Goal: Task Accomplishment & Management: Manage account settings

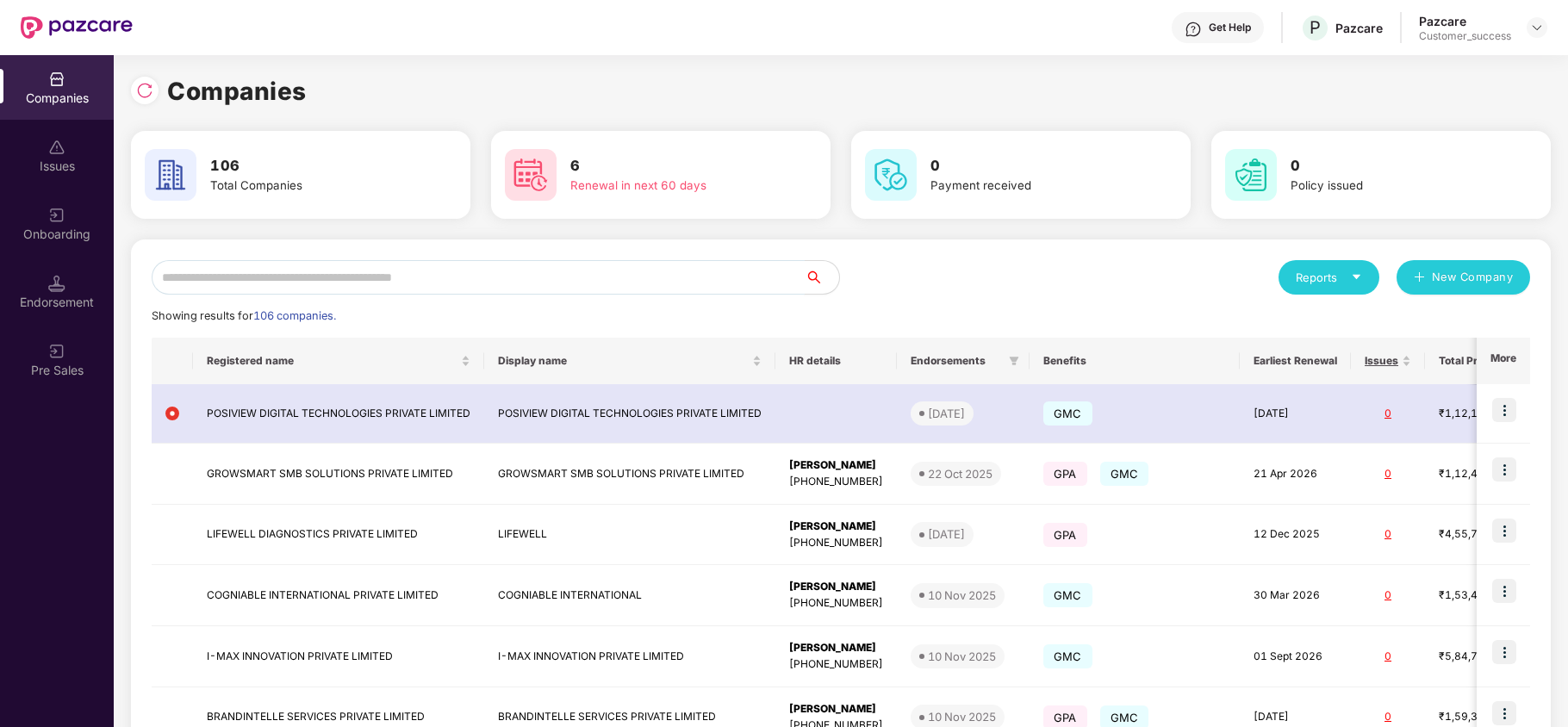
click at [497, 284] on input "text" at bounding box center [478, 277] width 653 height 35
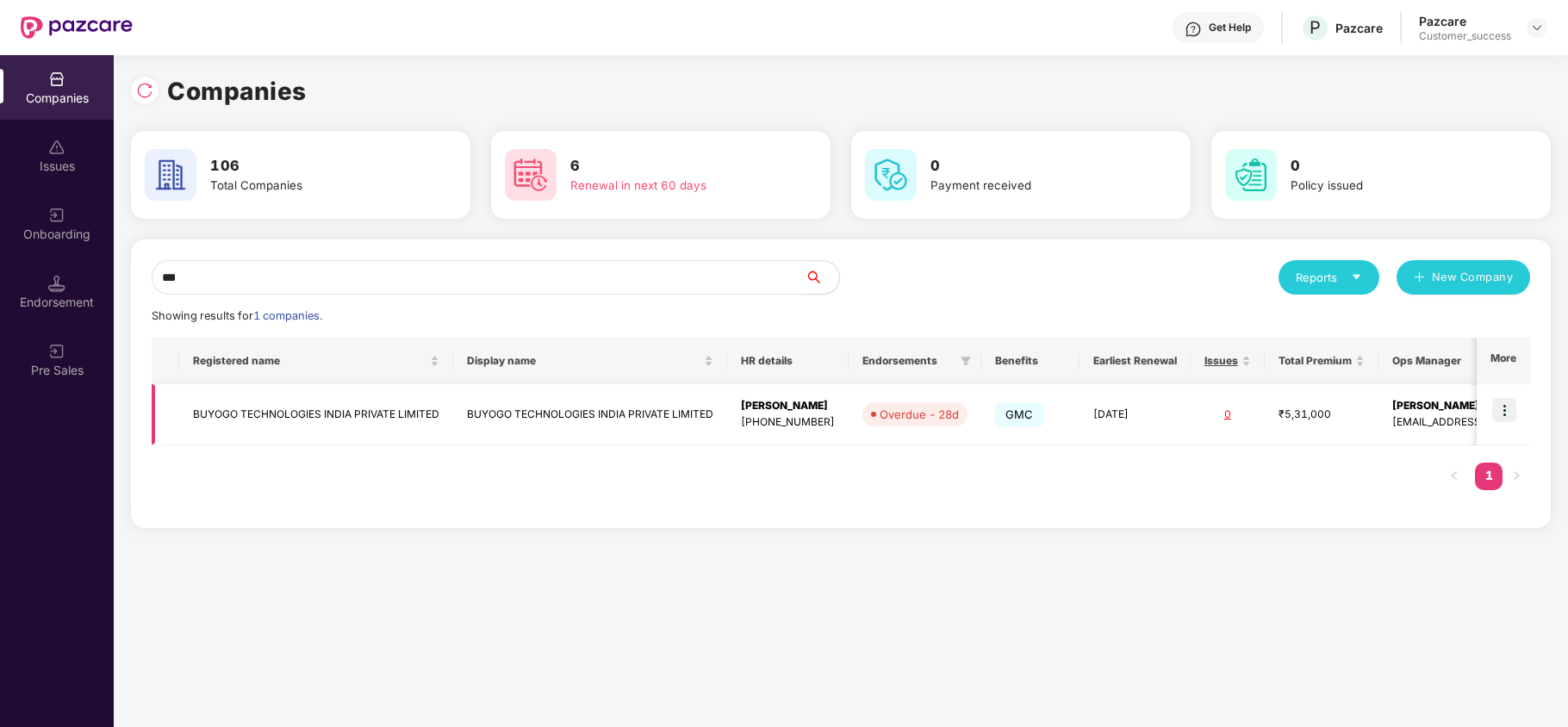
type input "***"
click at [1504, 407] on img at bounding box center [1504, 410] width 24 height 24
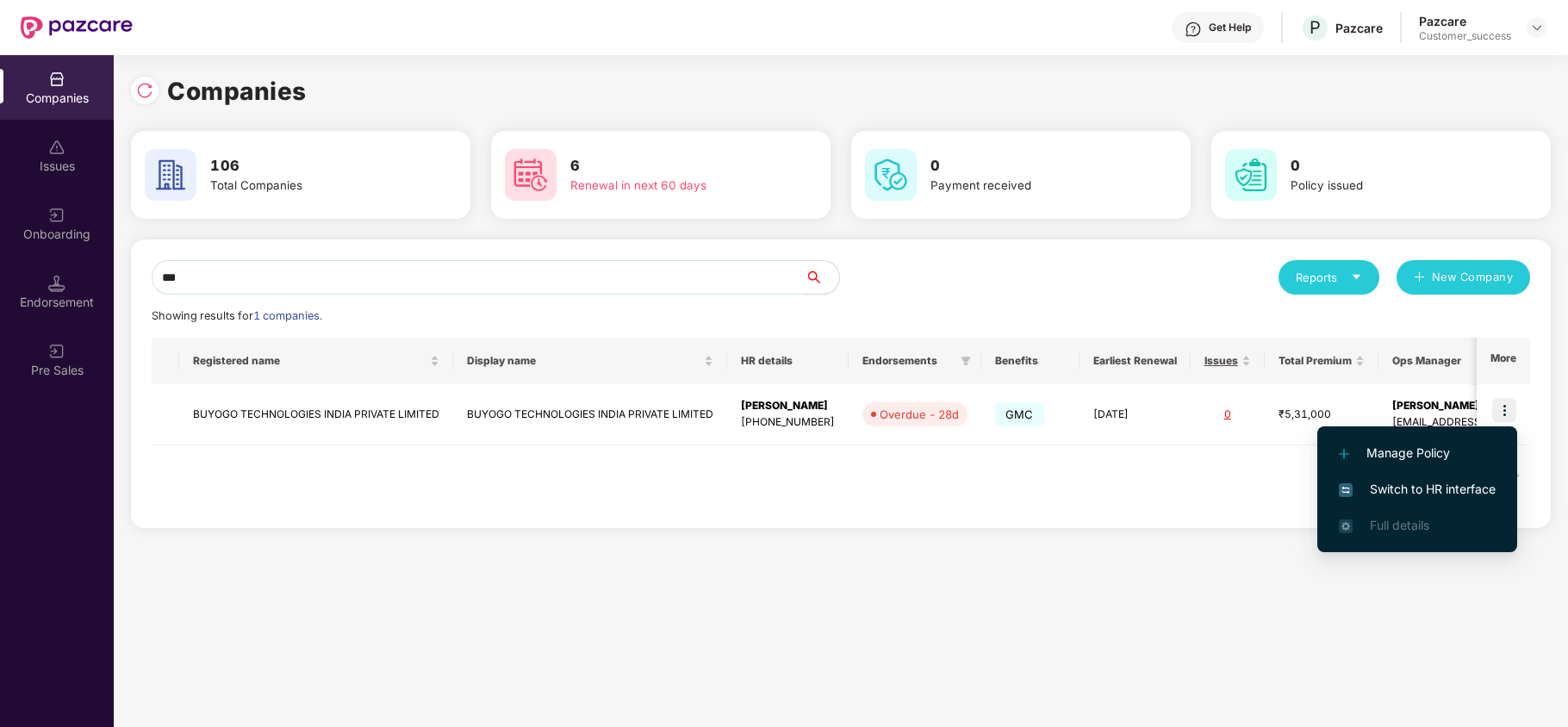
click at [1400, 493] on span "Switch to HR interface" at bounding box center [1417, 490] width 157 height 19
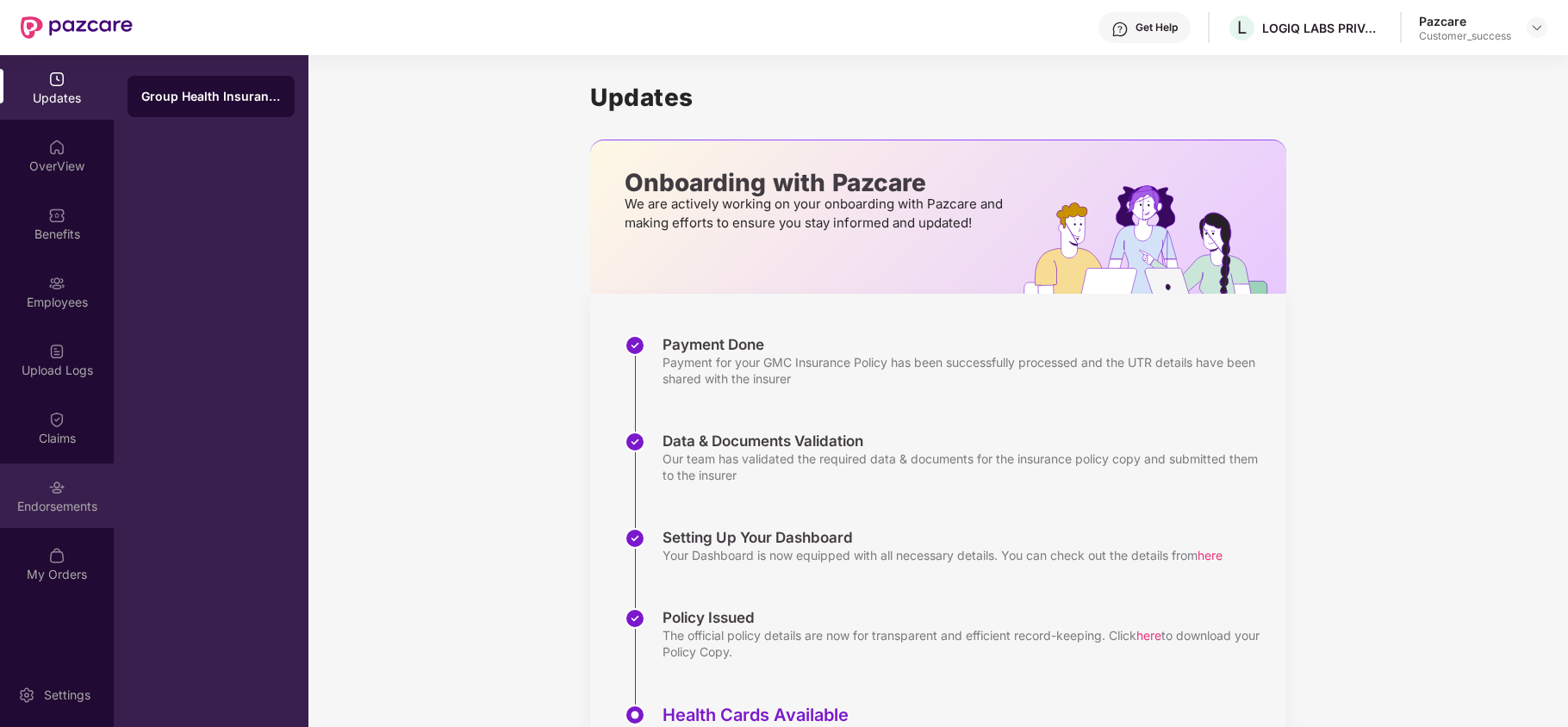
click at [38, 515] on div "Endorsements" at bounding box center [57, 496] width 114 height 65
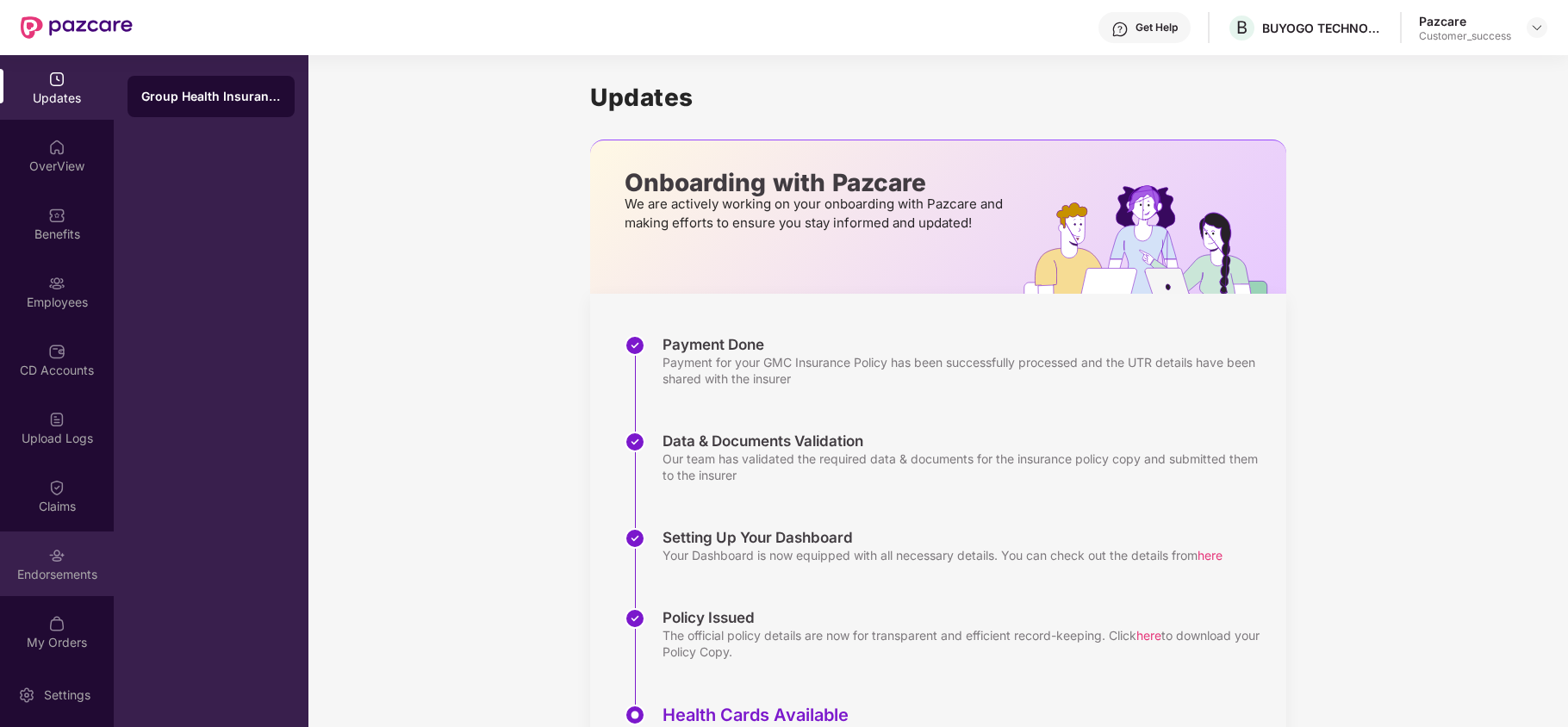
click at [53, 553] on img at bounding box center [57, 556] width 17 height 17
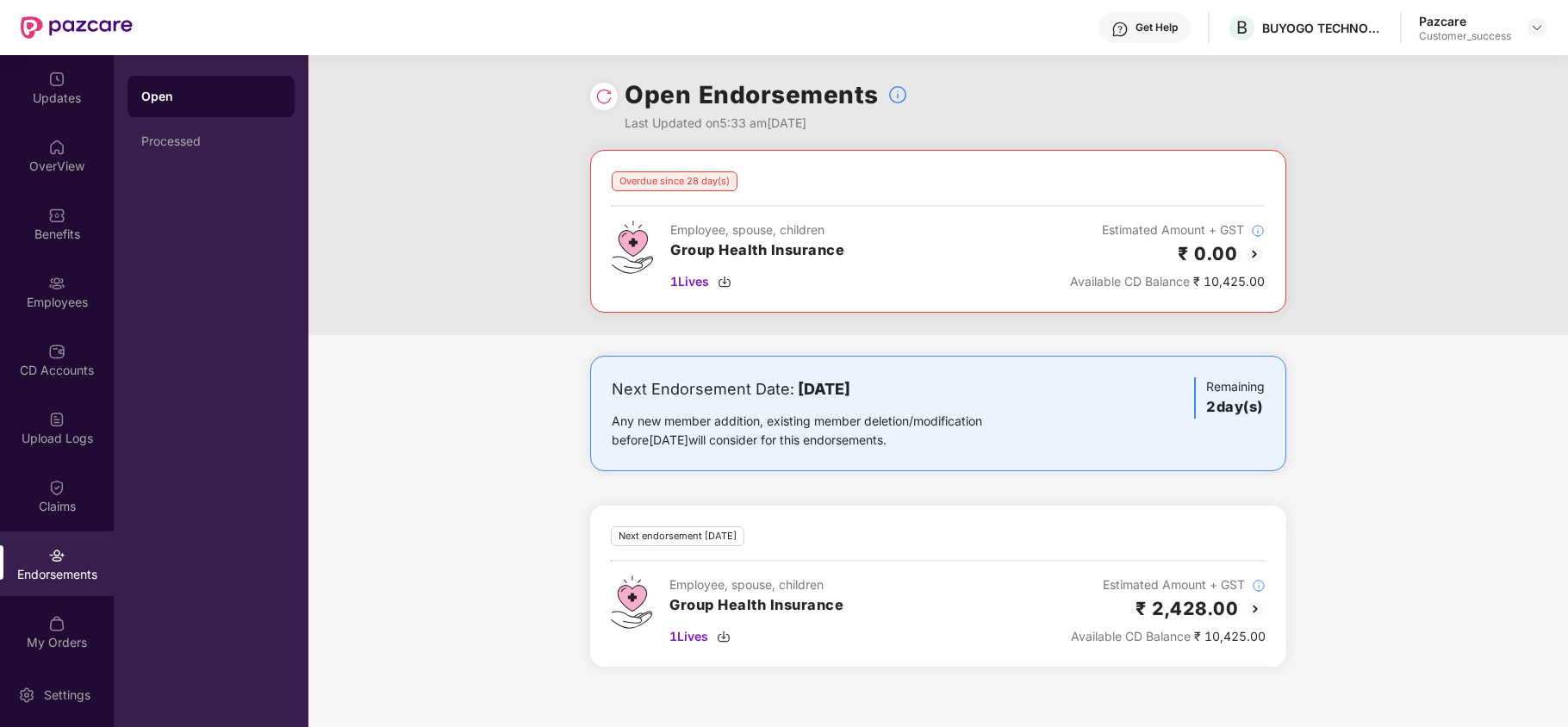
click at [1247, 246] on img at bounding box center [1254, 254] width 21 height 21
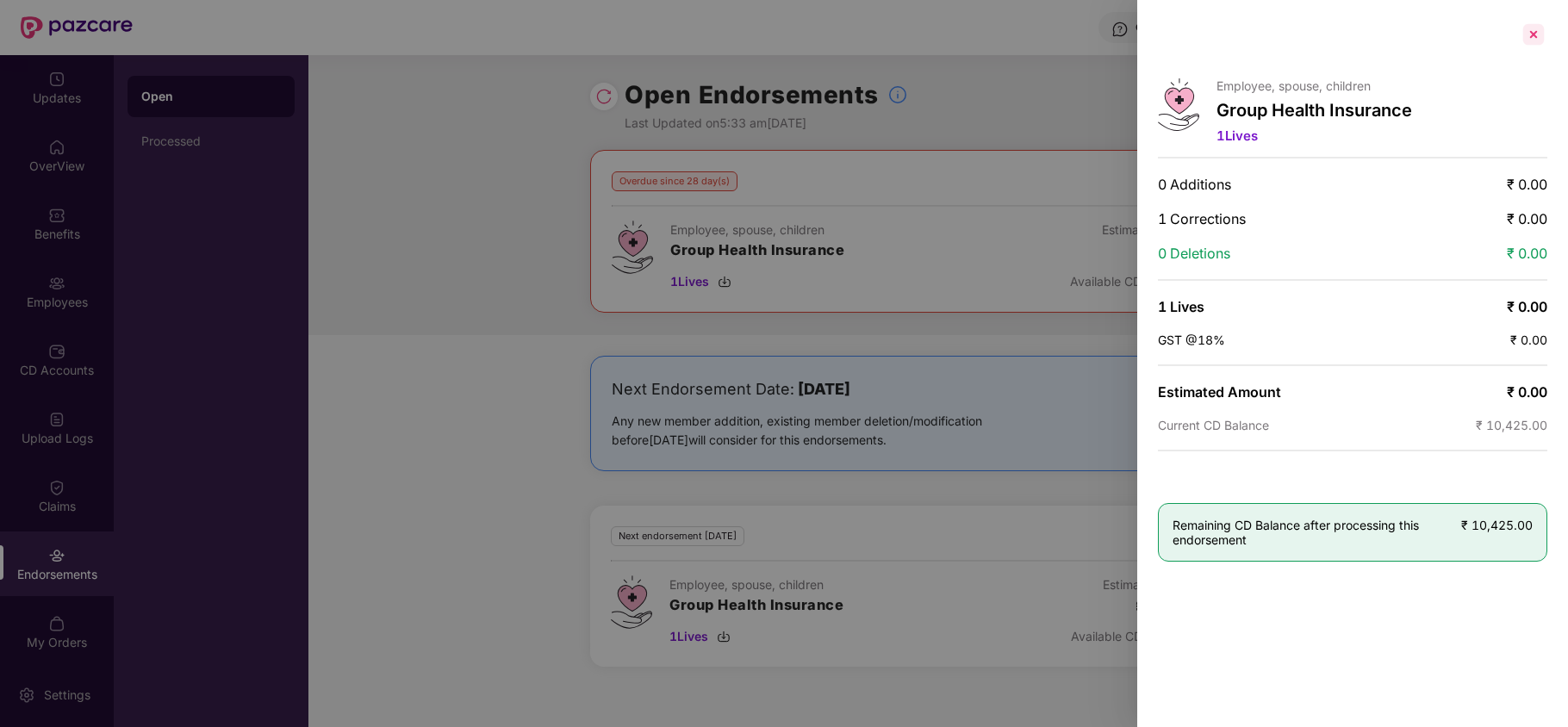
click at [1535, 35] on div at bounding box center [1533, 35] width 28 height 28
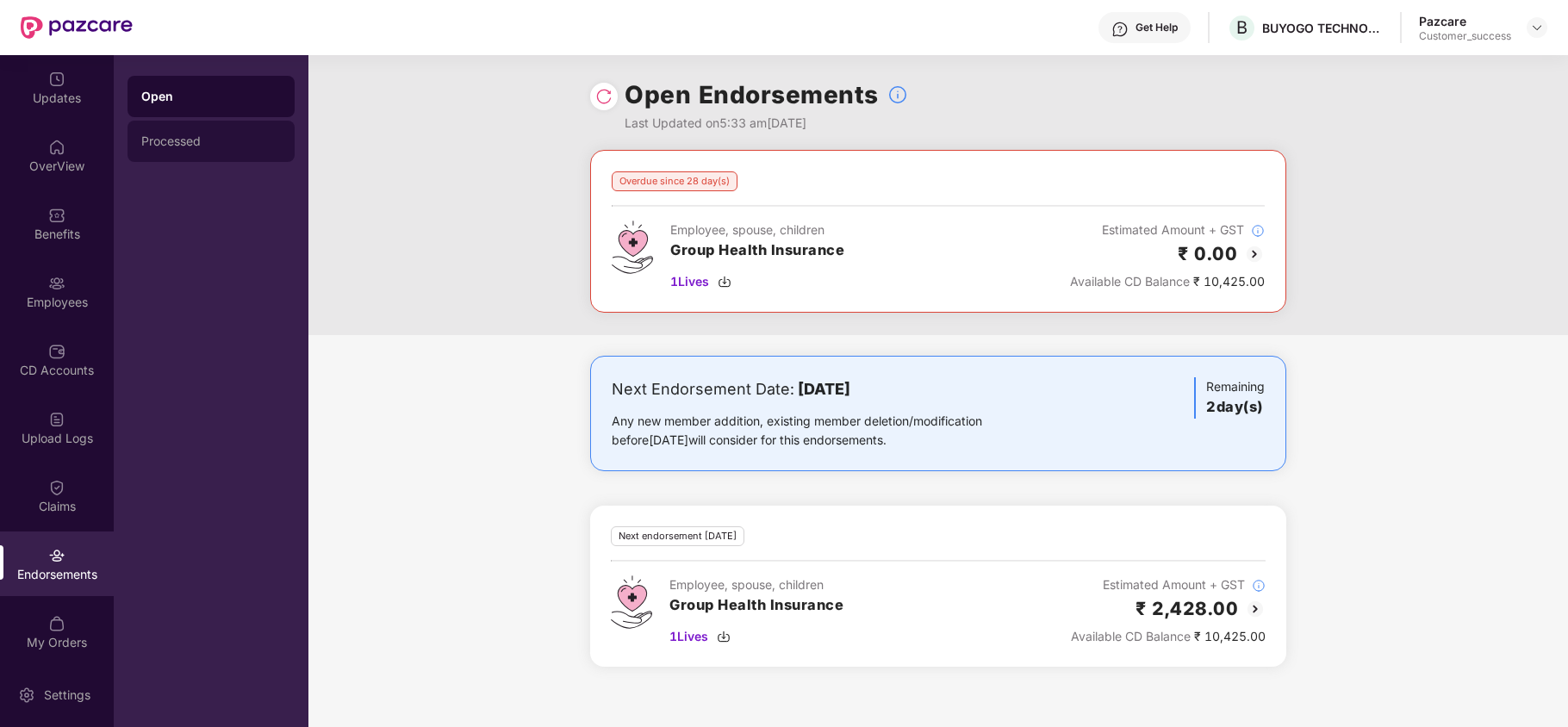
click at [181, 154] on div "Processed" at bounding box center [211, 142] width 167 height 41
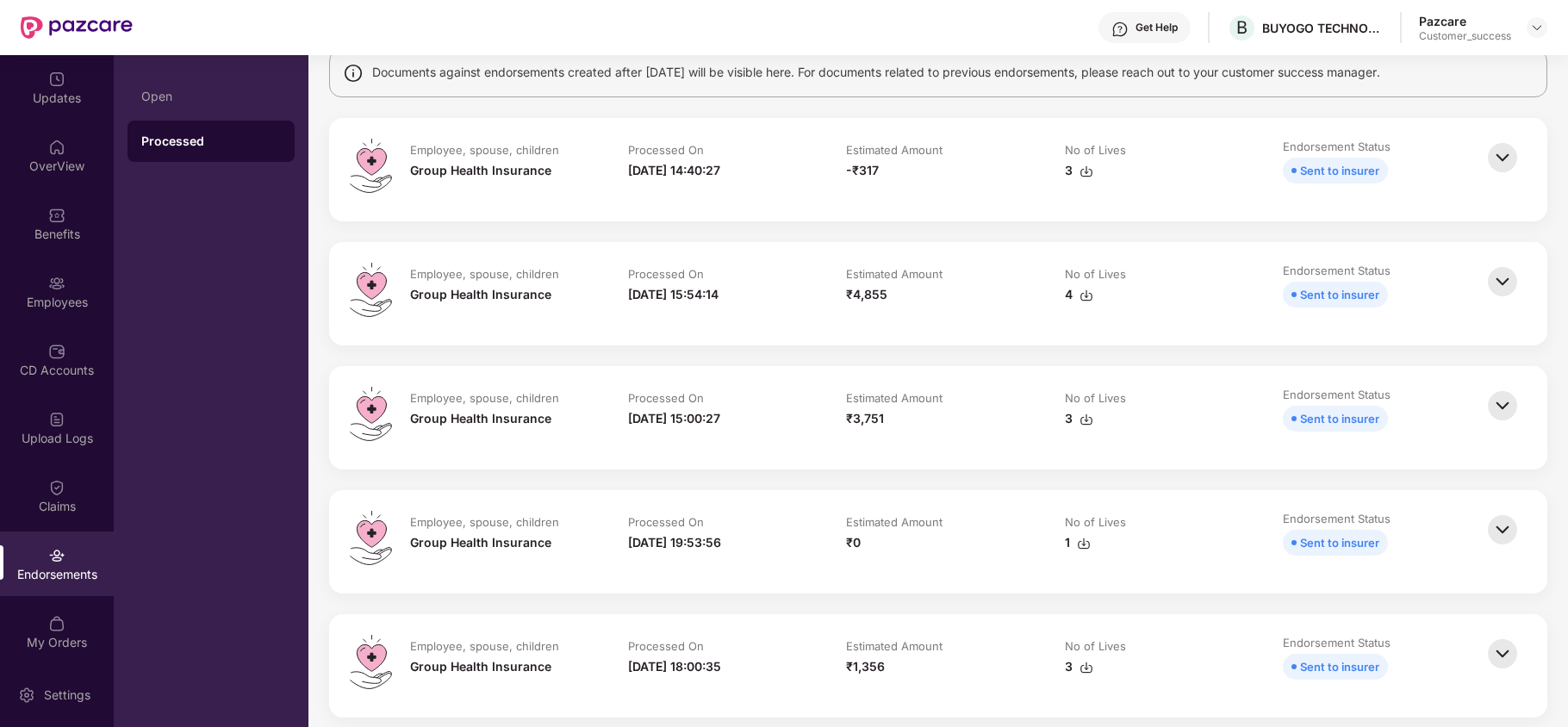
scroll to position [145, 0]
click at [1496, 410] on img at bounding box center [1502, 404] width 38 height 38
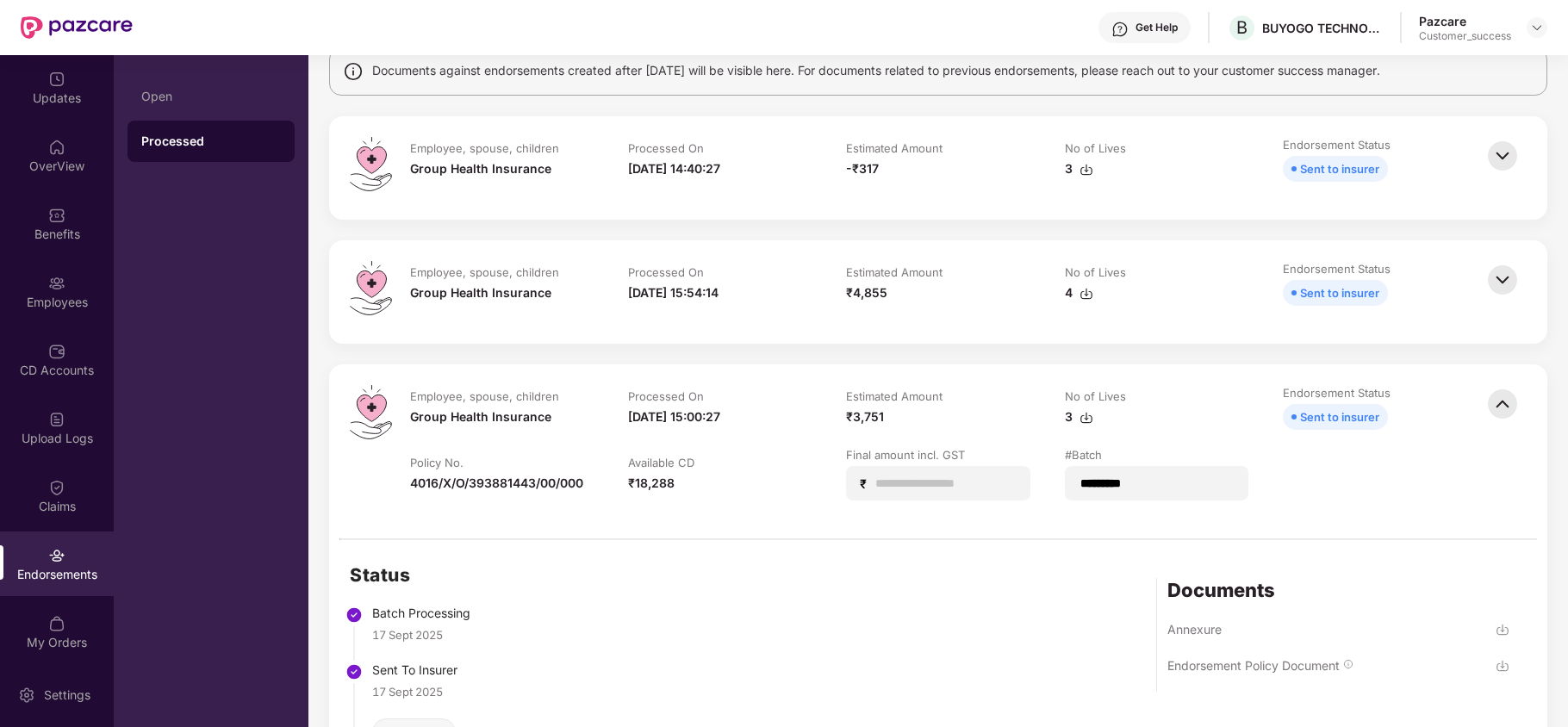
scroll to position [332, 0]
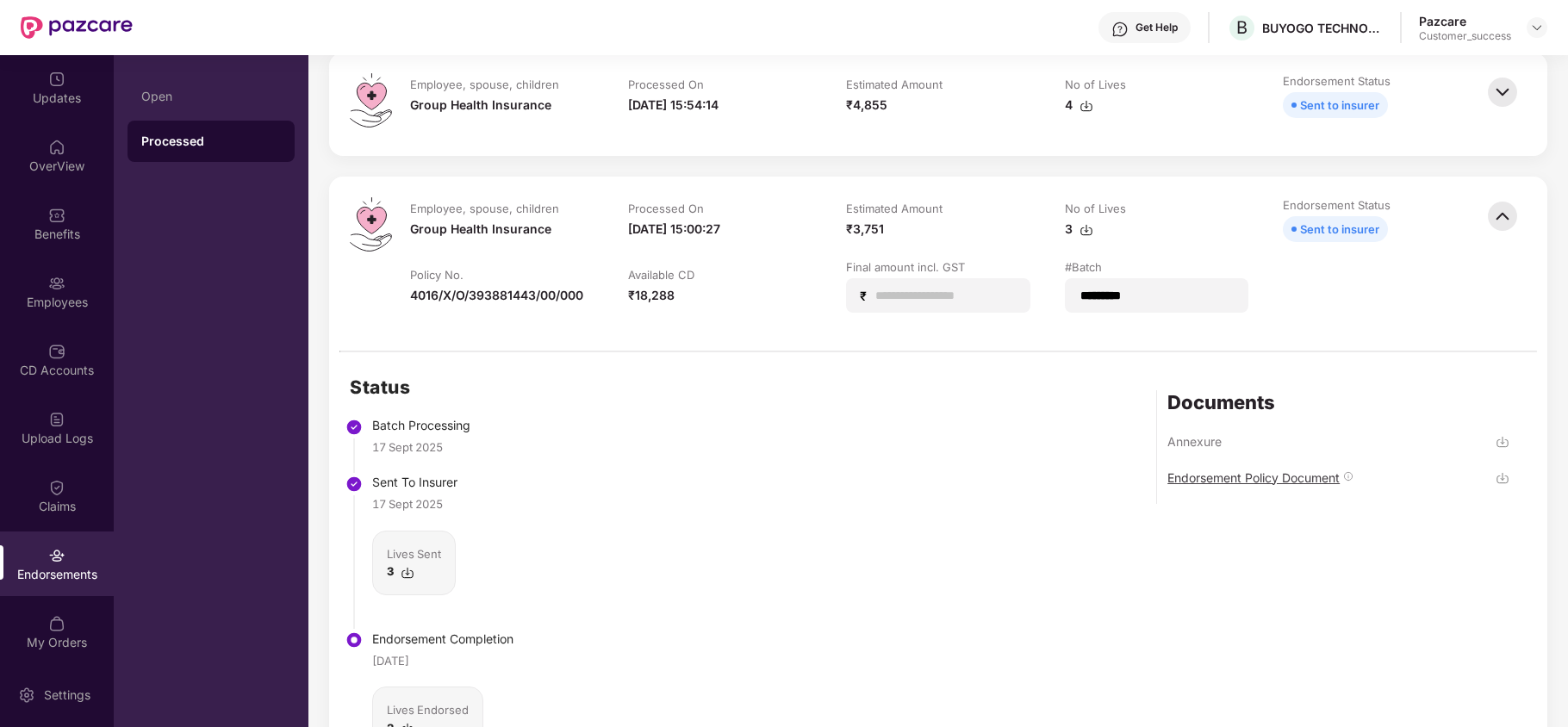
click at [1302, 480] on div "Endorsement Policy Document" at bounding box center [1254, 477] width 173 height 16
click at [883, 420] on div "Status Batch Processing [DATE] Sent To Insurer [DATE] Lives Sent 3 Endorsement …" at bounding box center [937, 582] width 1218 height 460
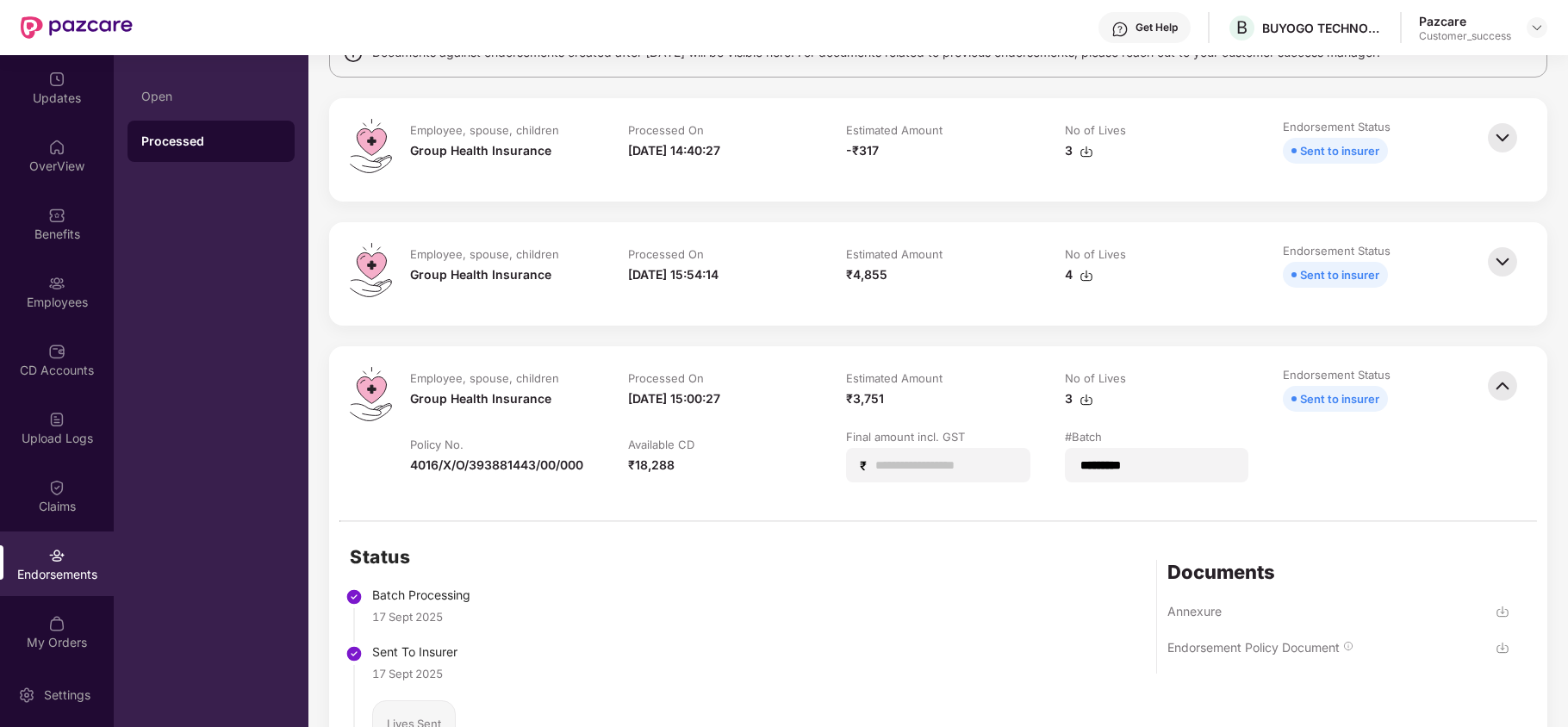
scroll to position [156, 0]
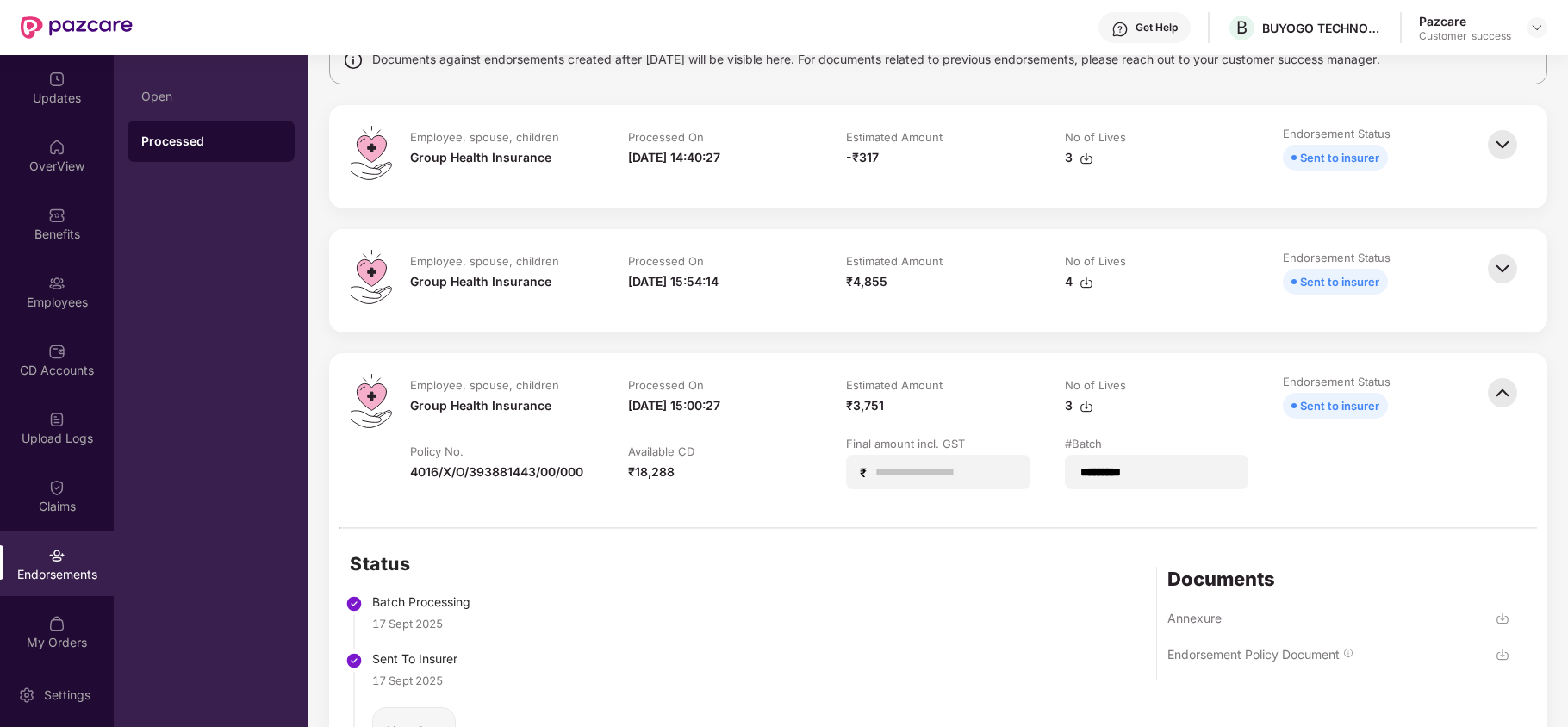
click at [1511, 269] on img at bounding box center [1502, 269] width 38 height 38
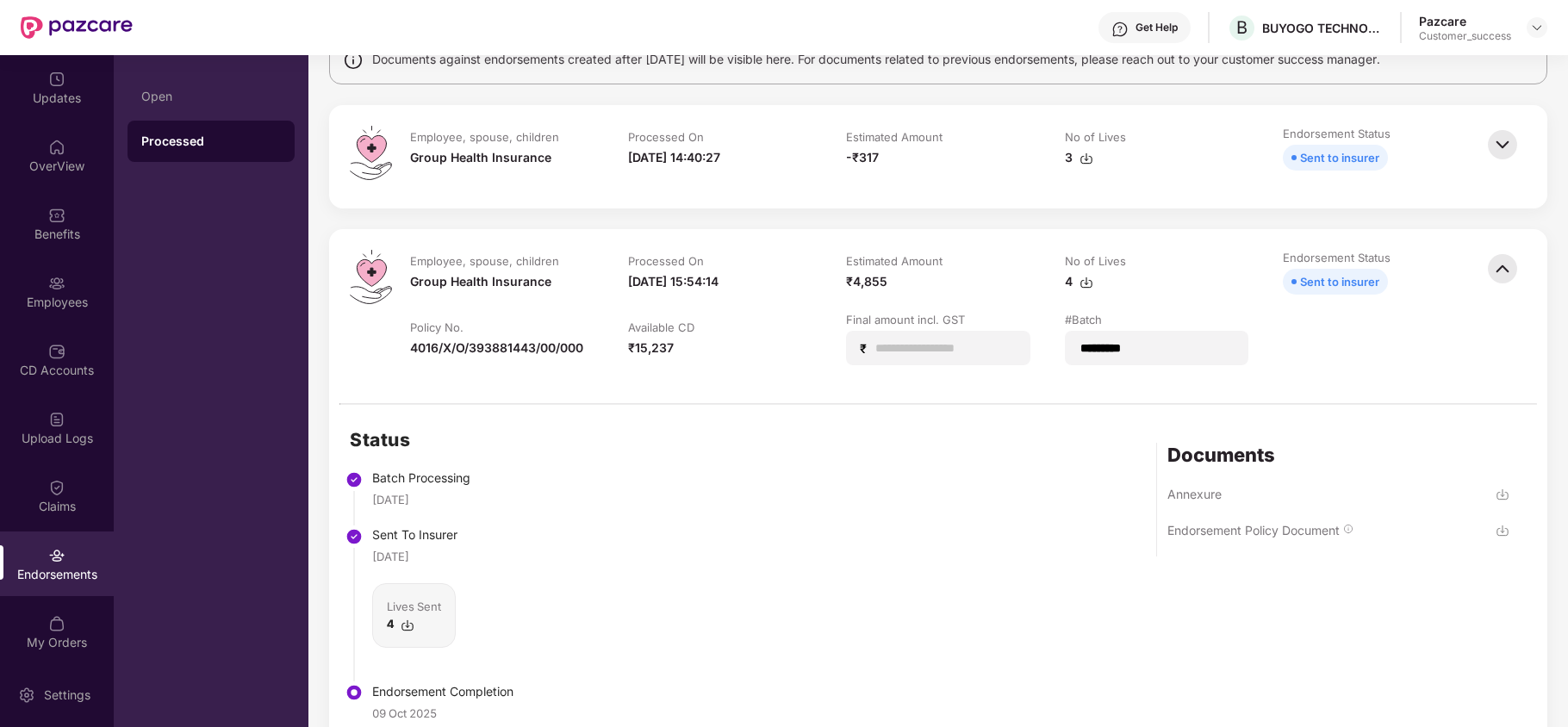
click at [1263, 536] on div "Endorsement Policy Document" at bounding box center [1254, 530] width 173 height 16
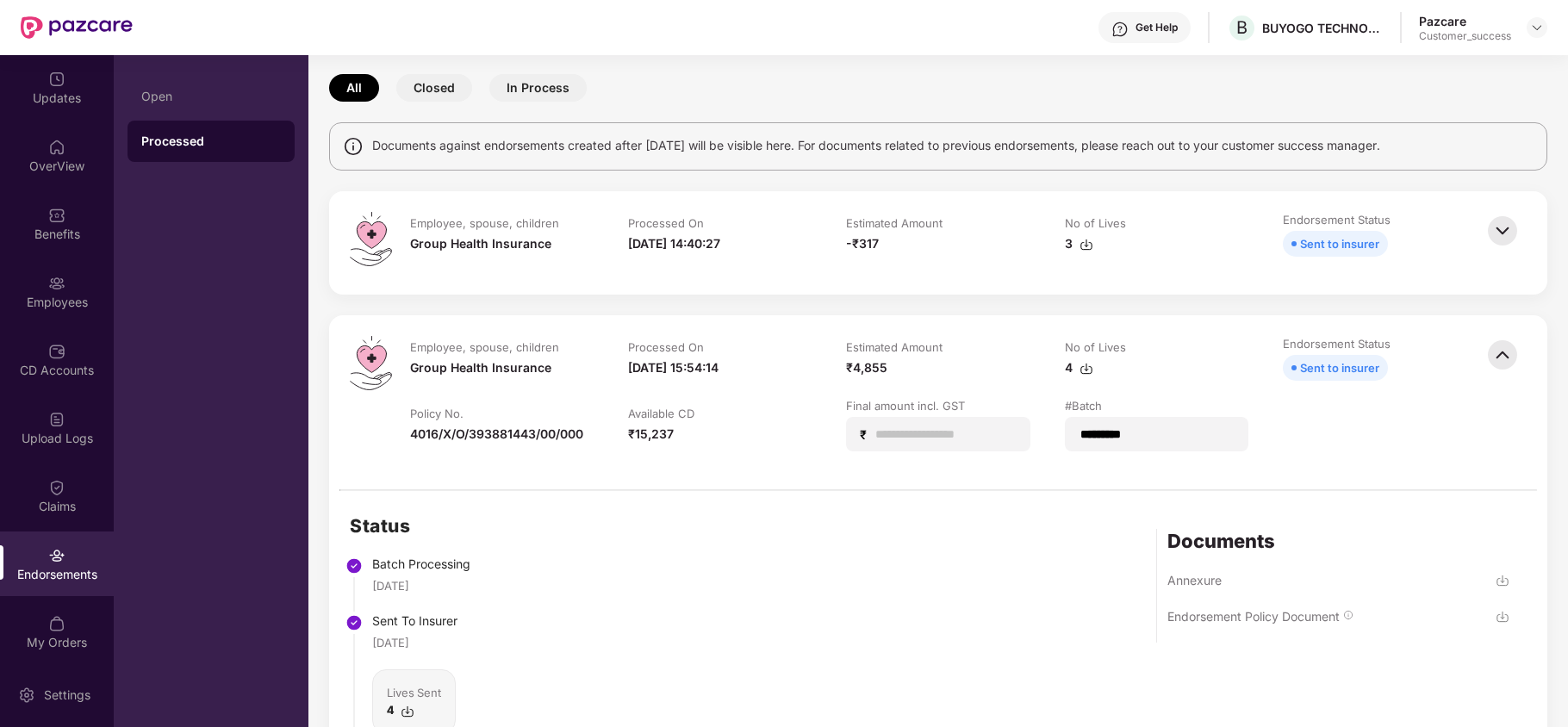
scroll to position [64, 0]
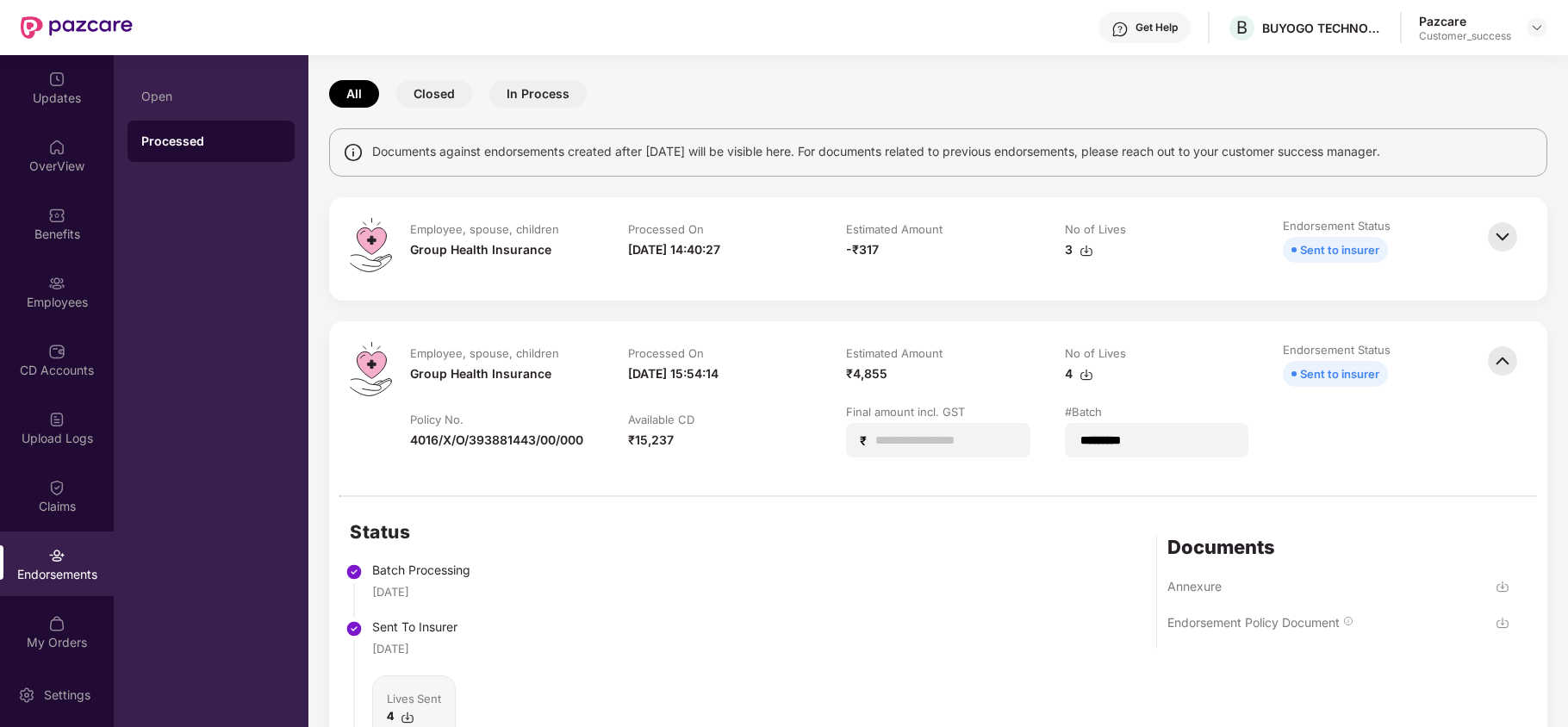
click at [1499, 240] on img at bounding box center [1502, 237] width 38 height 38
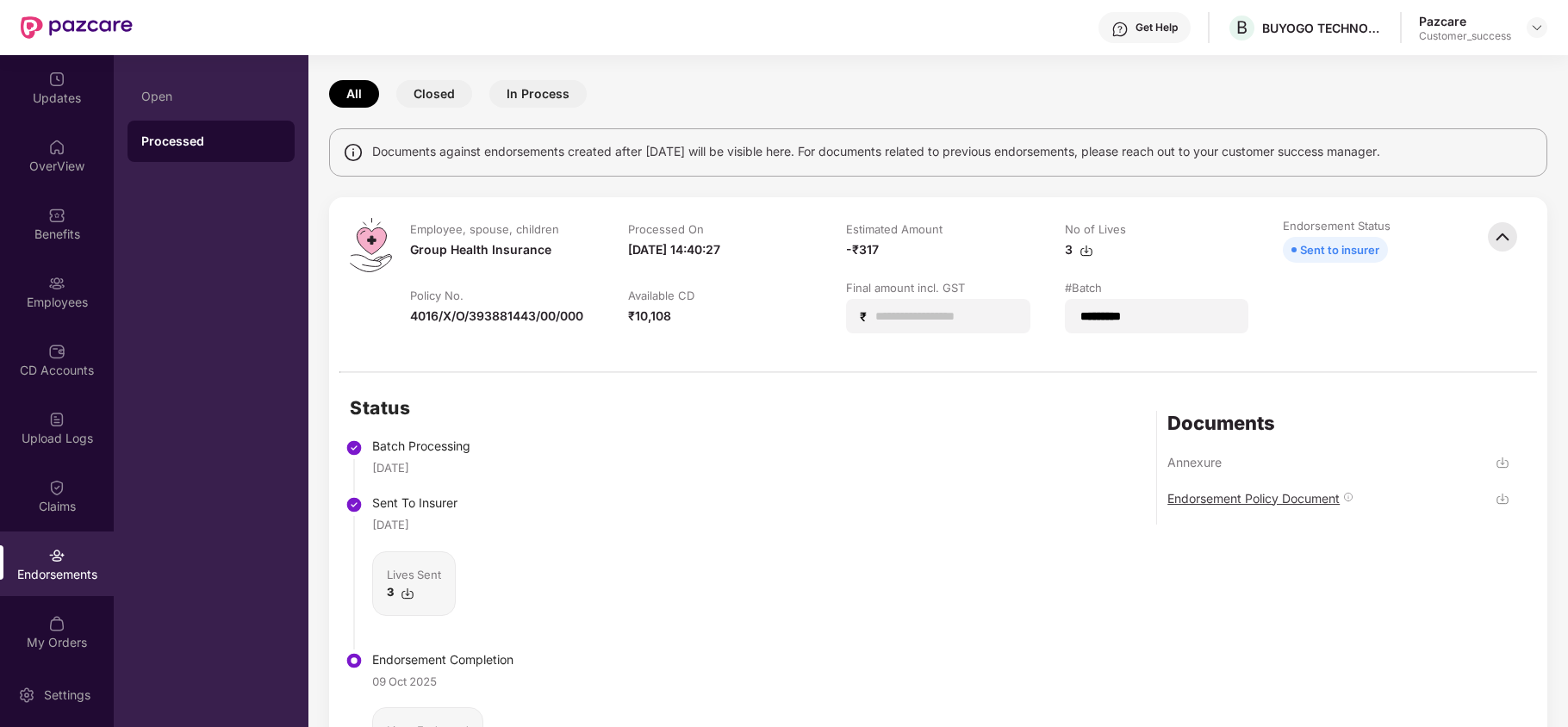
click at [1264, 501] on div "Endorsement Policy Document" at bounding box center [1254, 498] width 173 height 16
click at [924, 464] on div "Status Batch Processing [DATE] Sent To Insurer [DATE] Lives Sent 3 Endorsement …" at bounding box center [937, 603] width 1218 height 460
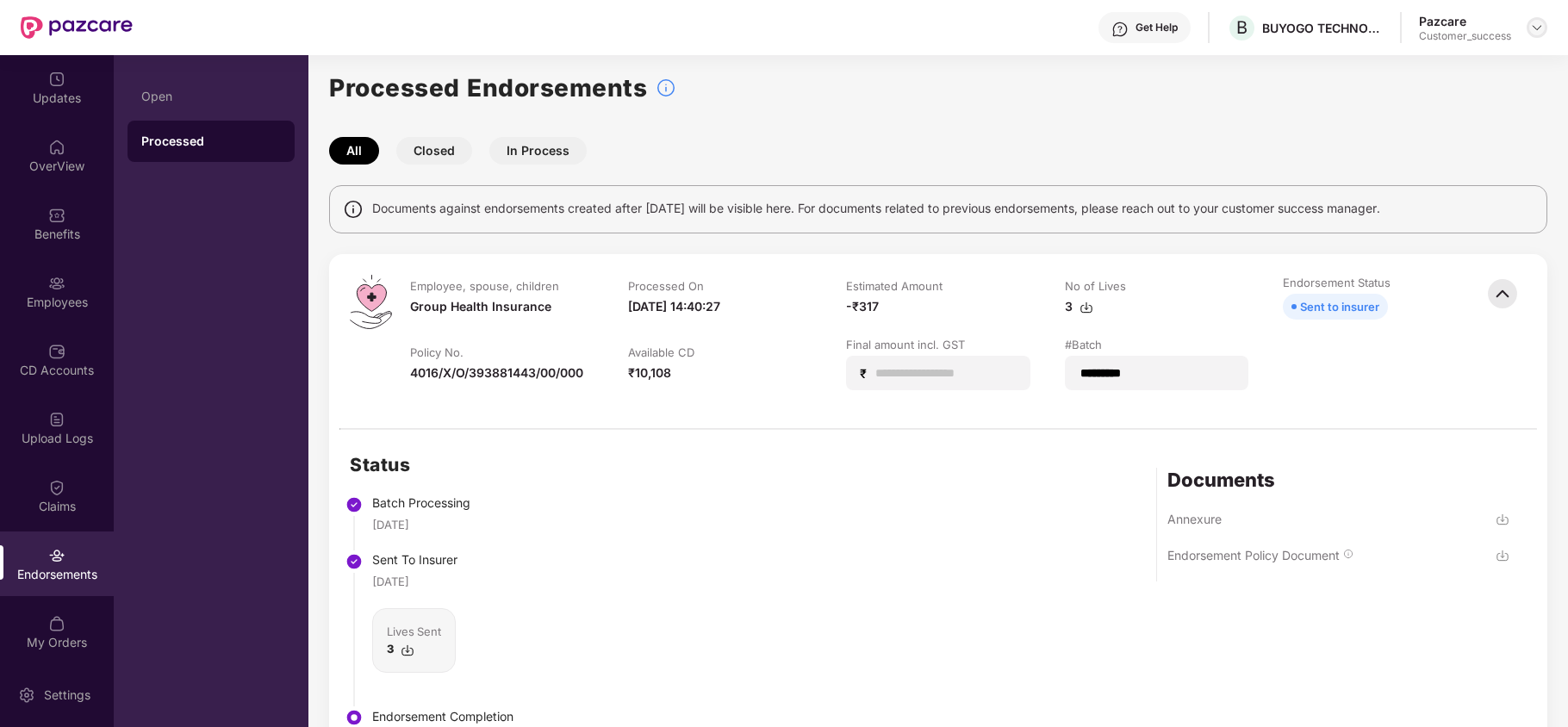
click at [1539, 25] on img at bounding box center [1537, 28] width 14 height 14
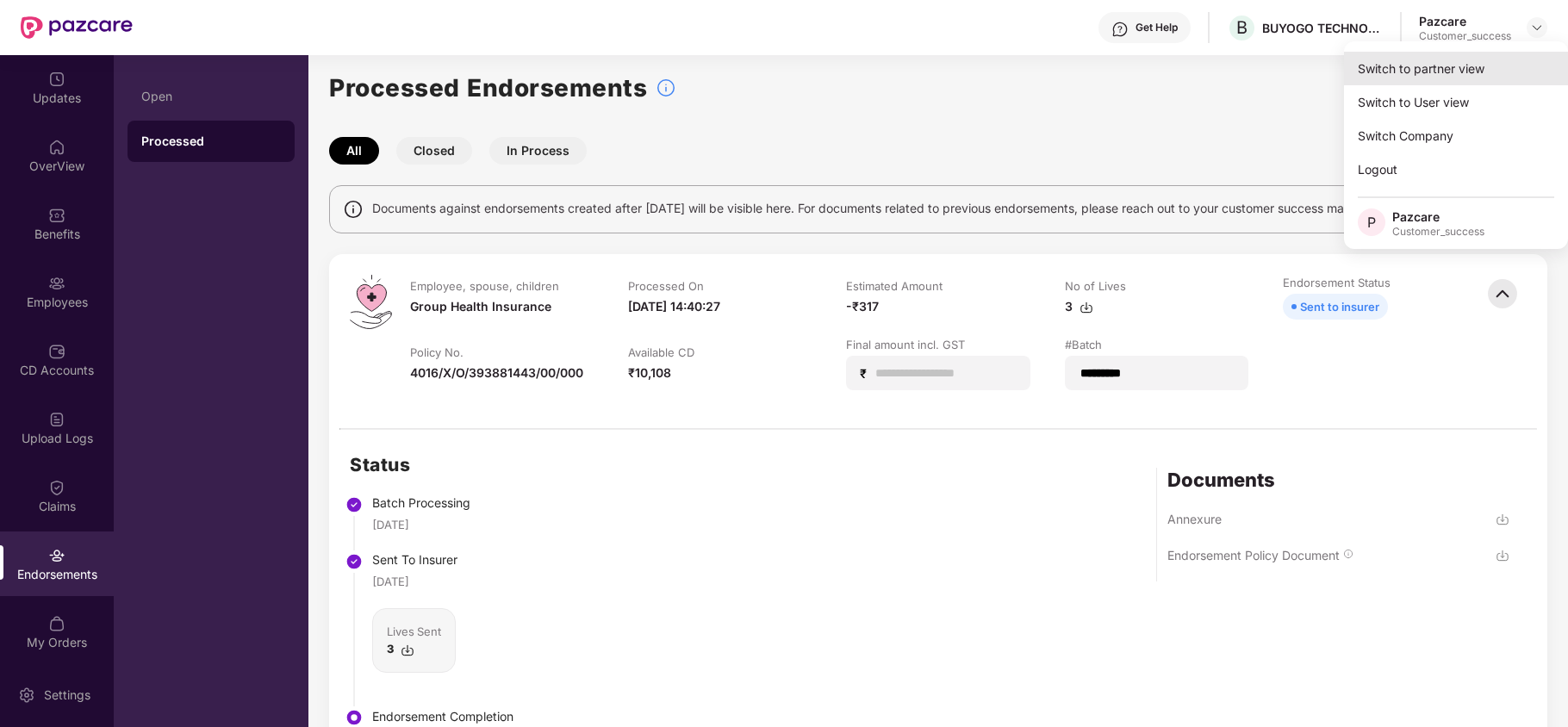
click at [1454, 59] on div "Switch to partner view" at bounding box center [1456, 68] width 224 height 34
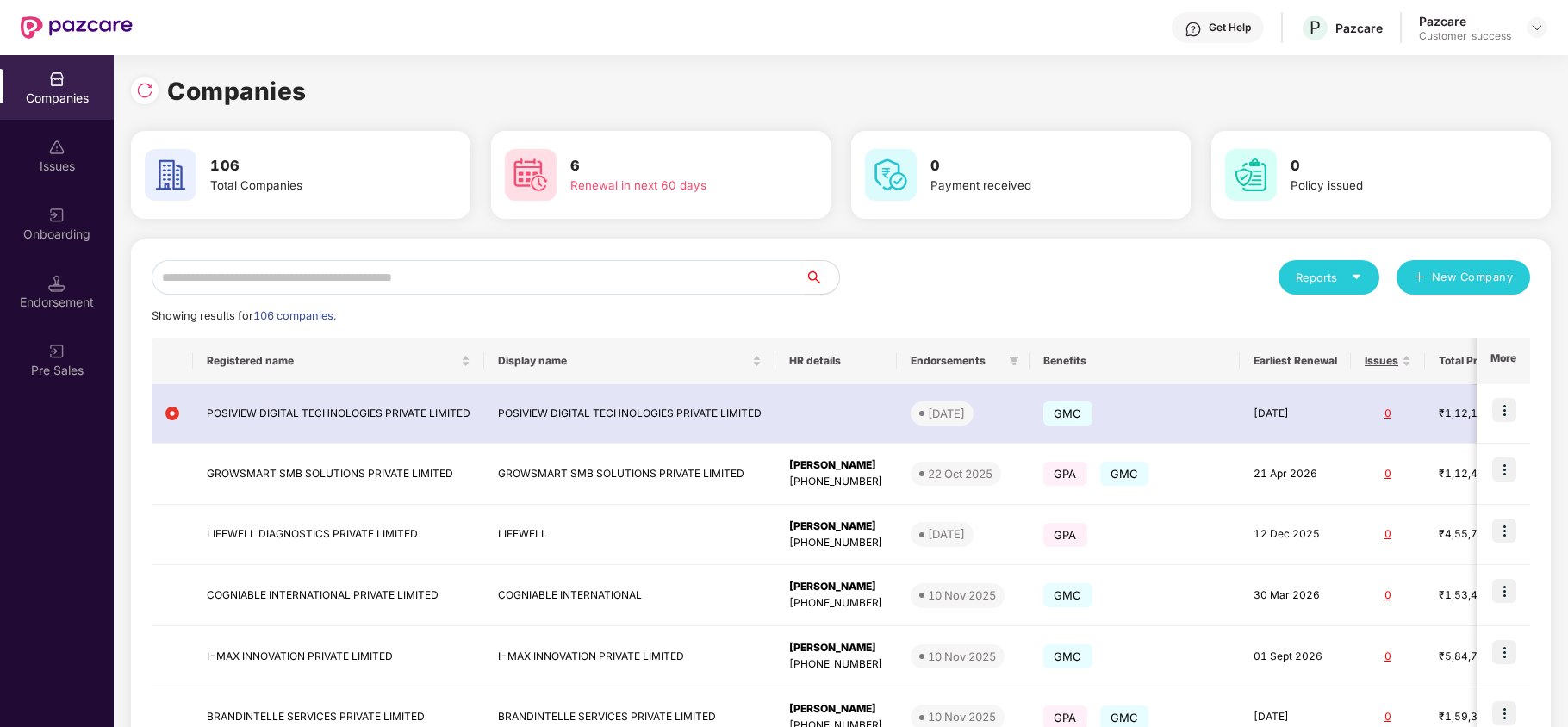
click at [526, 262] on input "text" at bounding box center [478, 277] width 653 height 35
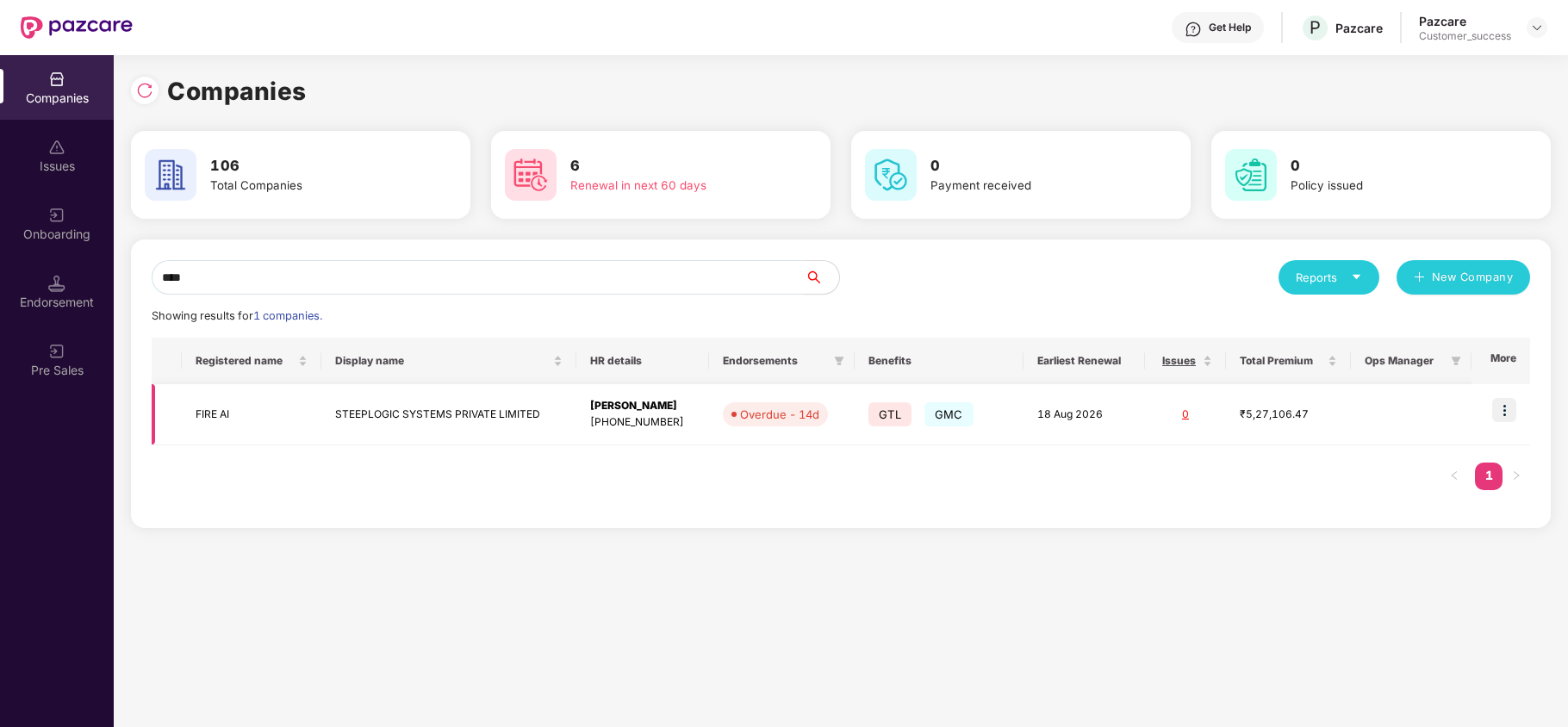
type input "****"
click at [244, 391] on td "FIRE AI" at bounding box center [252, 414] width 140 height 61
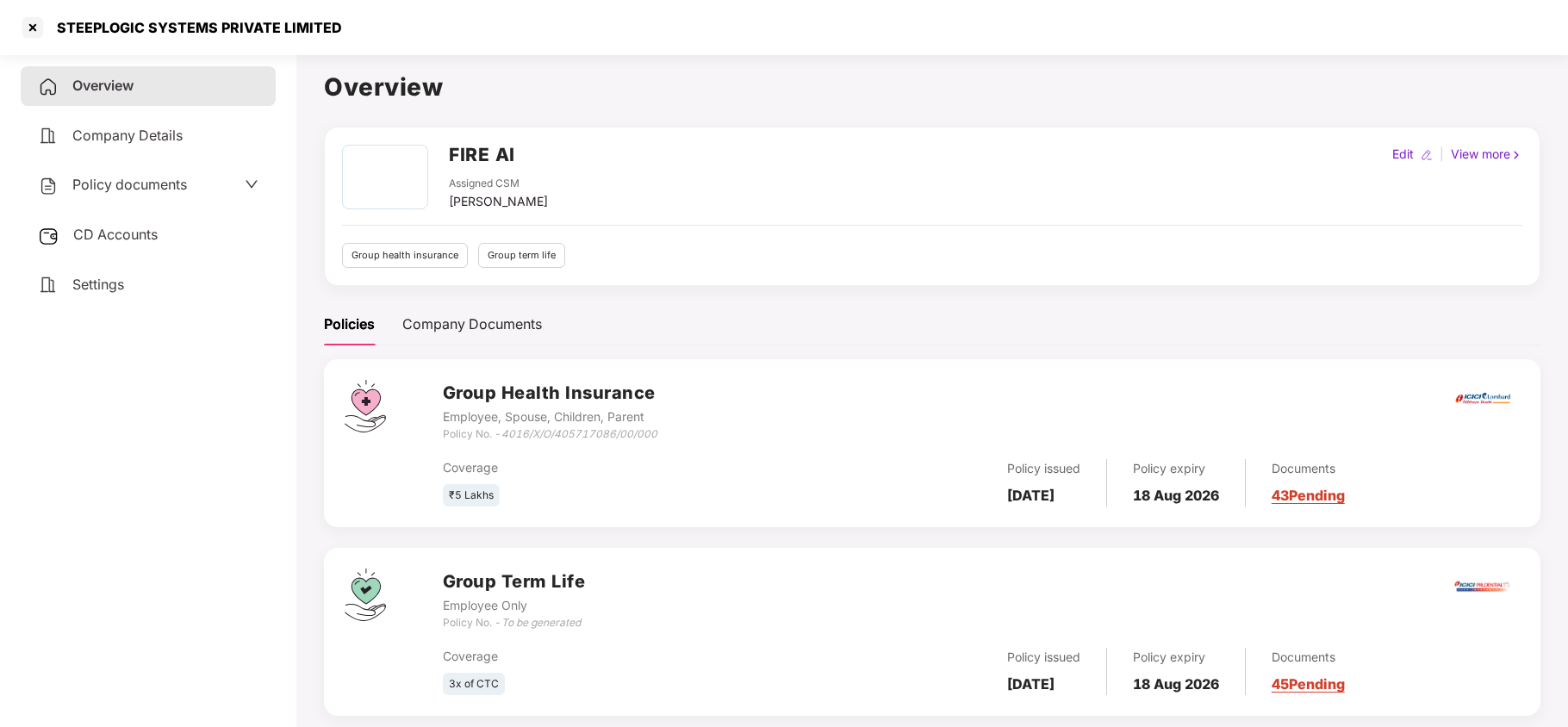
click at [179, 186] on span "Policy documents" at bounding box center [129, 185] width 115 height 17
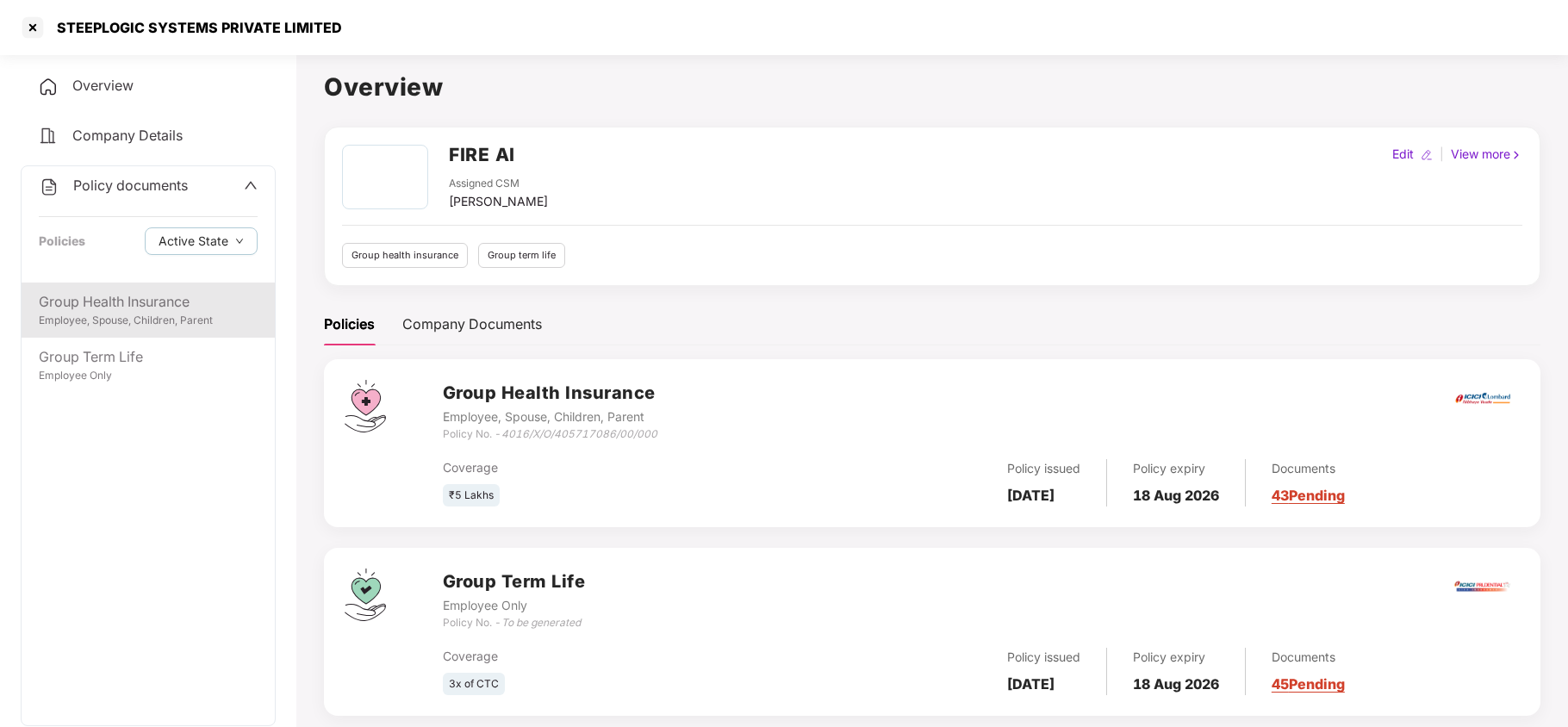
click at [128, 328] on div "Group Health Insurance Employee, Spouse, Children, Parent" at bounding box center [148, 310] width 253 height 55
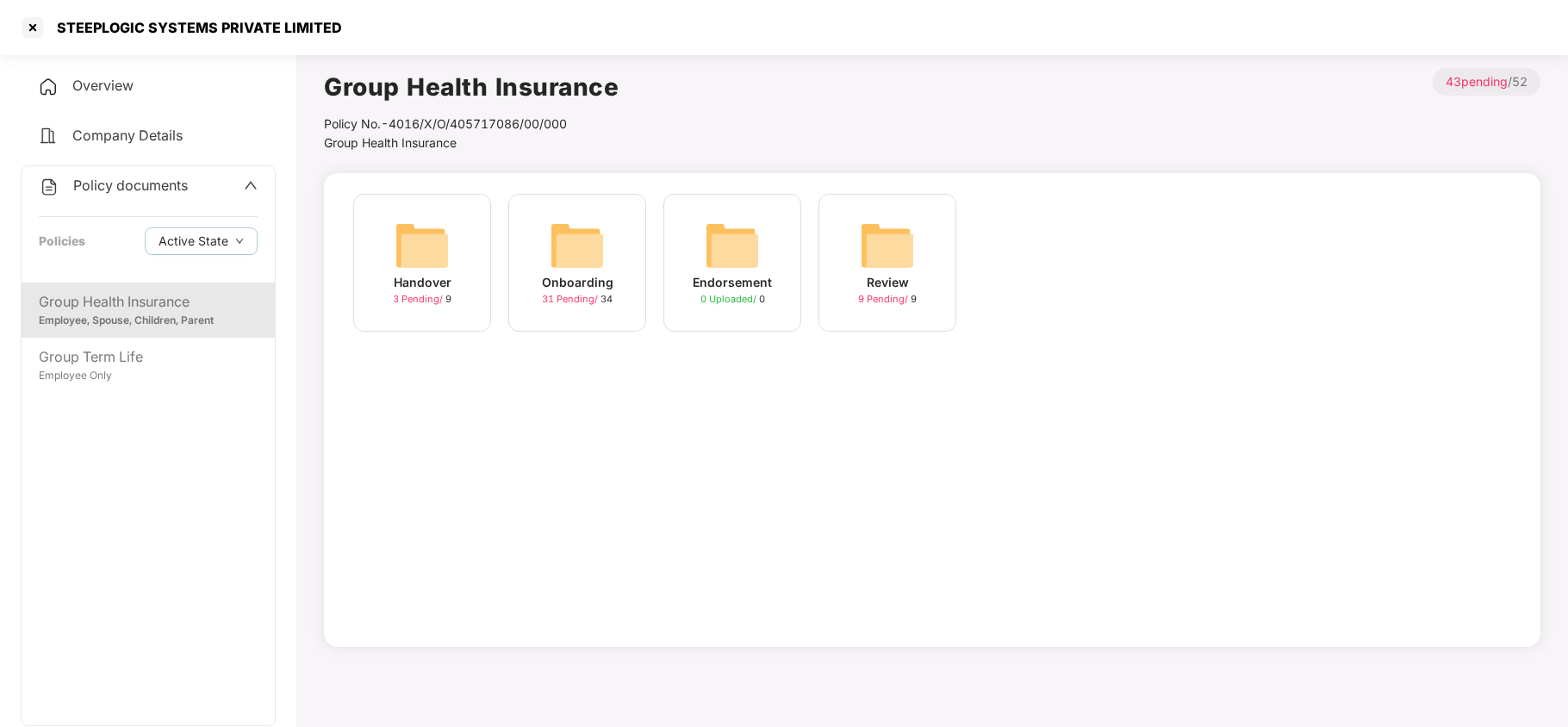
click at [584, 245] on img at bounding box center [577, 246] width 55 height 55
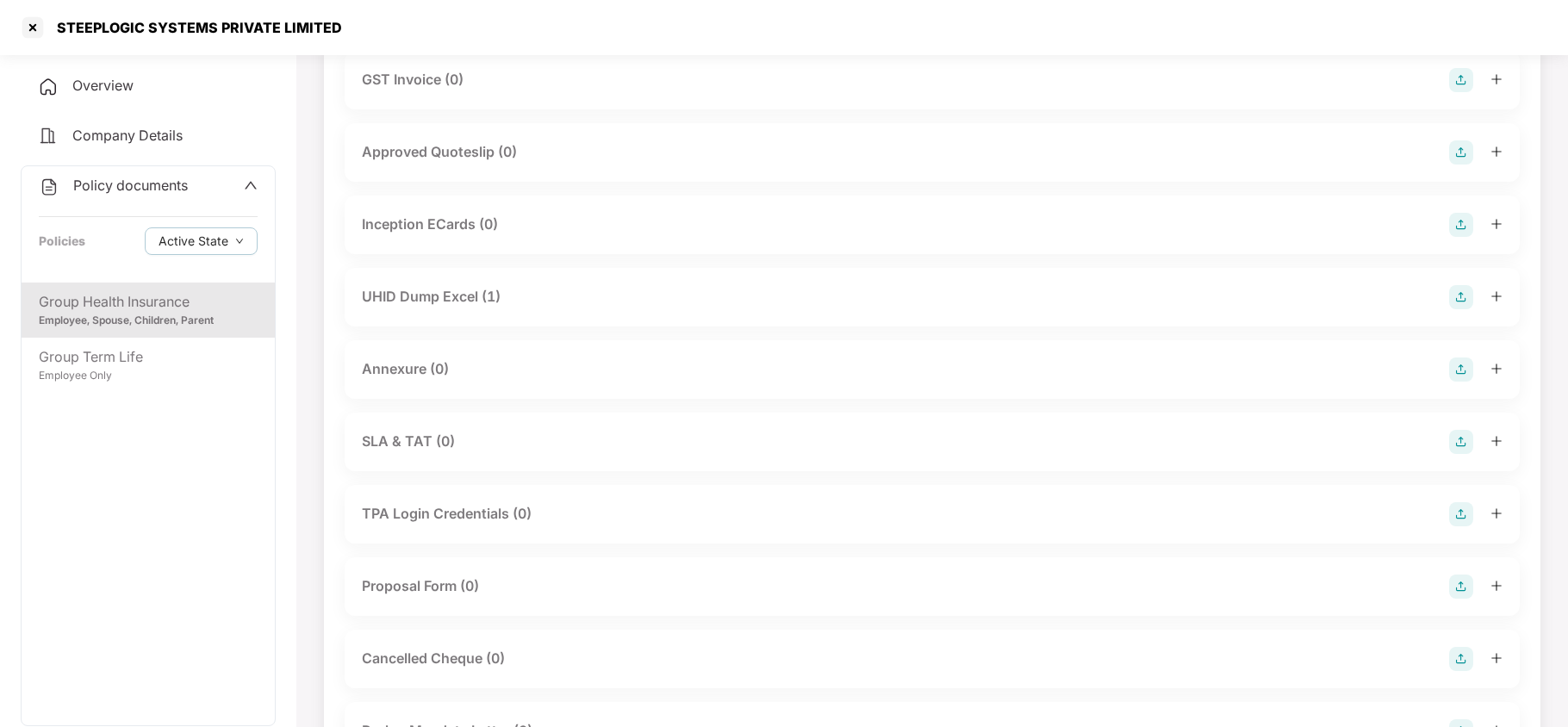
scroll to position [0, 0]
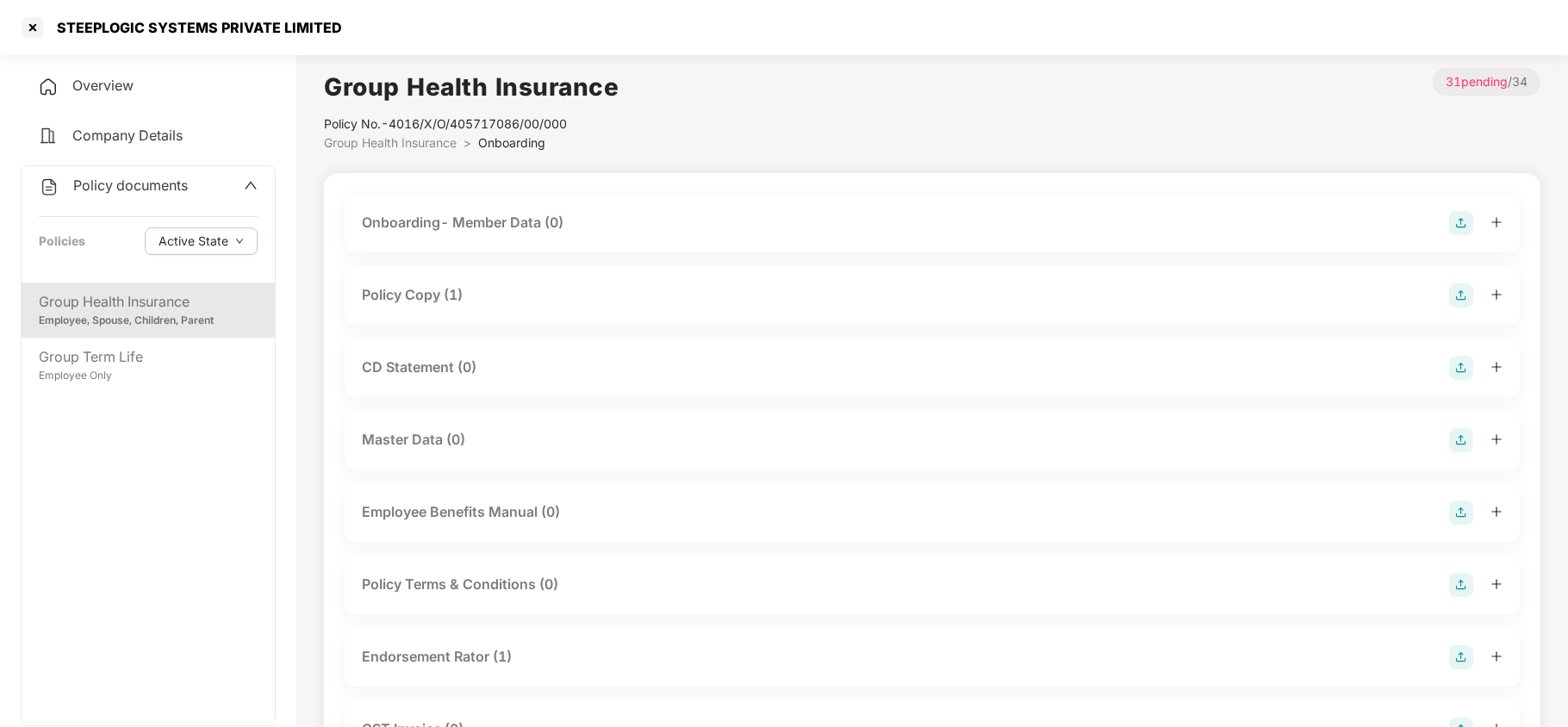
click at [484, 358] on div "CD Statement (0)" at bounding box center [932, 368] width 1141 height 24
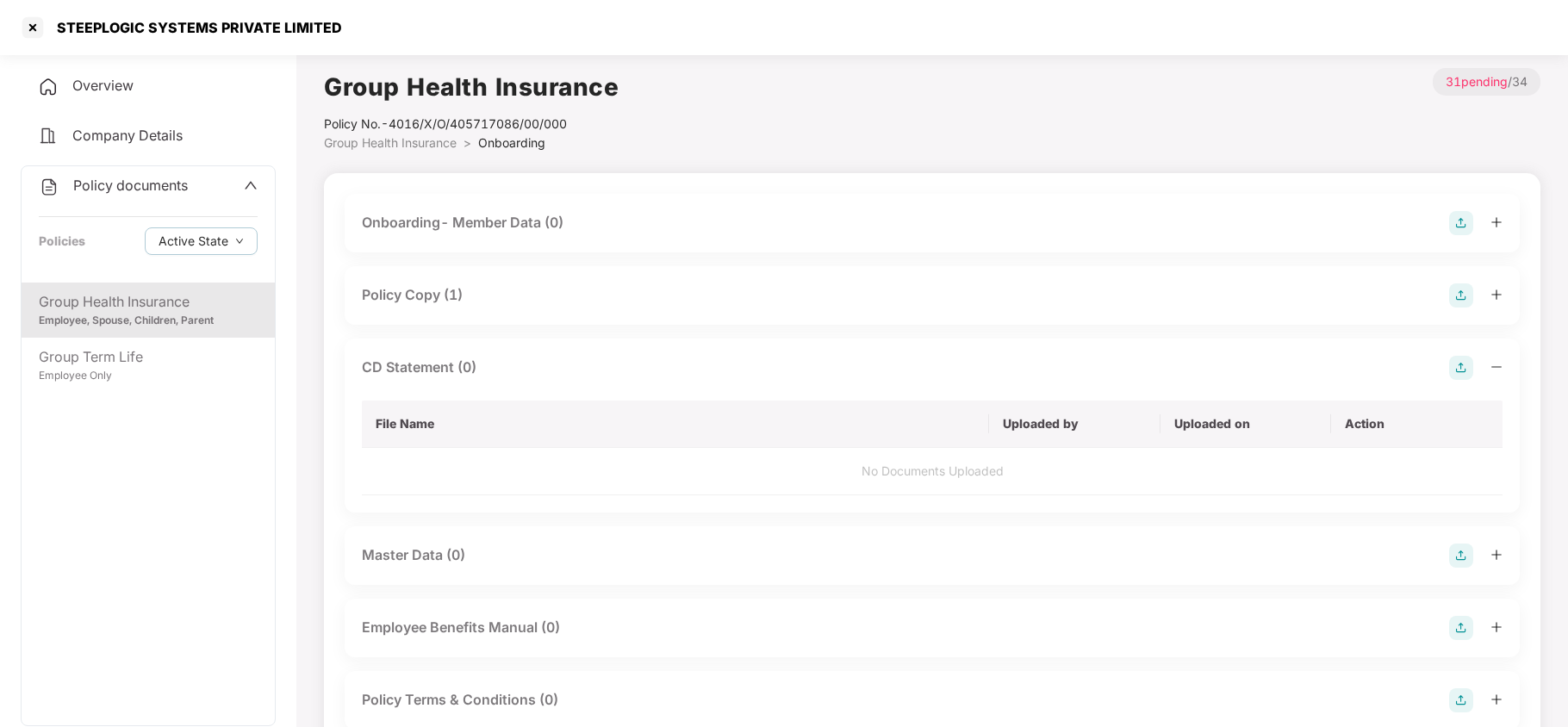
click at [1459, 365] on img at bounding box center [1461, 368] width 24 height 24
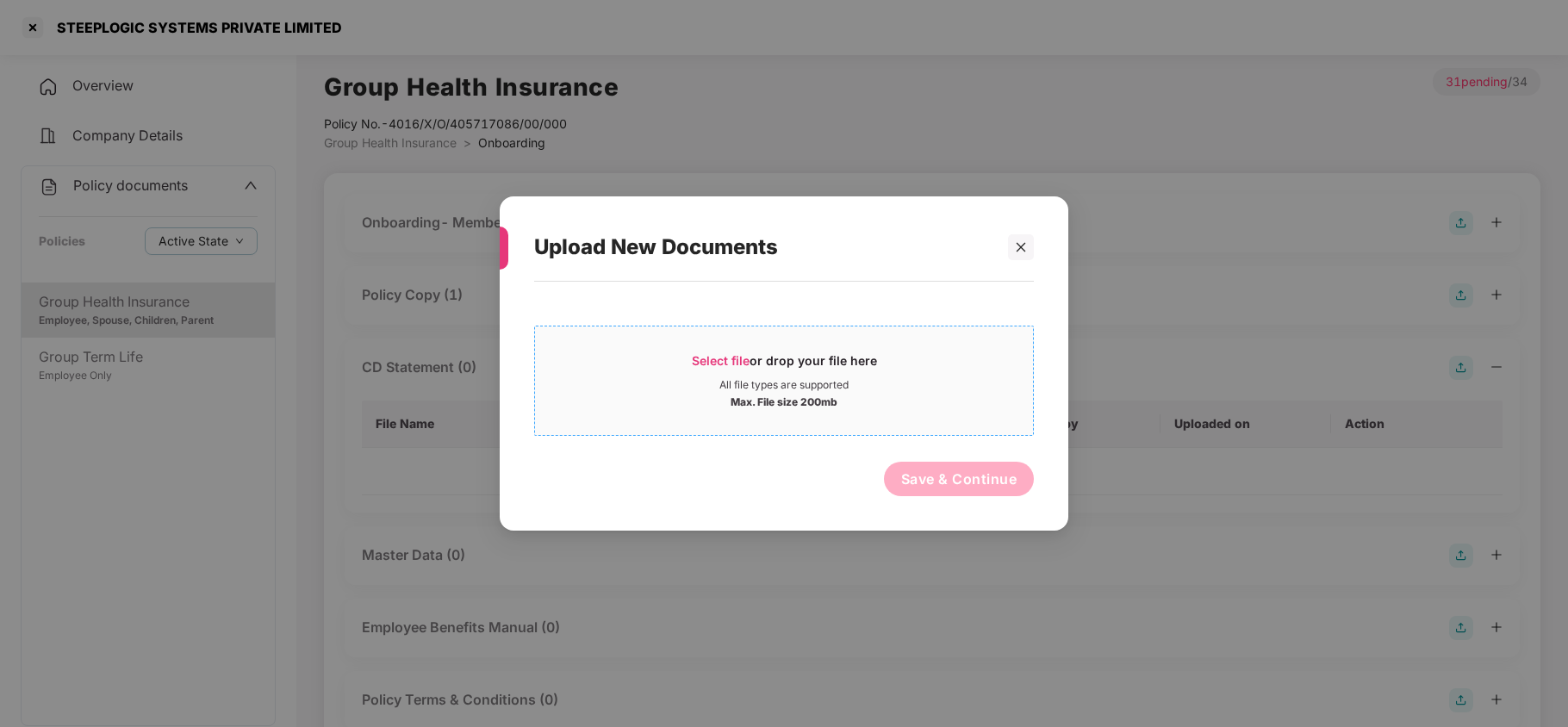
click at [724, 359] on span "Select file" at bounding box center [721, 360] width 58 height 15
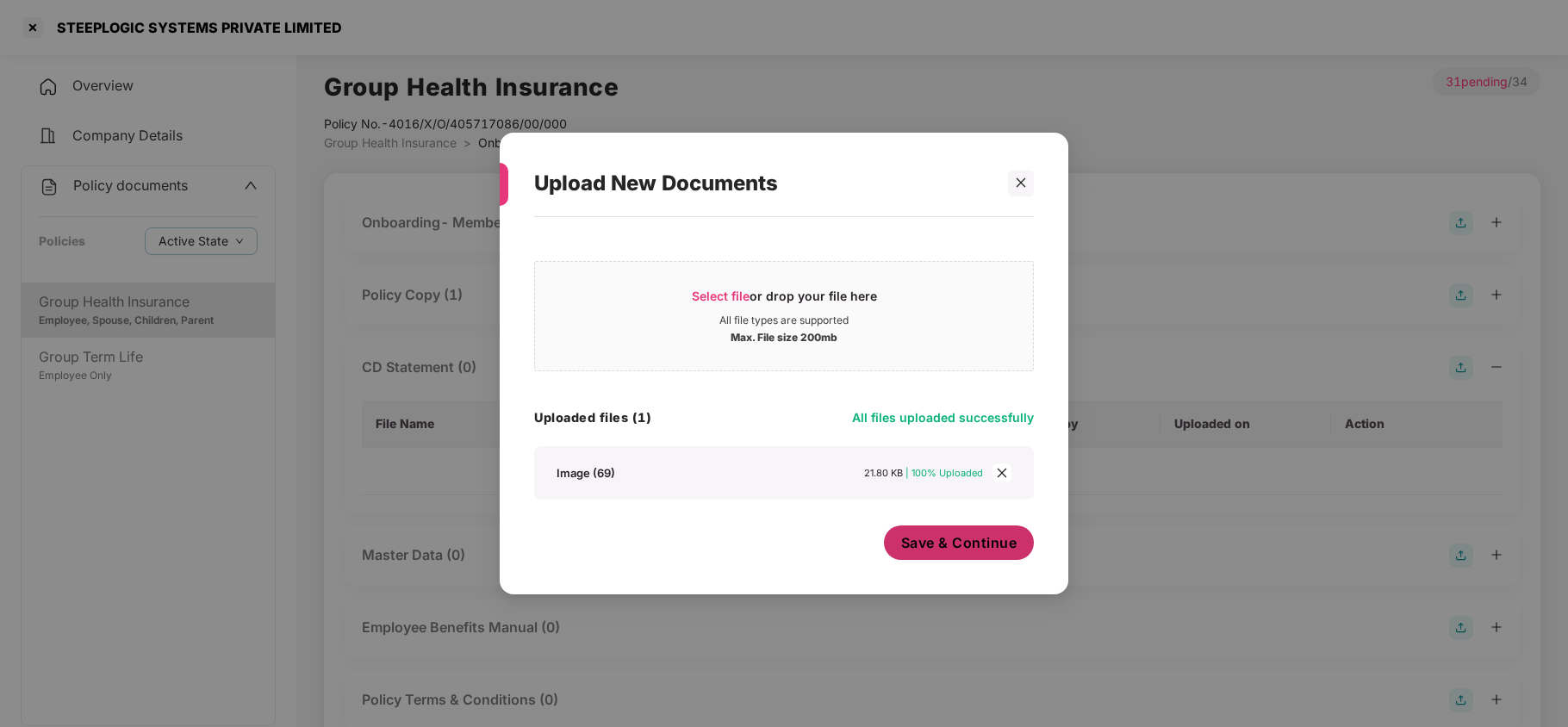
click at [941, 545] on span "Save & Continue" at bounding box center [959, 543] width 116 height 19
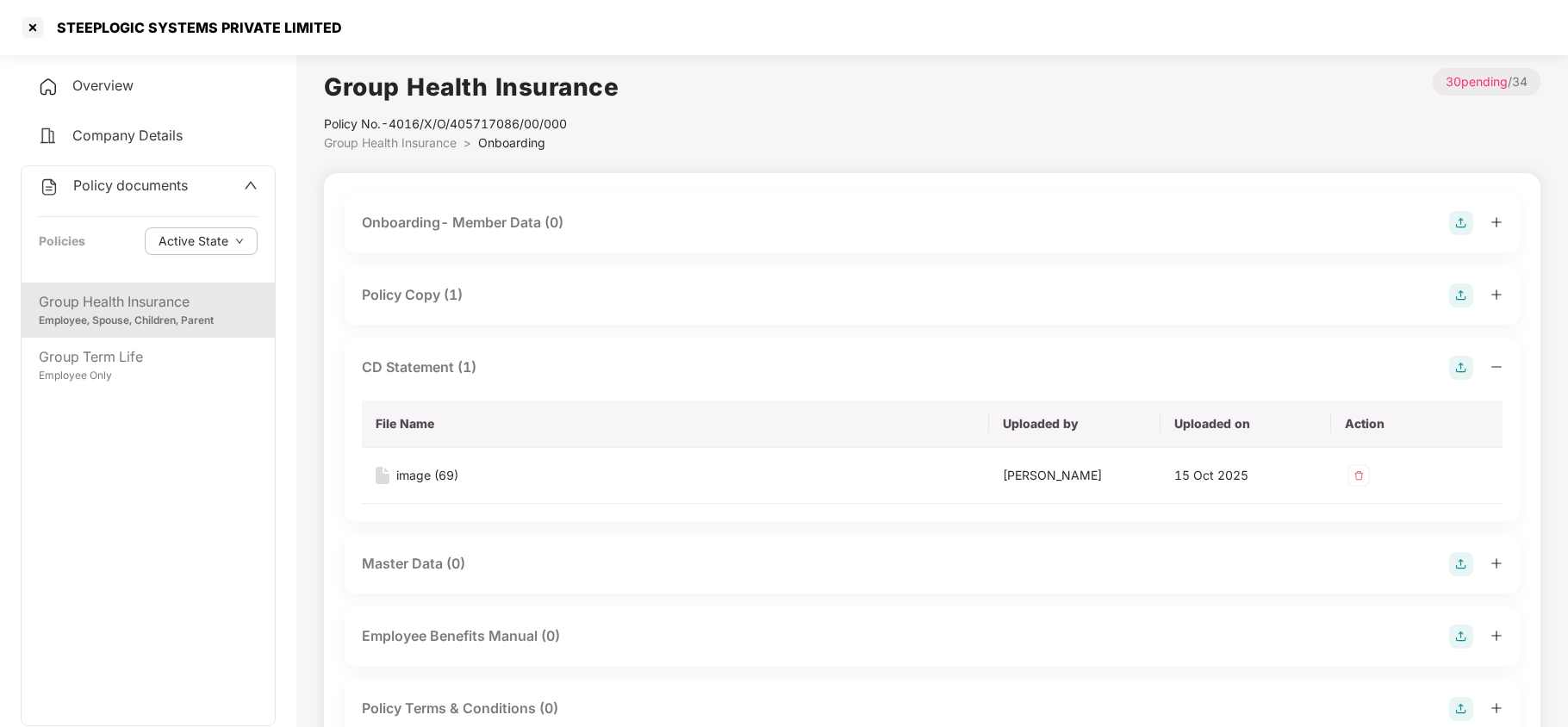
click at [109, 31] on div "STEEPLOGIC SYSTEMS PRIVATE LIMITED" at bounding box center [194, 28] width 295 height 17
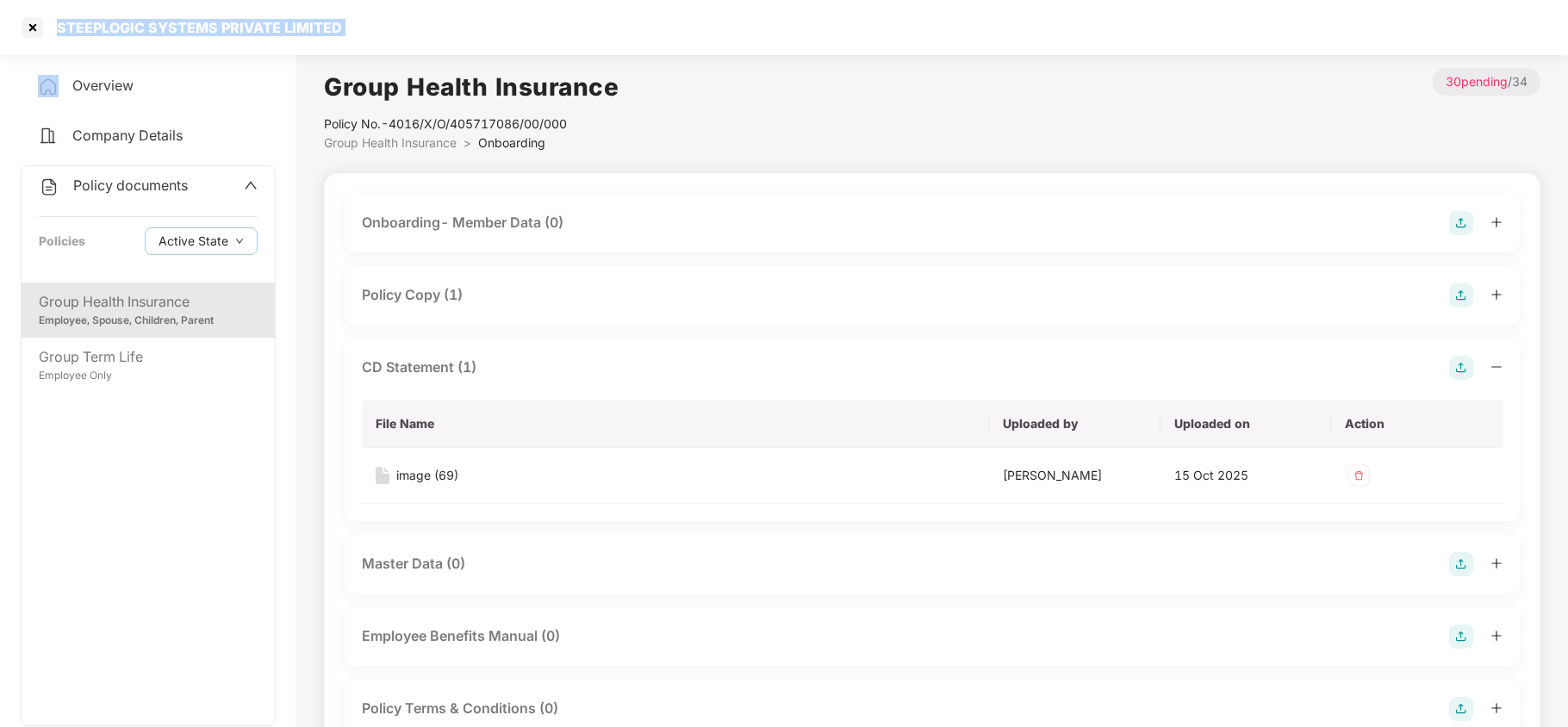
copy div "STEEPLOGIC SYSTEMS PRIVATE LIMITED"
click at [39, 32] on div at bounding box center [33, 28] width 28 height 28
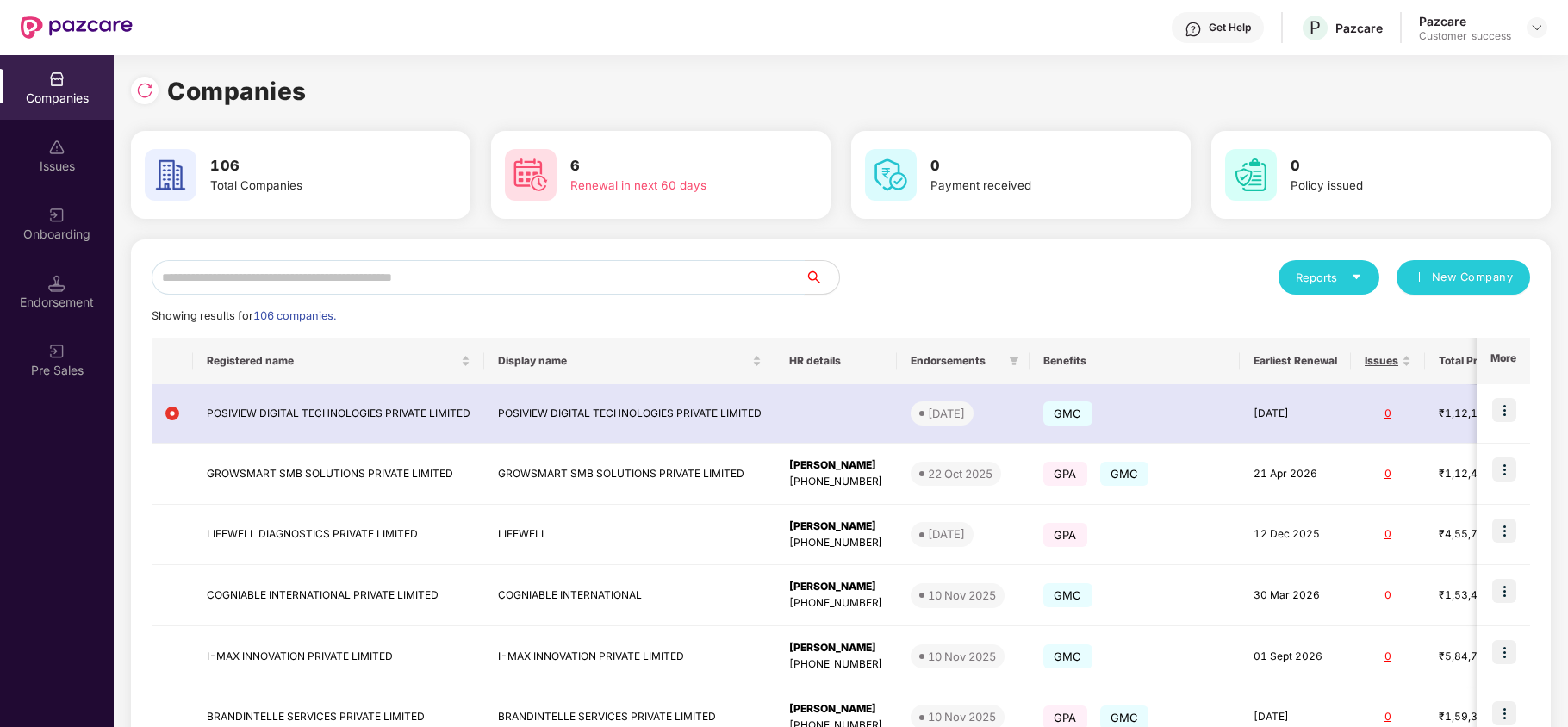
click at [202, 270] on input "text" at bounding box center [478, 277] width 653 height 35
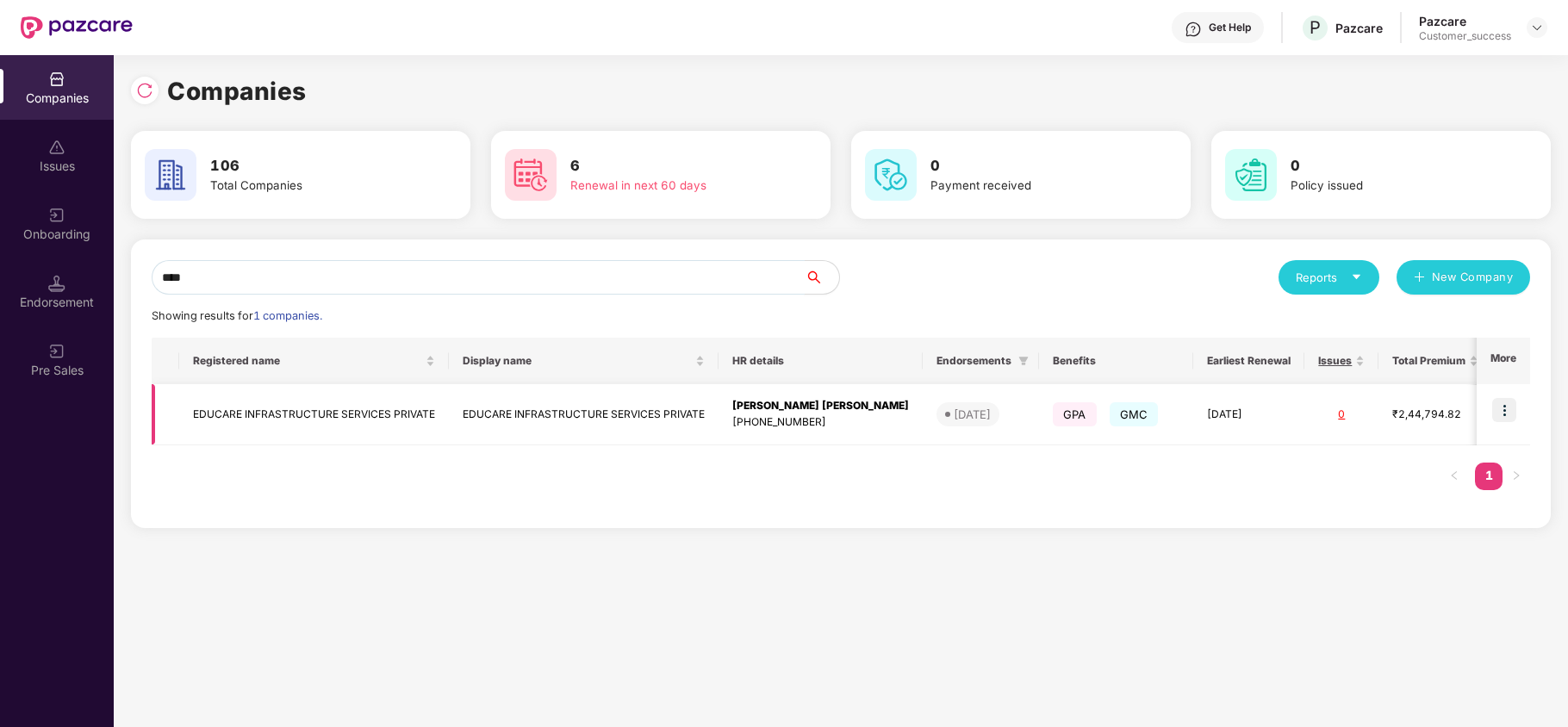
type input "****"
click at [242, 441] on td "EDUCARE INFRASTRUCTURE SERVICES PRIVATE" at bounding box center [314, 414] width 269 height 61
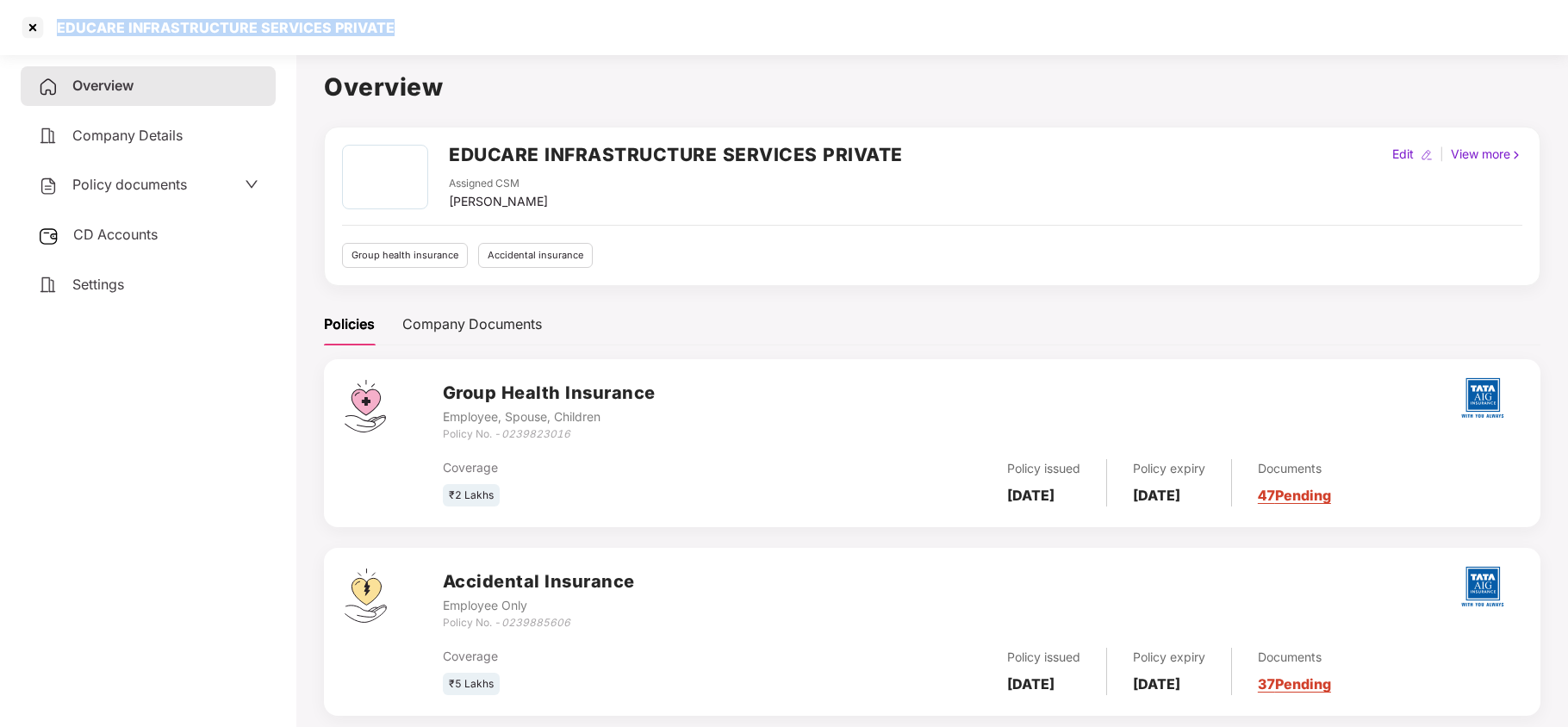
copy div "EDUCARE INFRASTRUCTURE SERVICES PRIVATE"
drag, startPoint x: 52, startPoint y: 22, endPoint x: 394, endPoint y: 33, distance: 342.2
click at [394, 33] on div "EDUCARE INFRASTRUCTURE SERVICES PRIVATE" at bounding box center [784, 28] width 1568 height 55
click at [35, 25] on div at bounding box center [33, 28] width 28 height 28
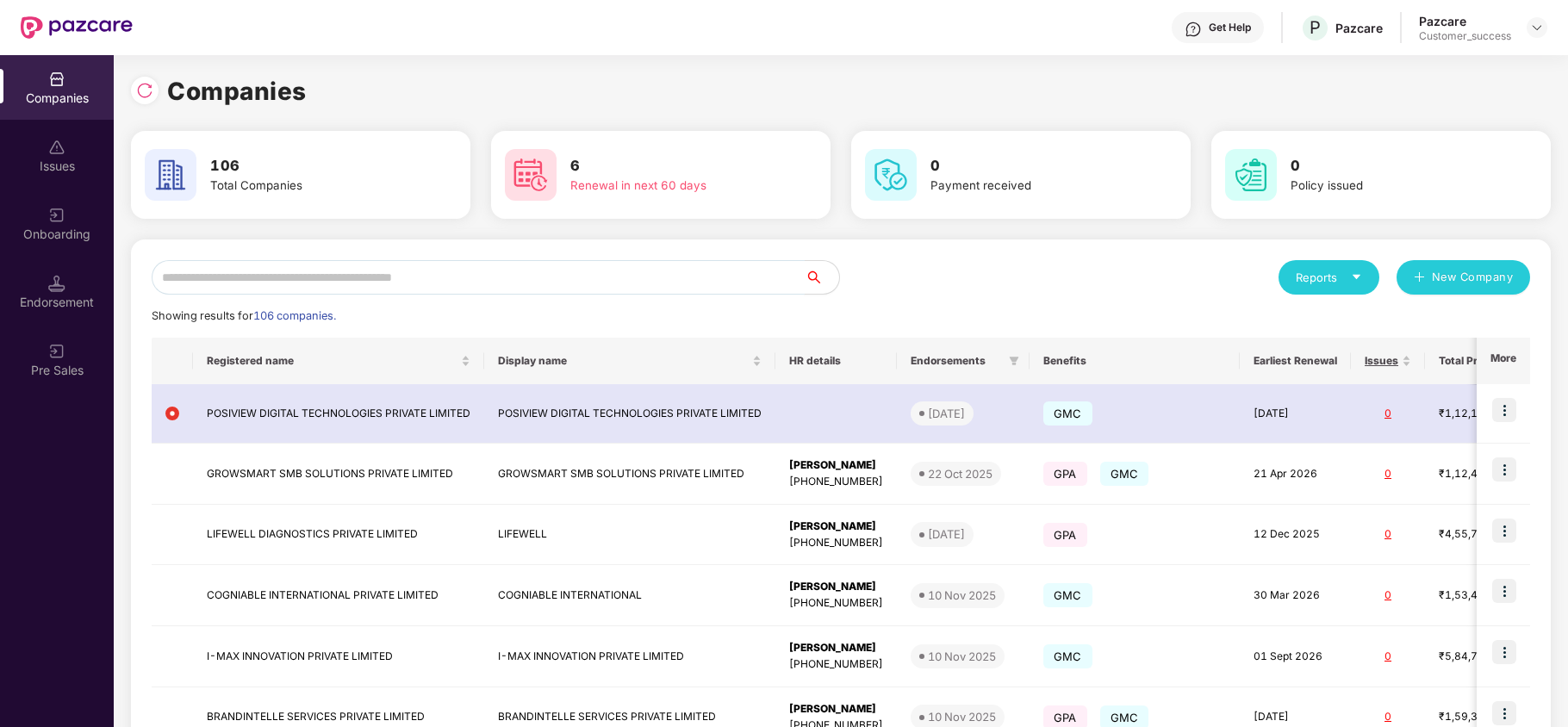
click at [249, 269] on input "text" at bounding box center [478, 277] width 653 height 35
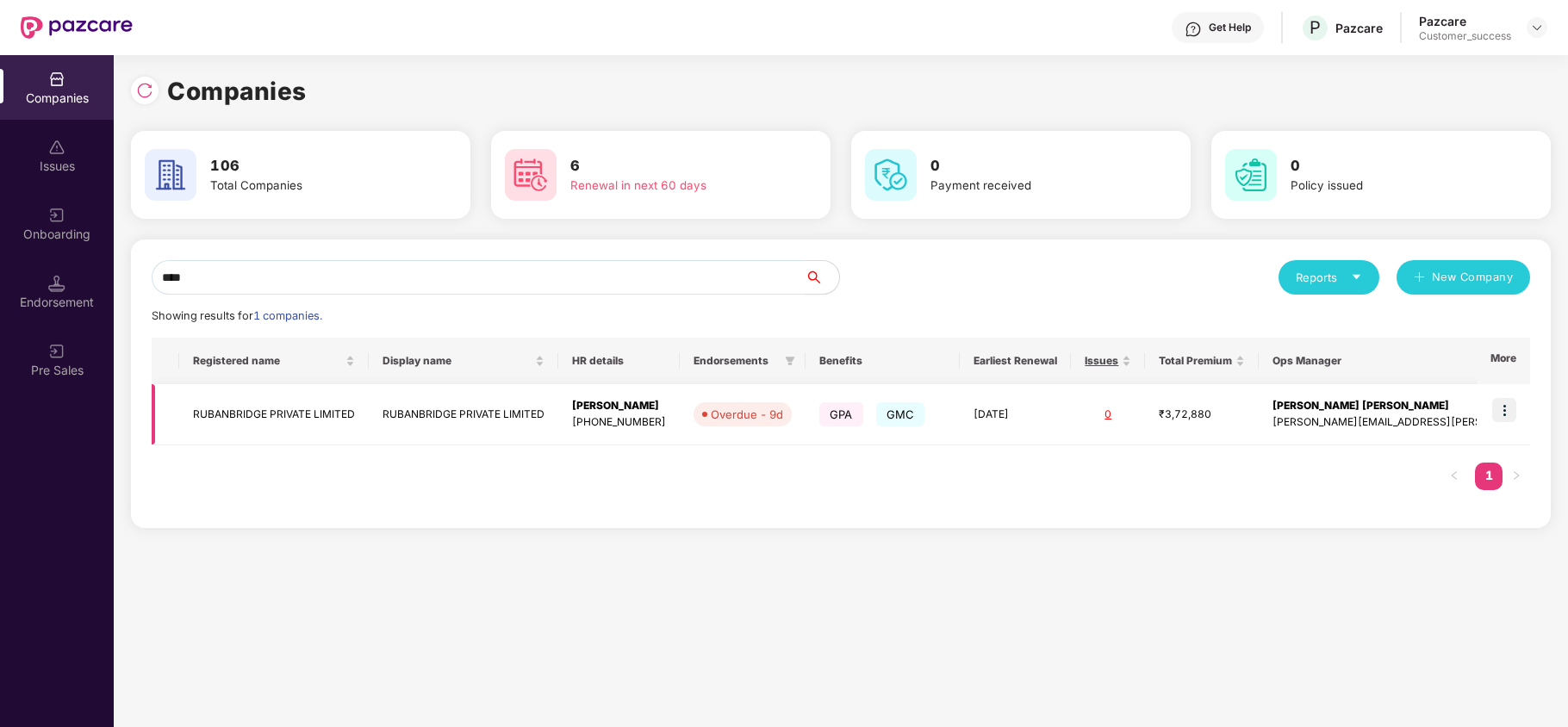
type input "****"
click at [224, 415] on td "RUBANBRIDGE PRIVATE LIMITED" at bounding box center [274, 414] width 190 height 61
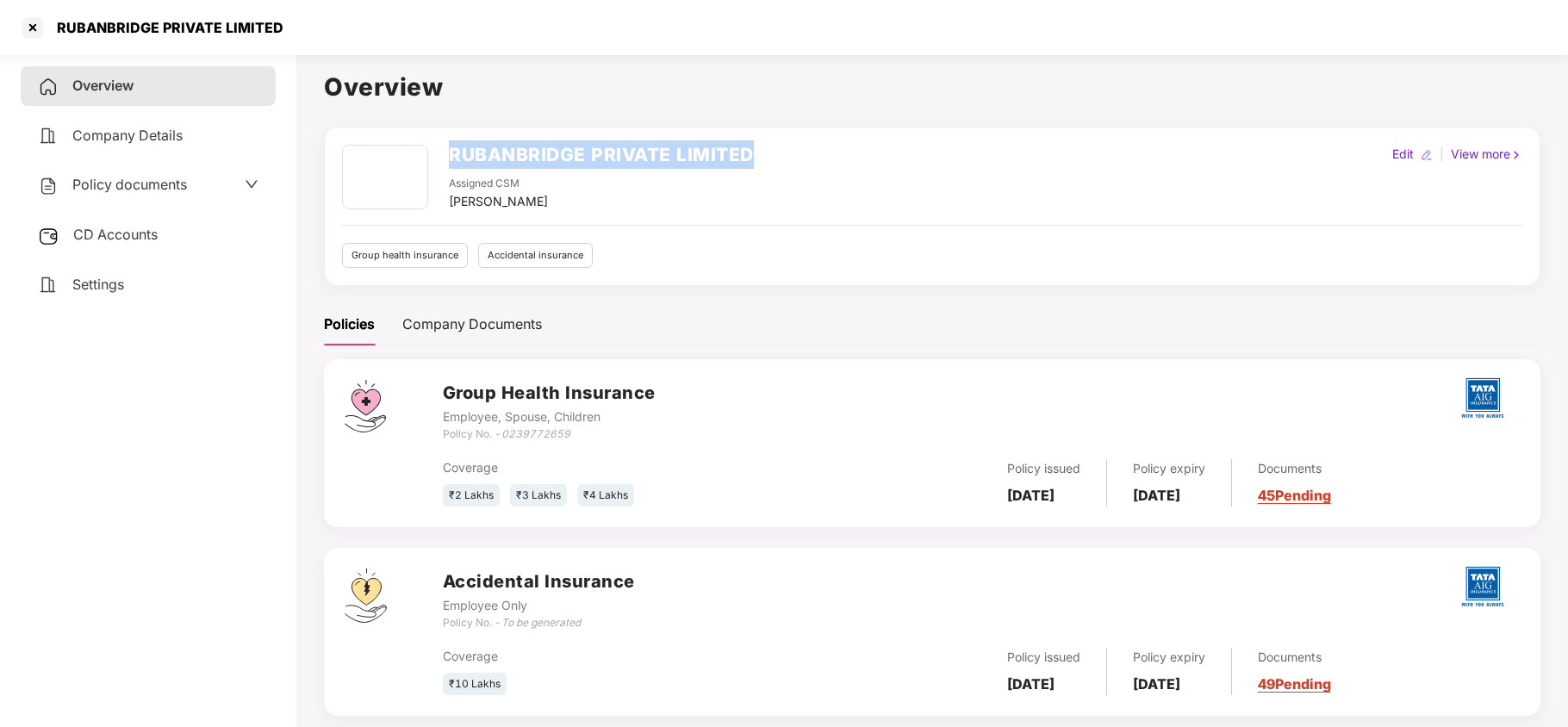
copy h2 "RUBANBRIDGE PRIVATE LIMITED"
drag, startPoint x: 450, startPoint y: 147, endPoint x: 807, endPoint y: 146, distance: 357.0
click at [807, 146] on div "RUBANBRIDGE PRIVATE LIMITED Assigned CSM [PERSON_NAME] Edit | View more" at bounding box center [932, 178] width 1181 height 66
copy h2 "RUBANBRIDGE PRIVATE LIMITED"
click at [35, 25] on div at bounding box center [33, 28] width 28 height 28
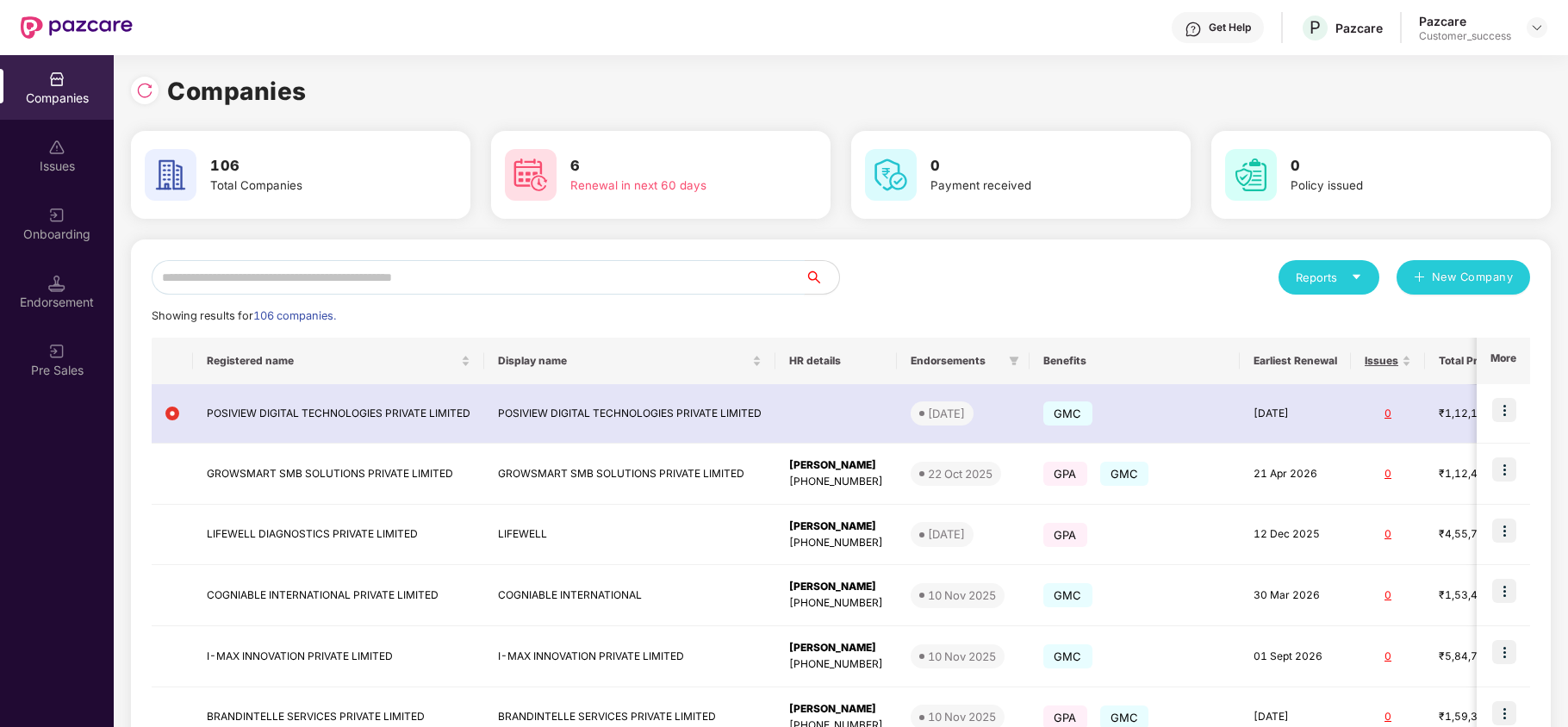
click at [306, 265] on input "text" at bounding box center [478, 277] width 653 height 35
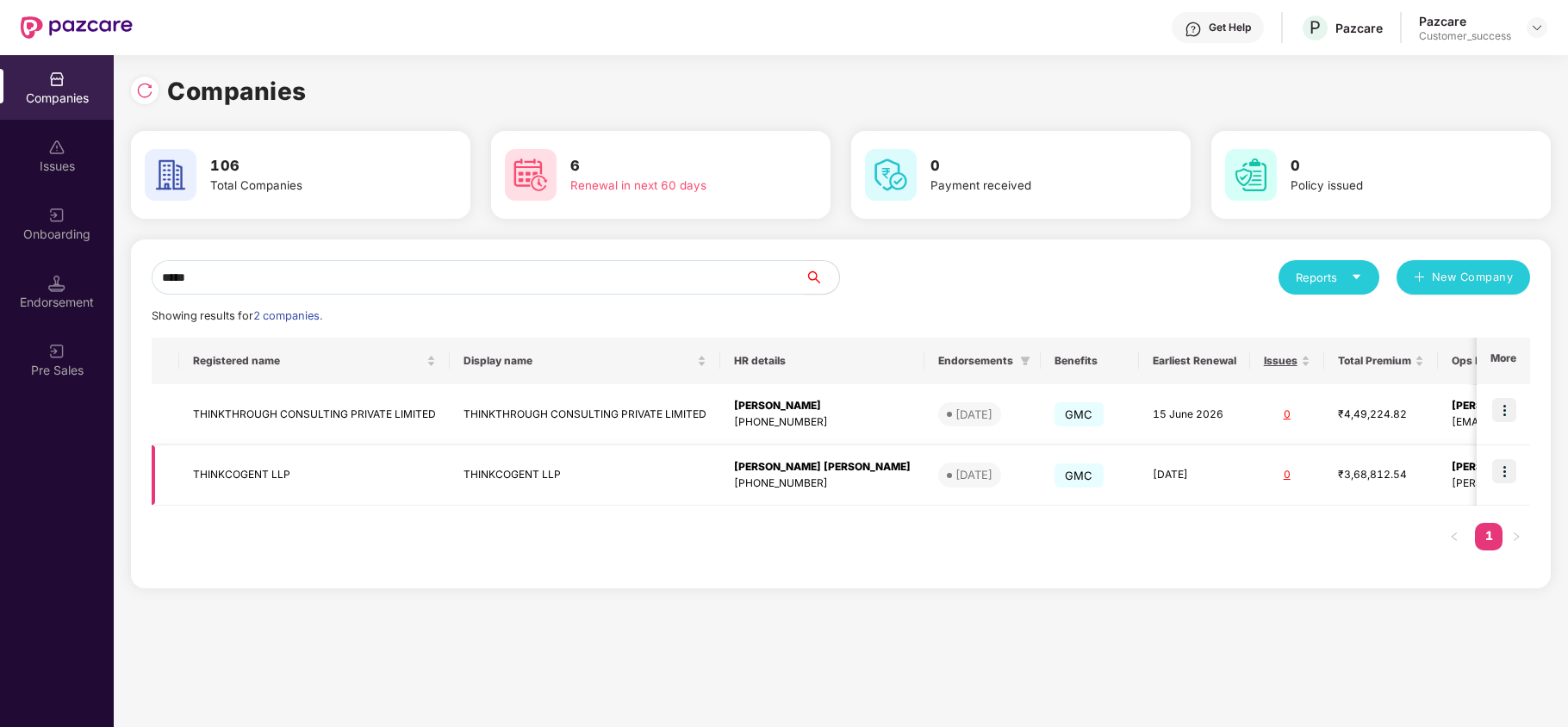
type input "*****"
copy td "THINKCOGENT LLP"
drag, startPoint x: 193, startPoint y: 477, endPoint x: 296, endPoint y: 477, distance: 103.0
click at [296, 477] on td "THINKCOGENT LLP" at bounding box center [314, 476] width 270 height 61
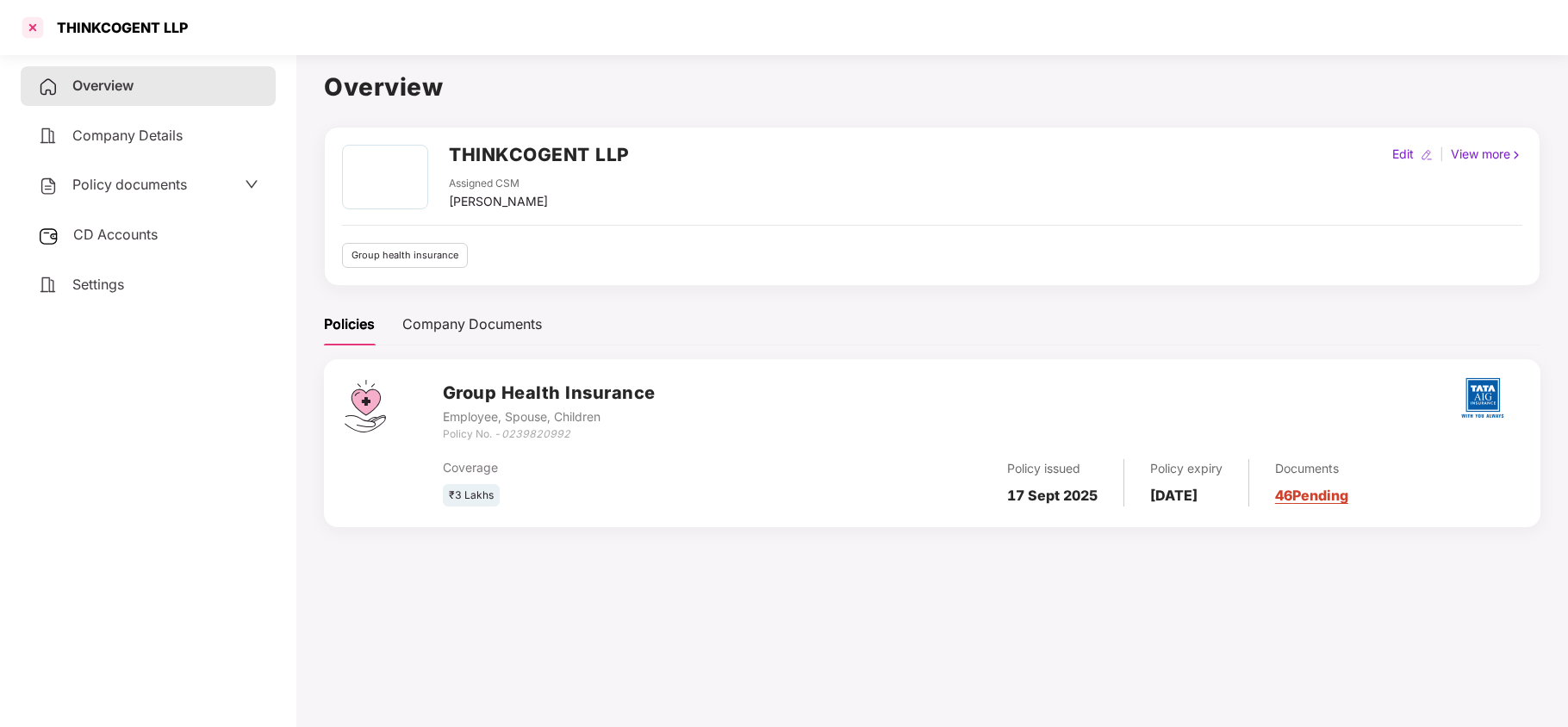
click at [25, 24] on div at bounding box center [33, 28] width 28 height 28
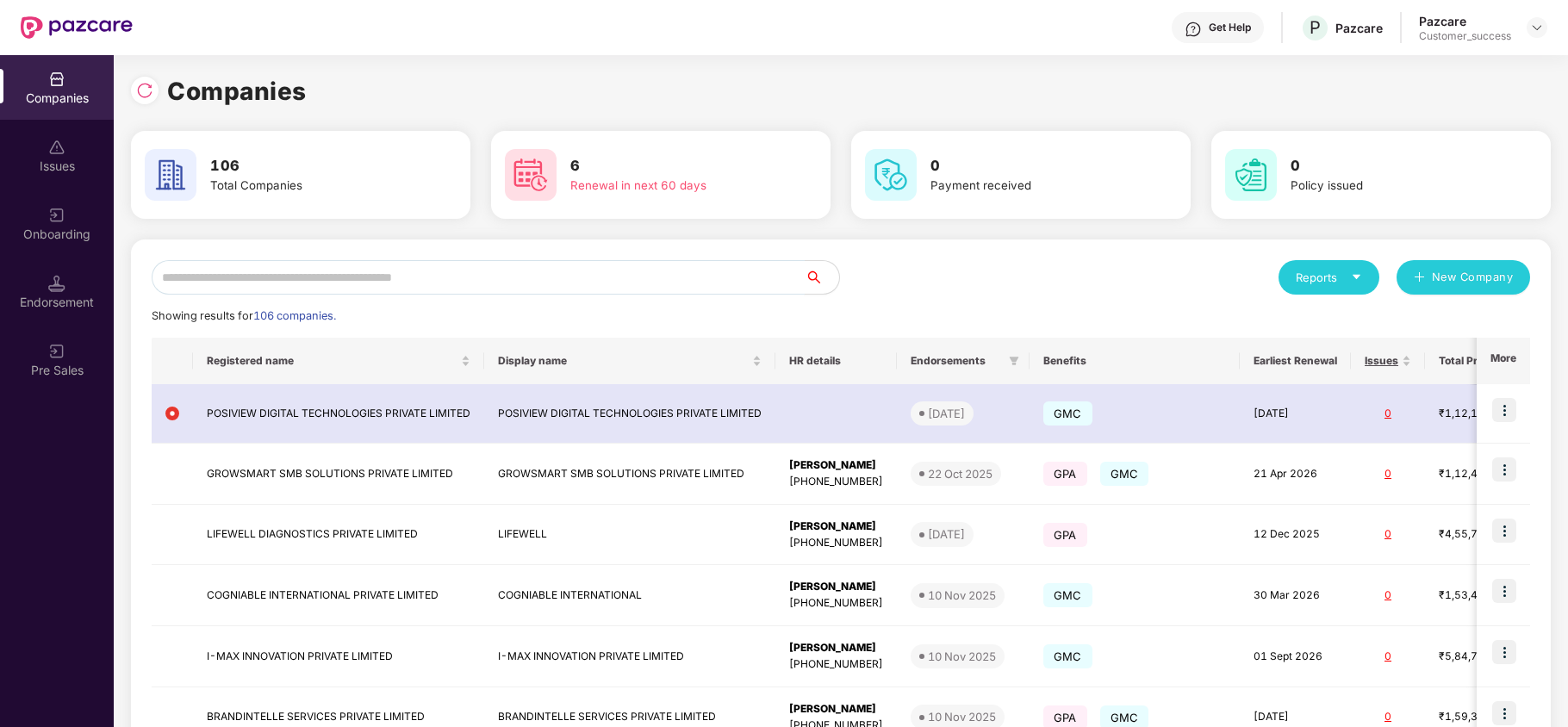
click at [230, 290] on input "text" at bounding box center [478, 277] width 653 height 35
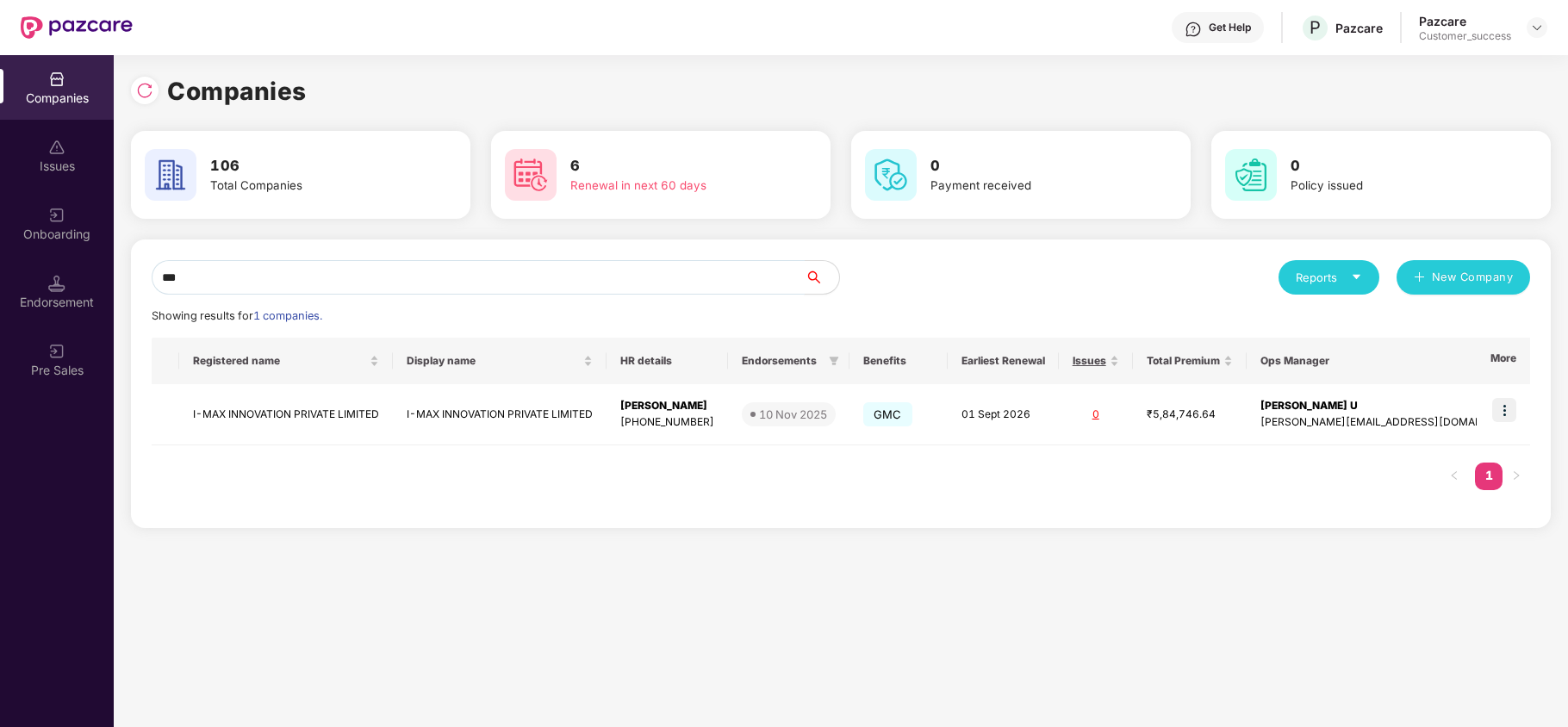
type input "***"
click at [244, 448] on div "Registered name Display name HR details Endorsements Benefits Earliest Renewal …" at bounding box center [841, 422] width 1378 height 170
click at [287, 405] on td "I-MAX INNOVATION PRIVATE LIMITED" at bounding box center [287, 414] width 214 height 61
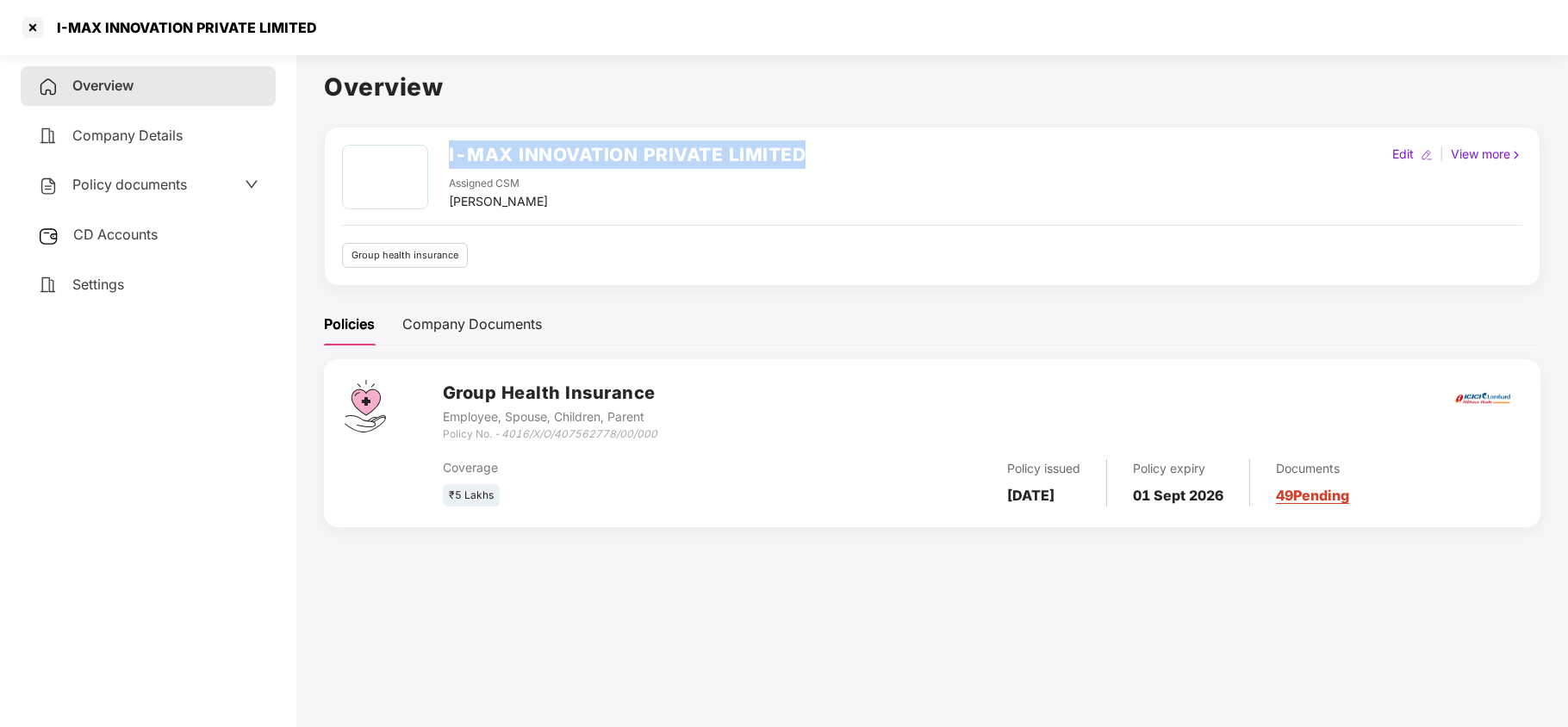
copy h2 "I-MAX INNOVATION PRIVATE LIMITED"
drag, startPoint x: 442, startPoint y: 147, endPoint x: 866, endPoint y: 123, distance: 424.7
click at [866, 123] on div "Overview I-MAX INNOVATION PRIVATE LIMITED Assigned CSM [PERSON_NAME] Edit | Vie…" at bounding box center [931, 308] width 1216 height 480
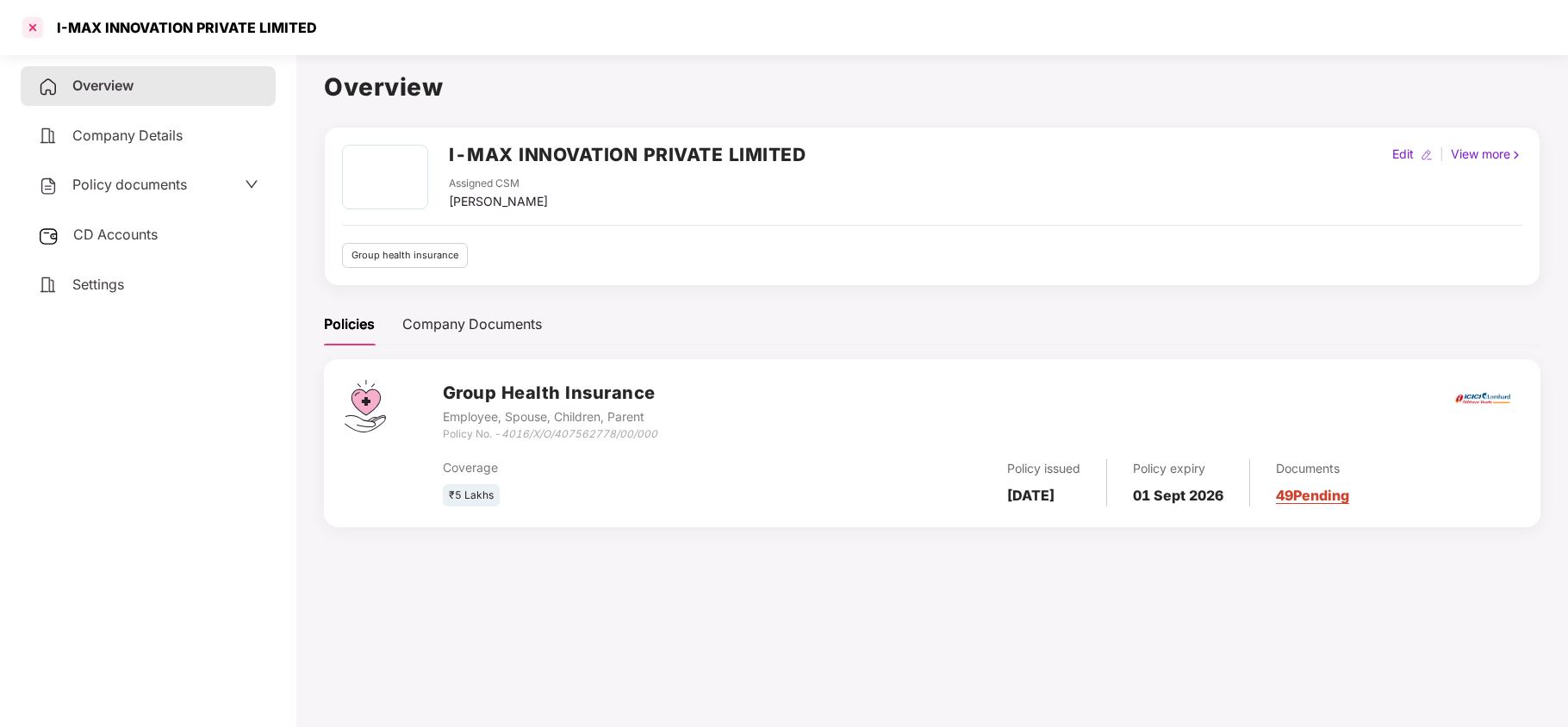
click at [25, 28] on div at bounding box center [33, 28] width 28 height 28
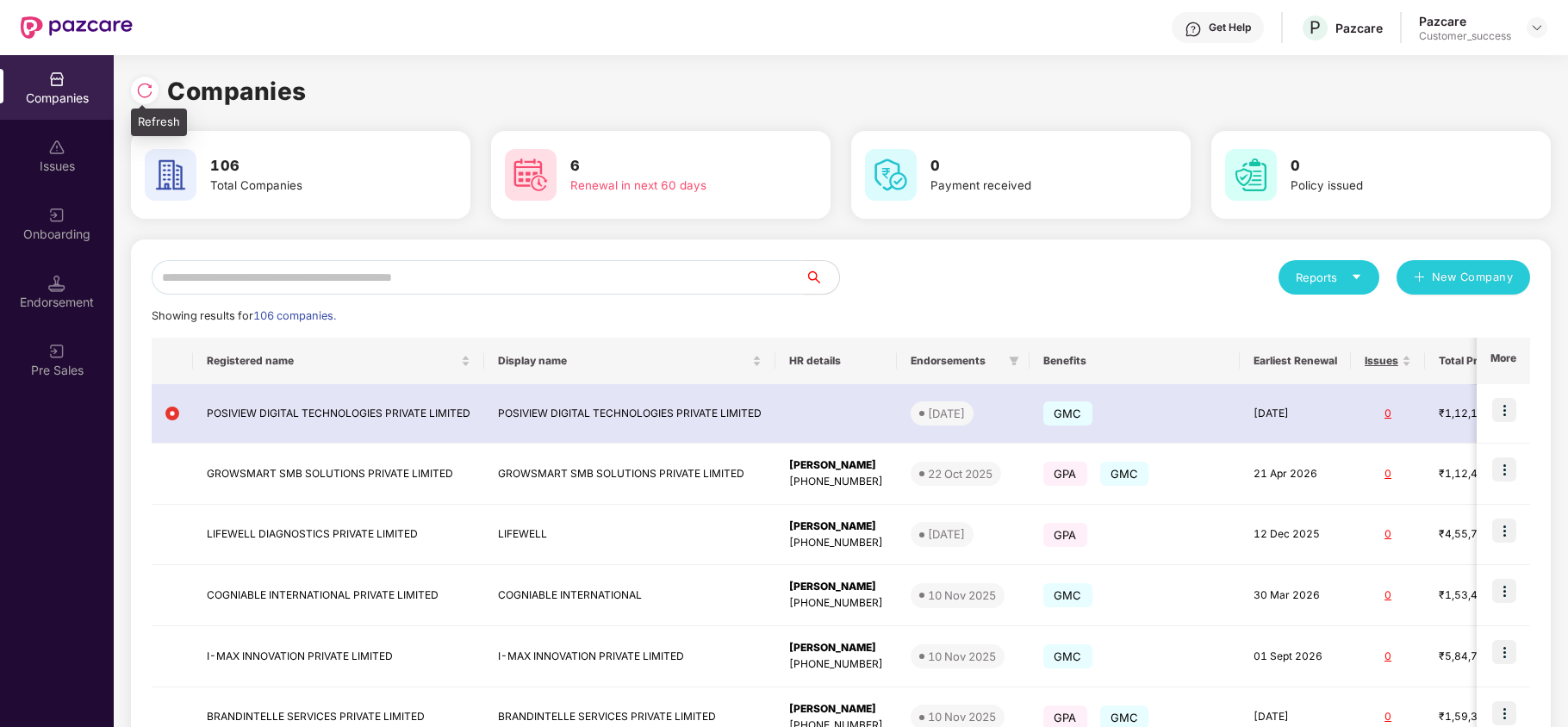
click at [143, 90] on img at bounding box center [145, 91] width 17 height 17
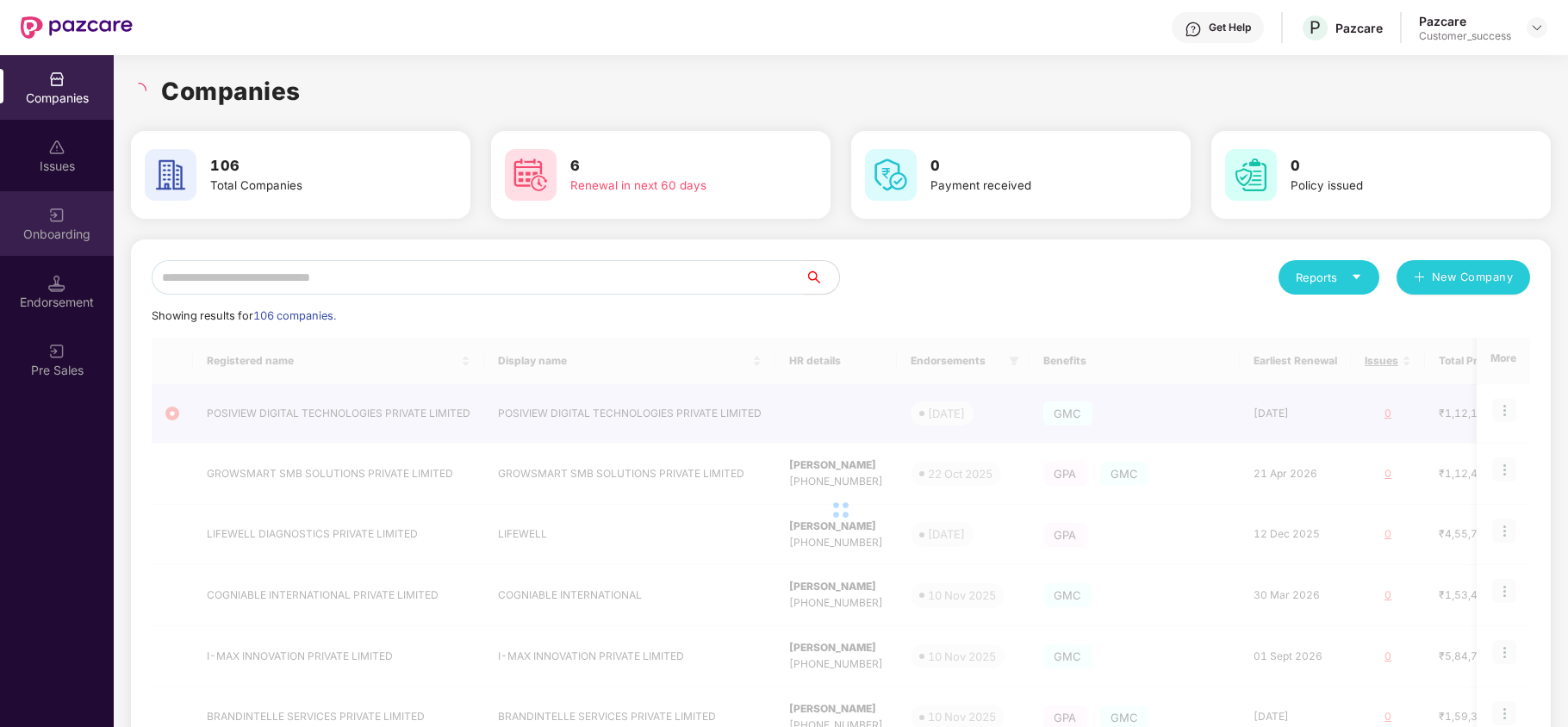
click at [31, 231] on div "Onboarding" at bounding box center [57, 235] width 114 height 17
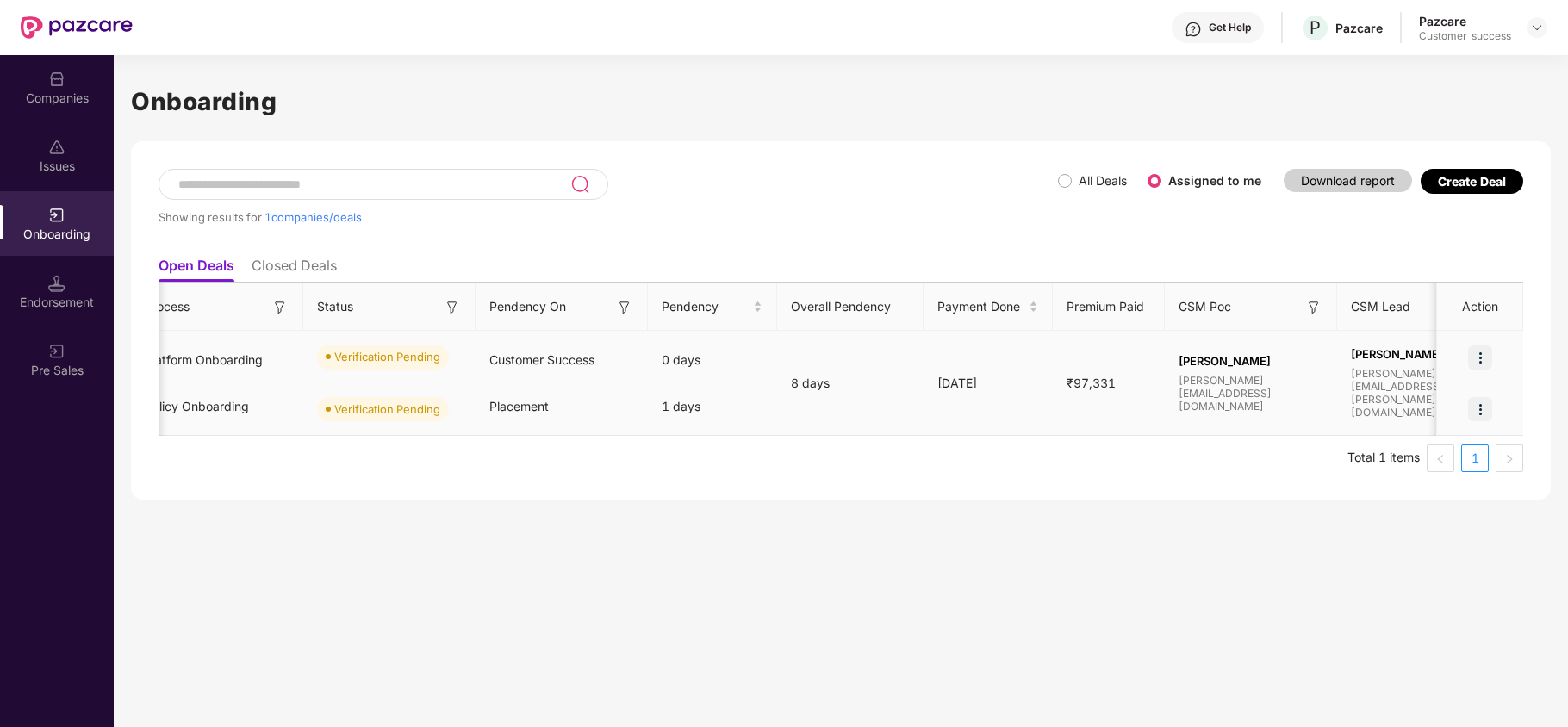
scroll to position [0, 450]
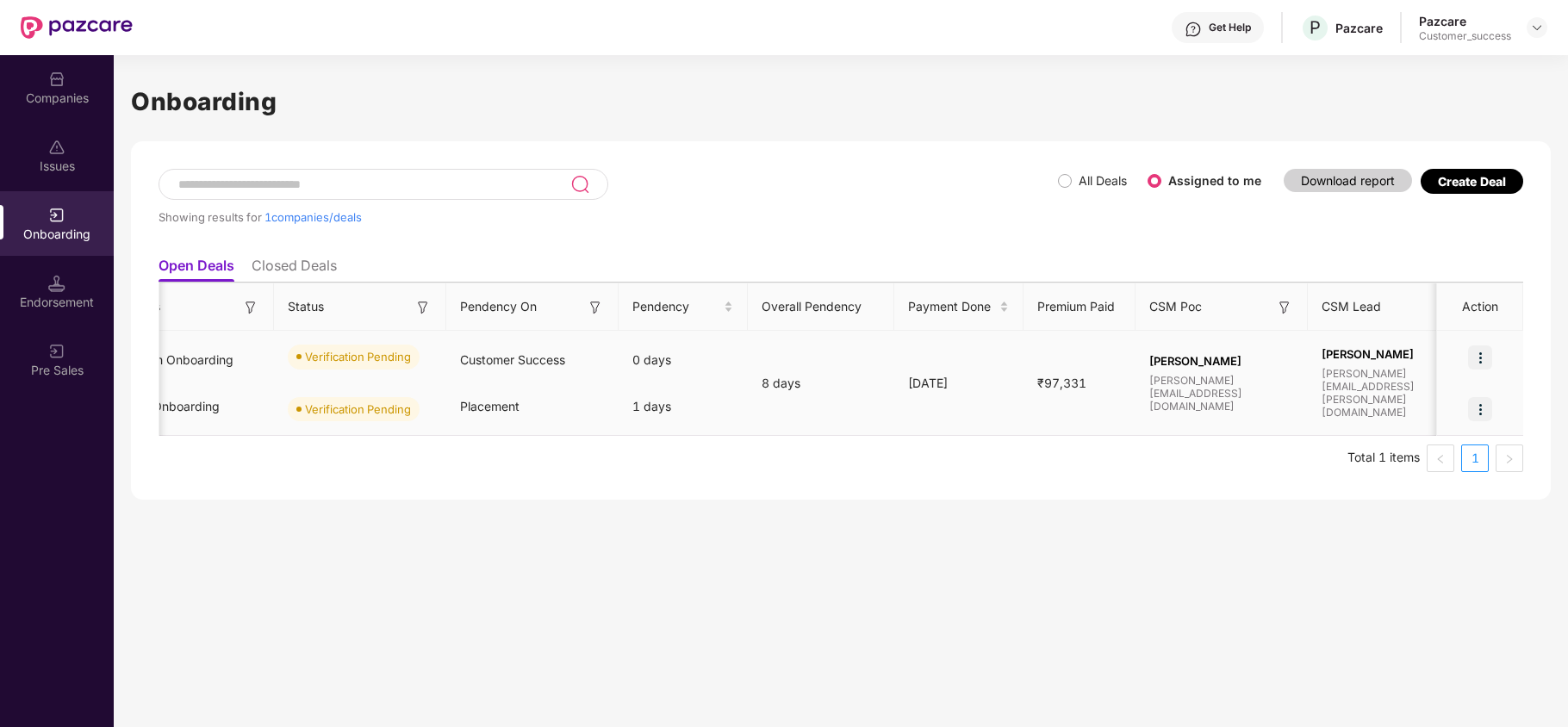
click at [1477, 349] on img at bounding box center [1480, 357] width 24 height 24
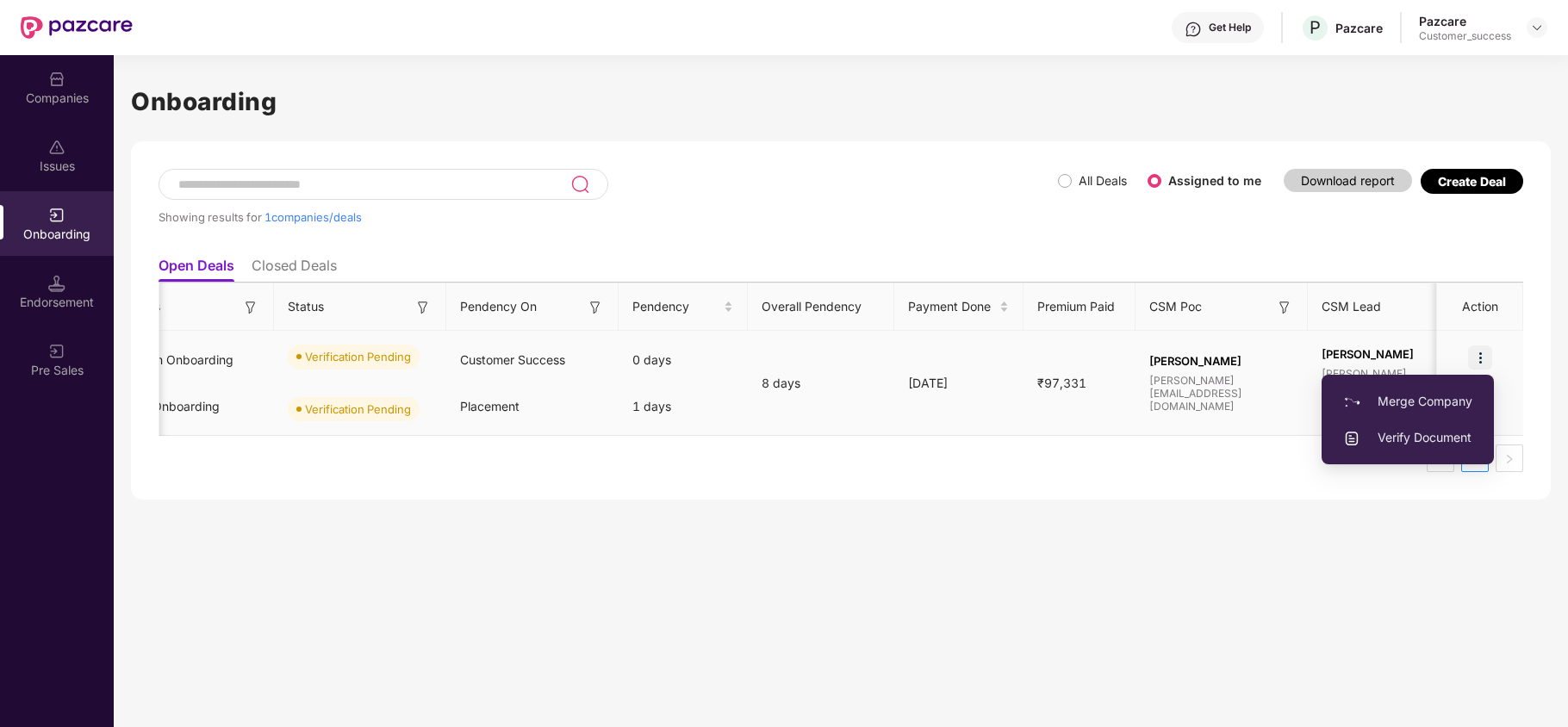
click at [1372, 436] on span "Verify Document" at bounding box center [1407, 438] width 129 height 19
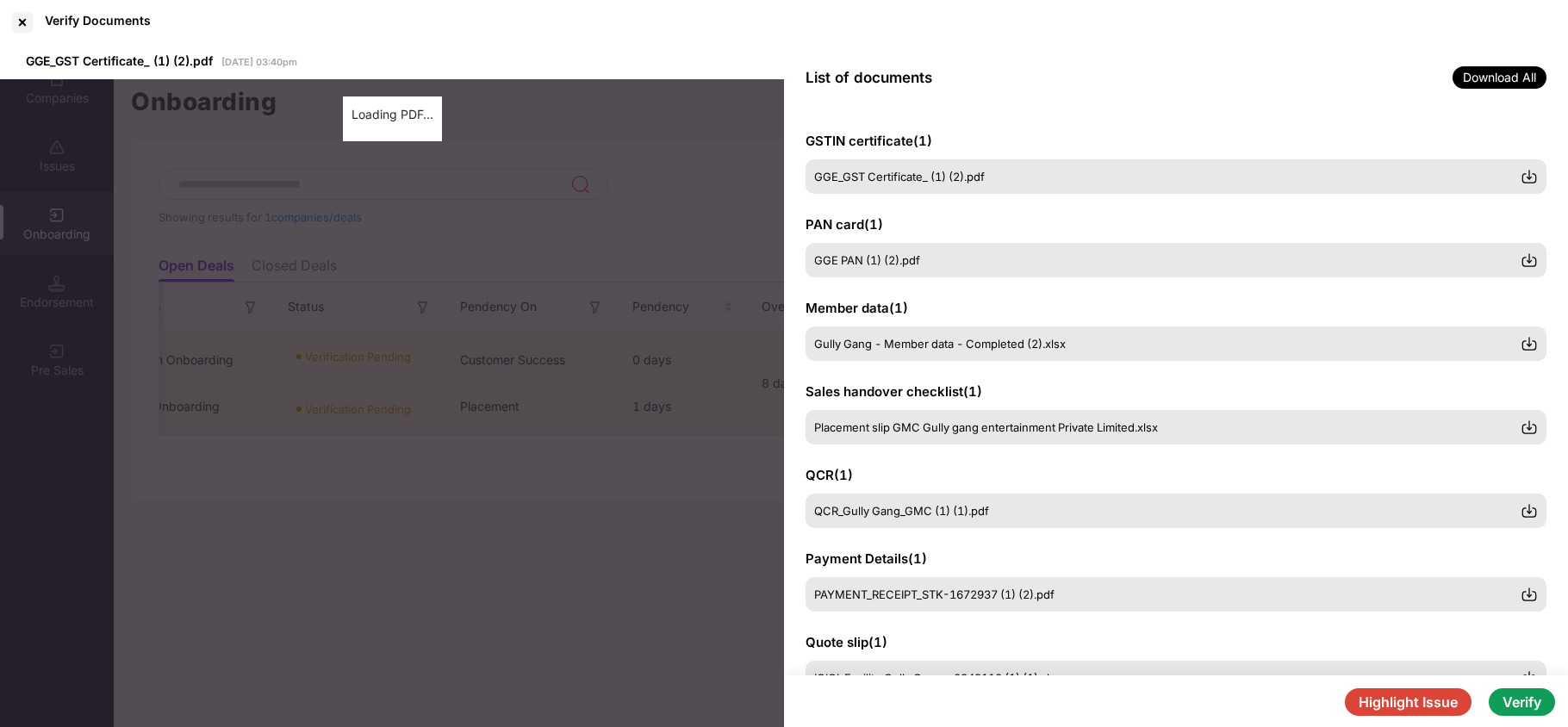
click at [1392, 707] on button "Highlight Issue" at bounding box center [1407, 703] width 127 height 28
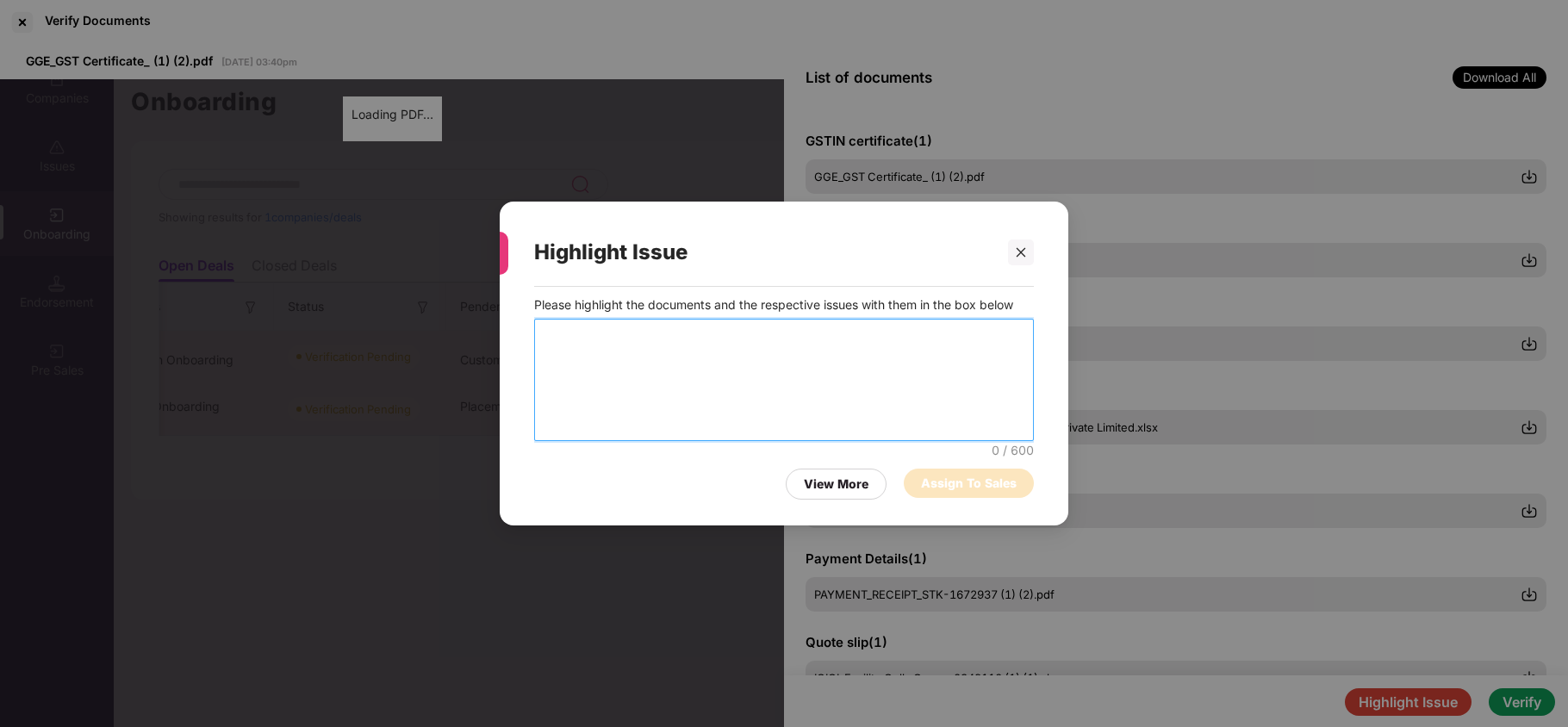
click at [765, 332] on textarea at bounding box center [784, 380] width 500 height 123
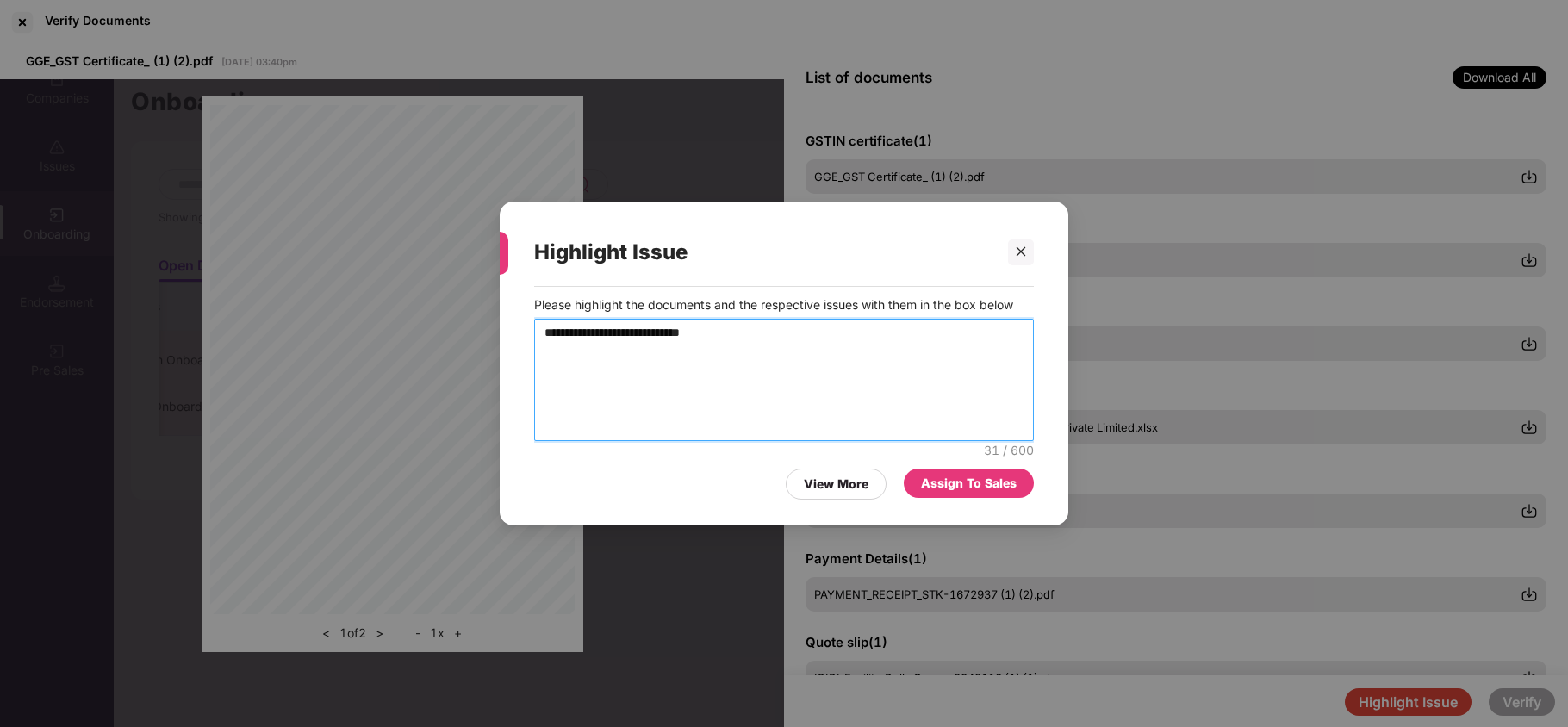
type textarea "**********"
click at [945, 490] on div "Assign To Sales" at bounding box center [968, 484] width 96 height 19
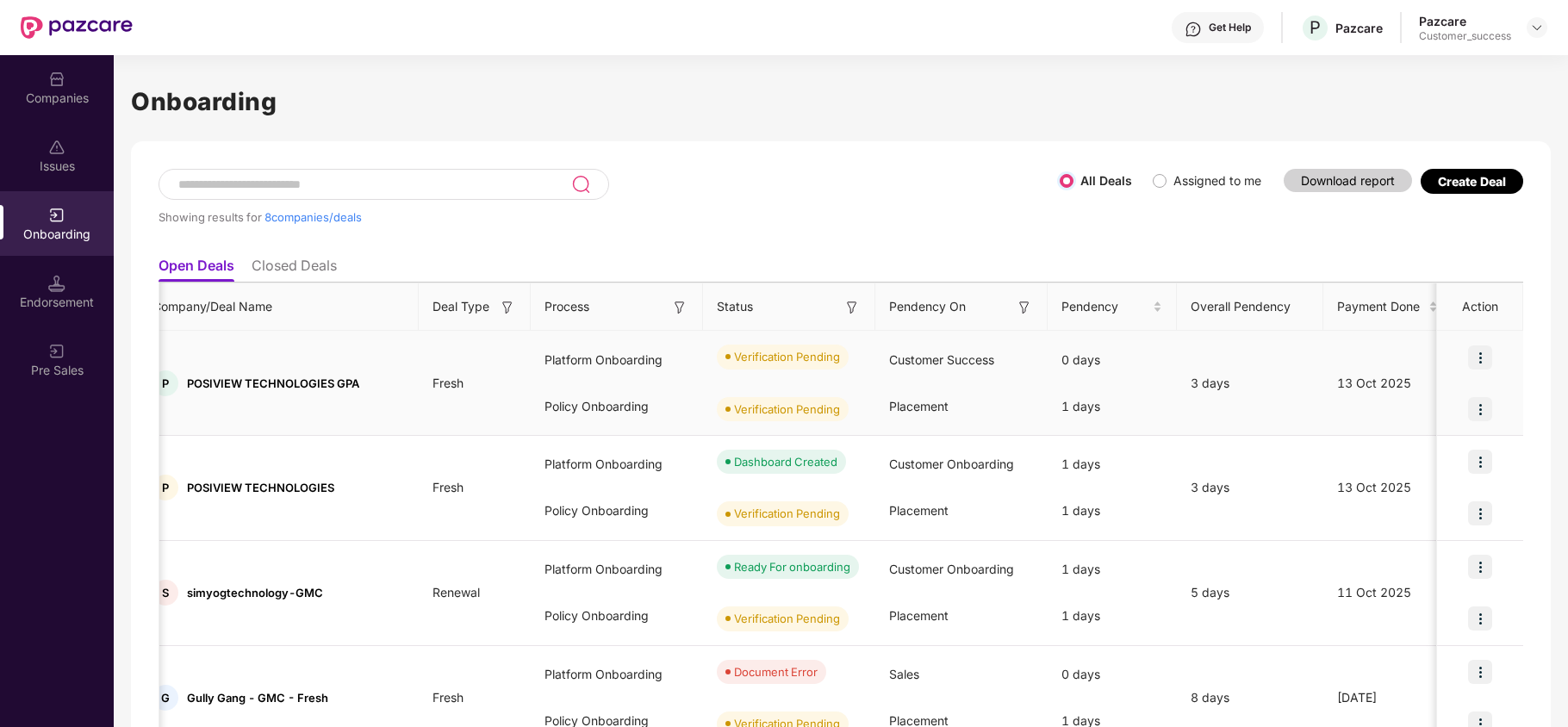
scroll to position [0, 0]
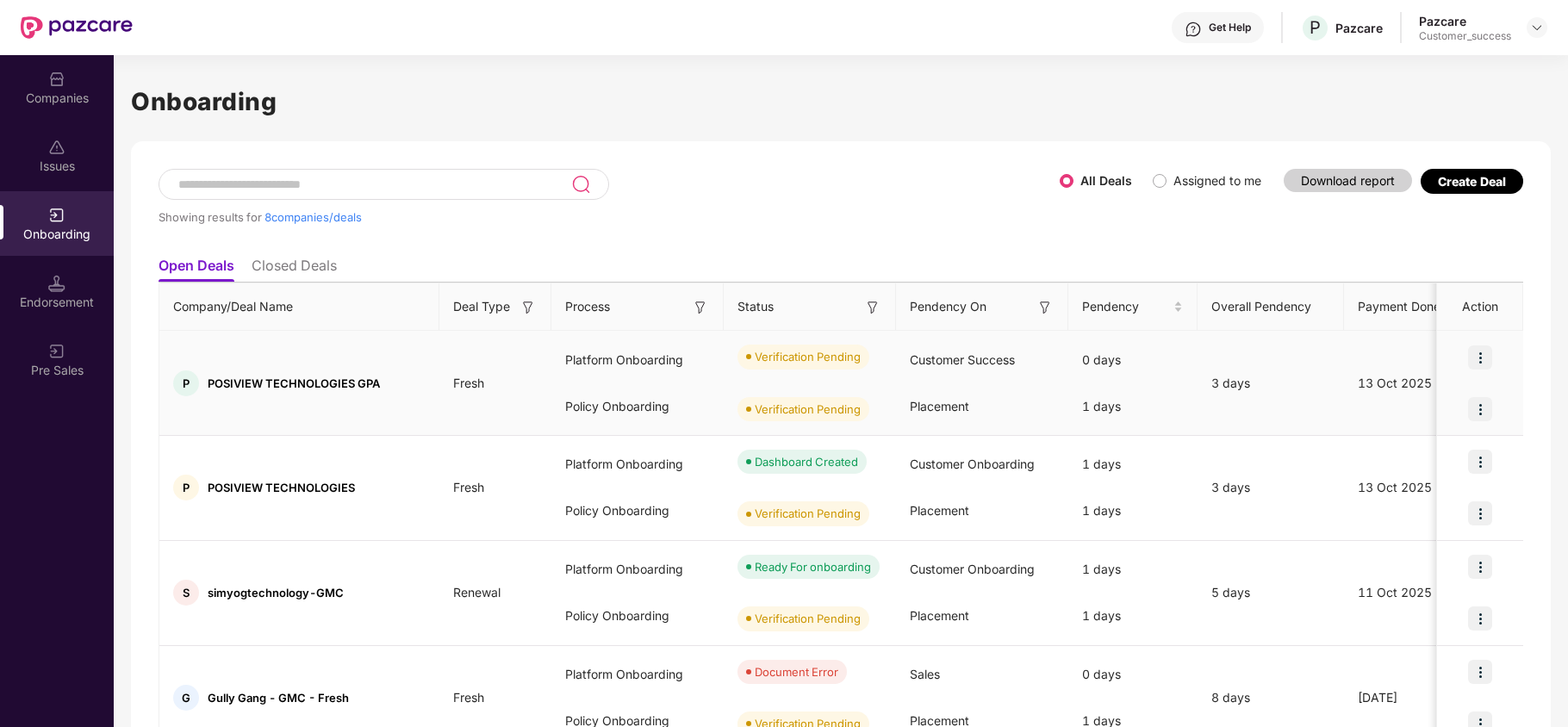
click at [1473, 362] on img at bounding box center [1480, 357] width 24 height 24
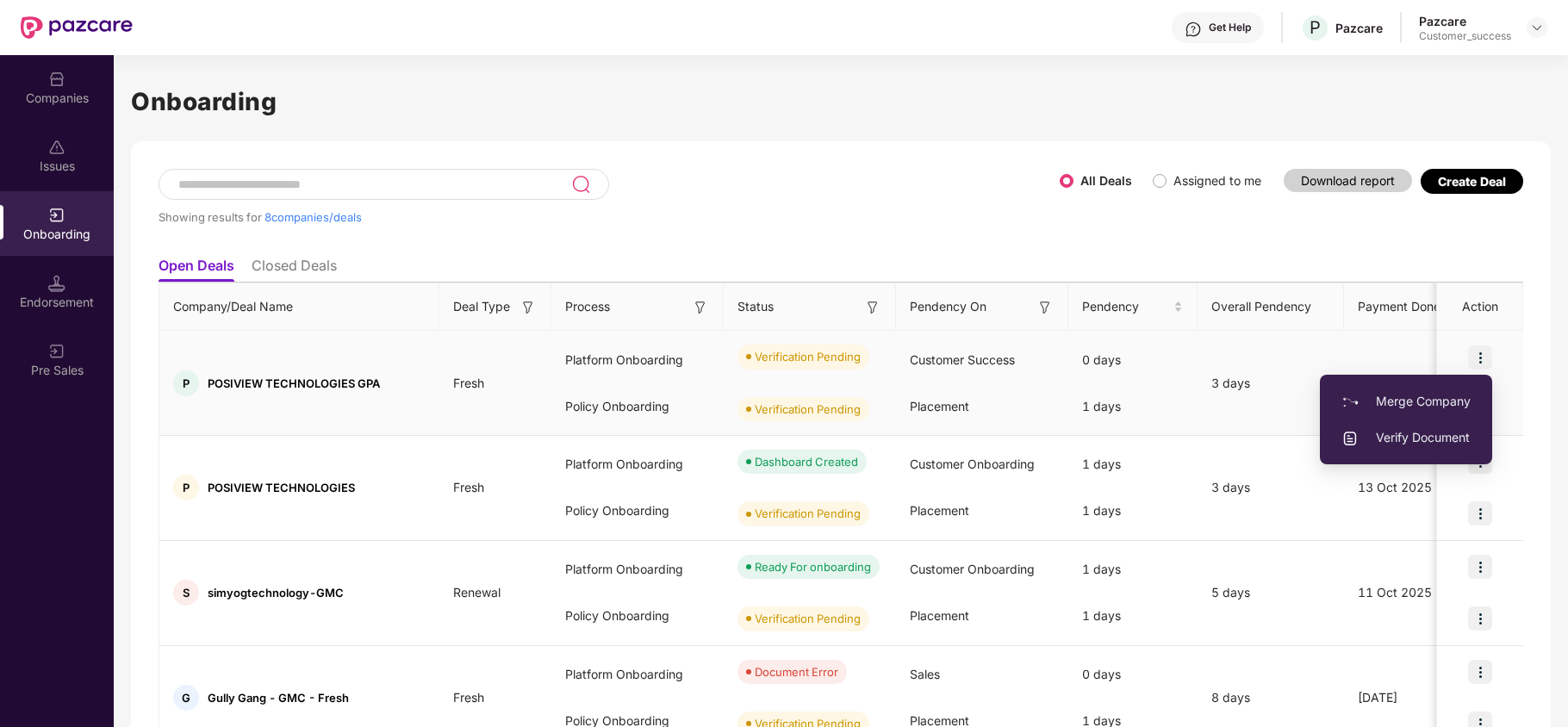
click at [1409, 429] on span "Verify Document" at bounding box center [1406, 438] width 129 height 19
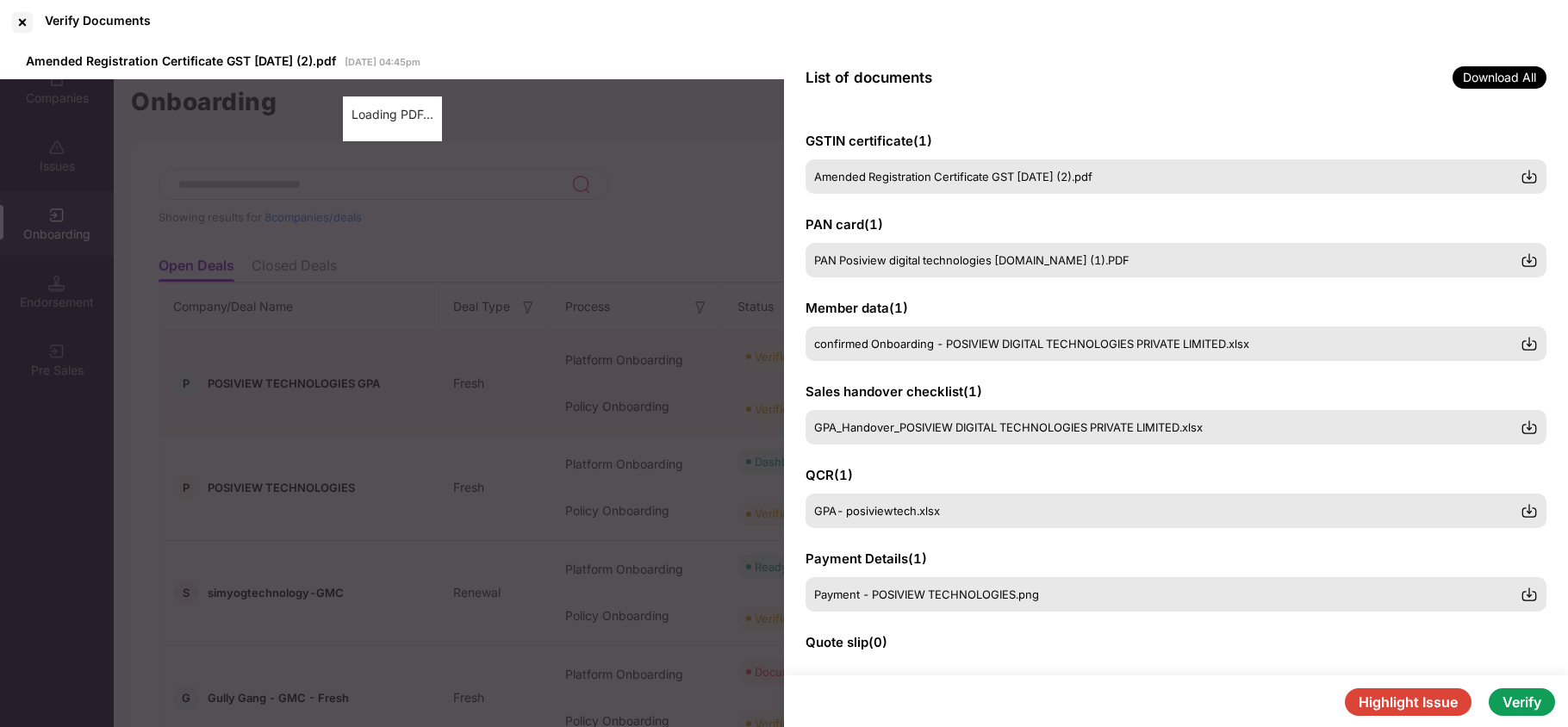
scroll to position [185, 0]
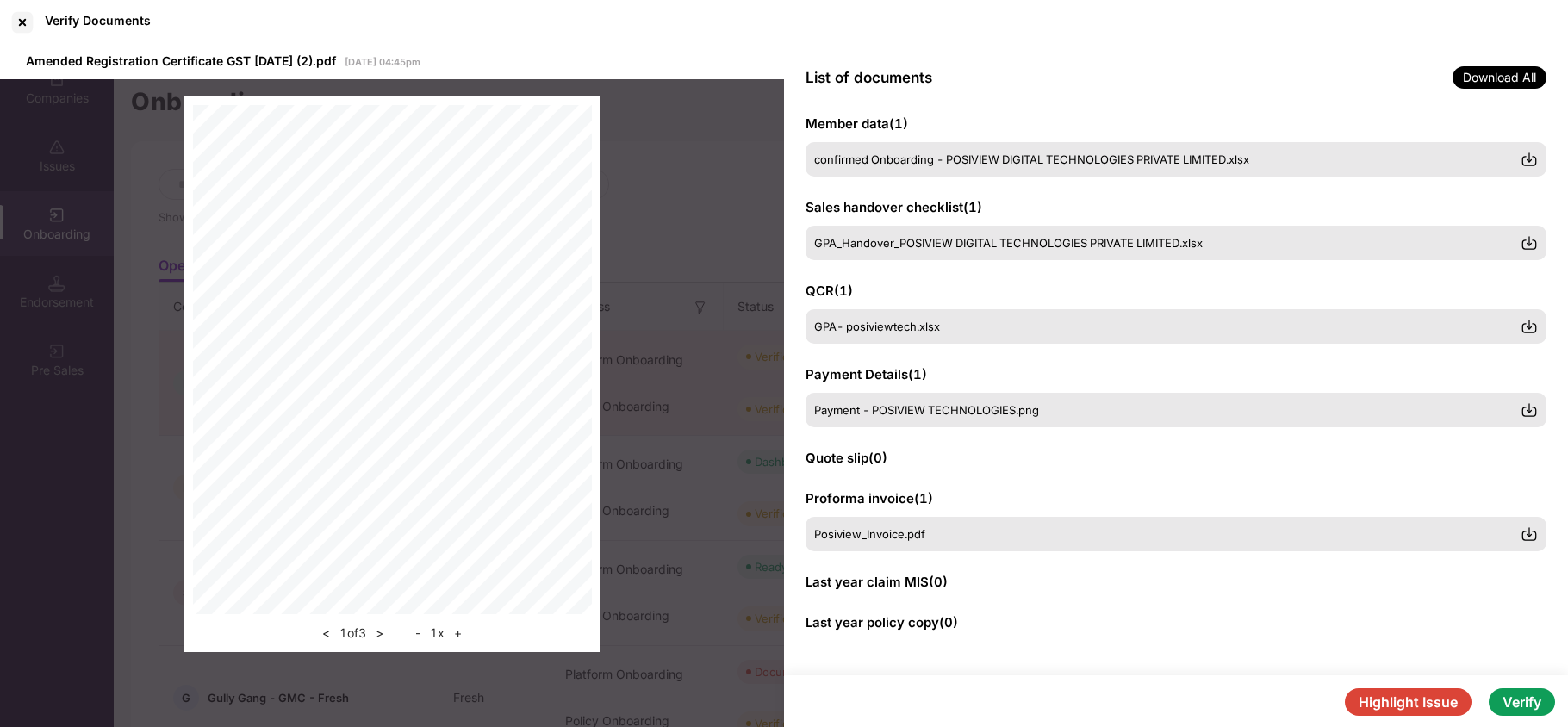
click at [1518, 700] on button "Verify" at bounding box center [1521, 703] width 66 height 28
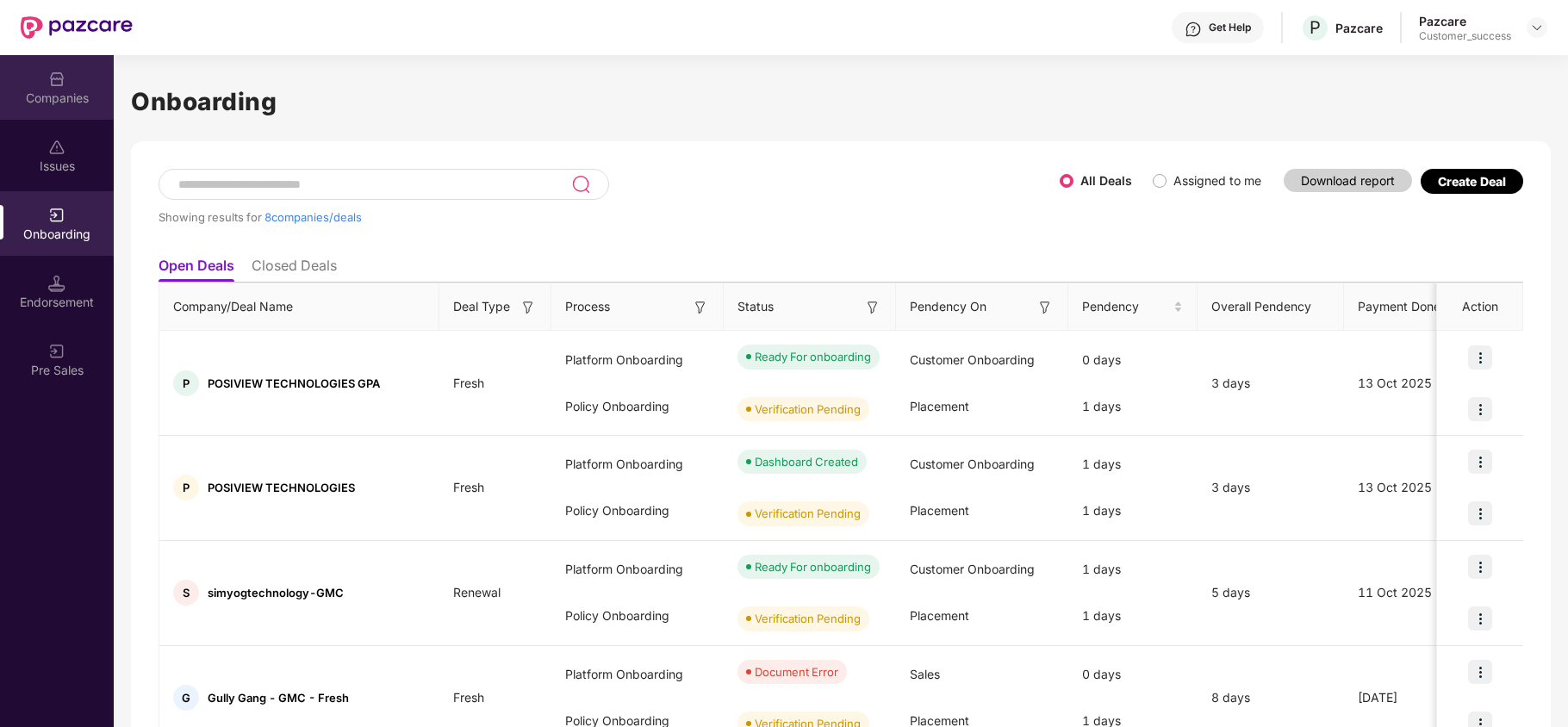
click at [41, 87] on div "Companies" at bounding box center [57, 87] width 114 height 65
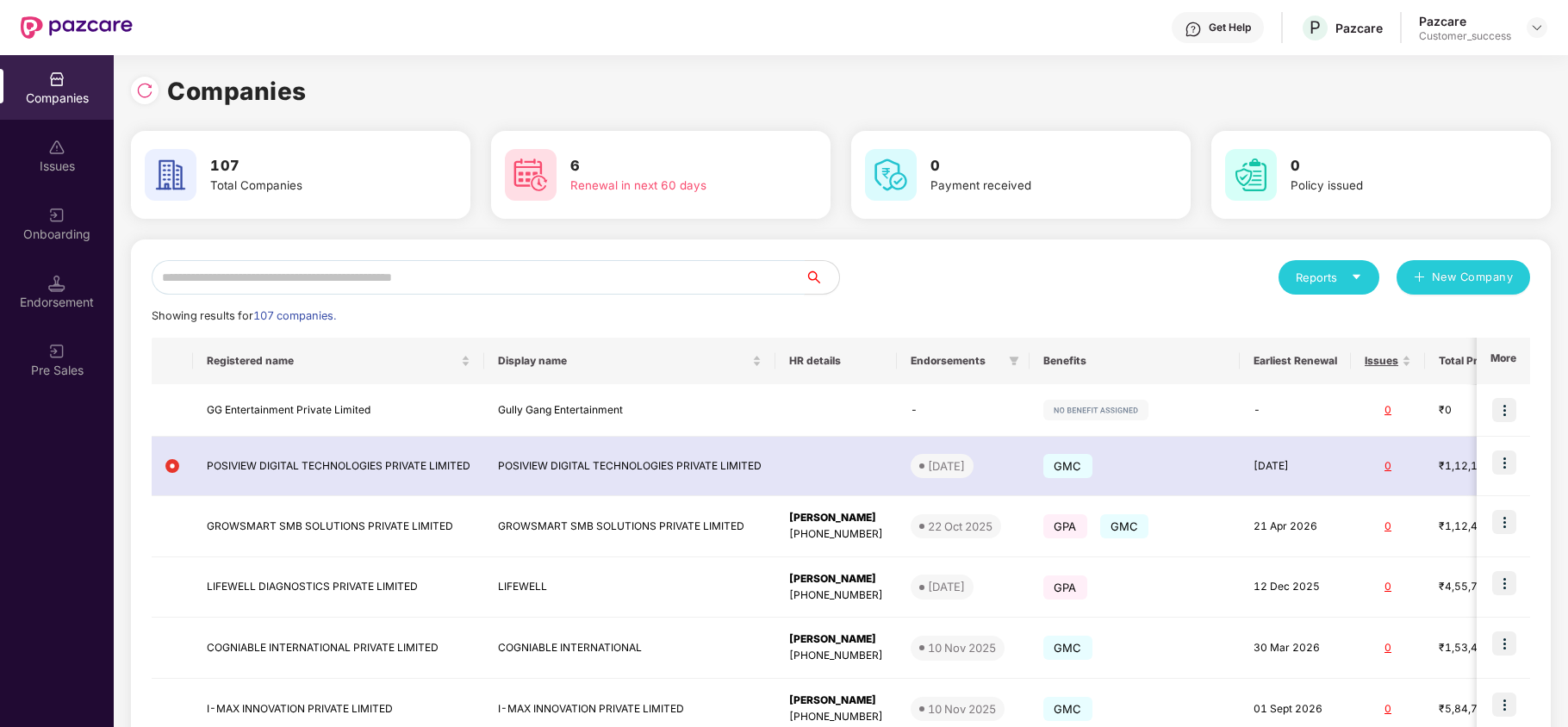
click at [262, 280] on input "text" at bounding box center [478, 277] width 653 height 35
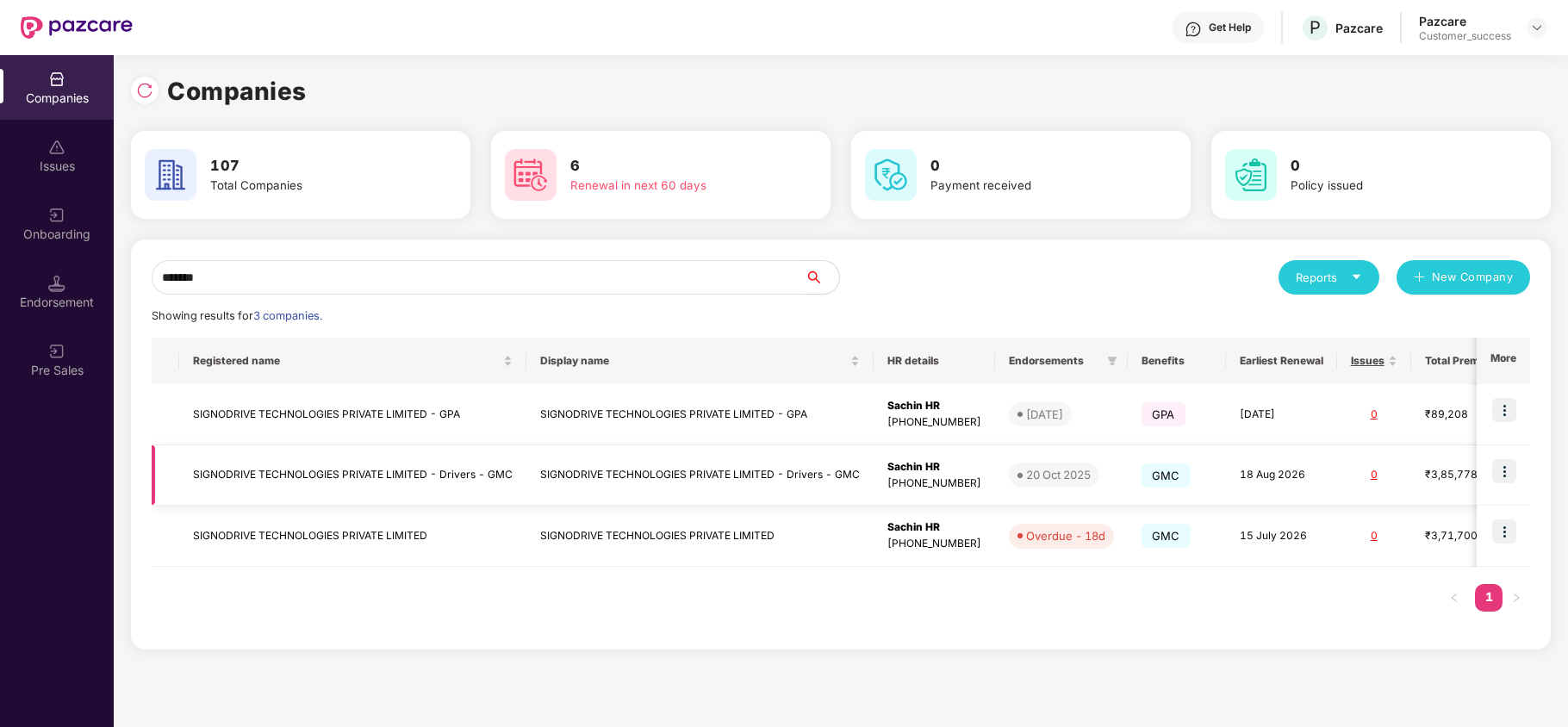
type input "*******"
click at [1509, 474] on img at bounding box center [1504, 471] width 24 height 24
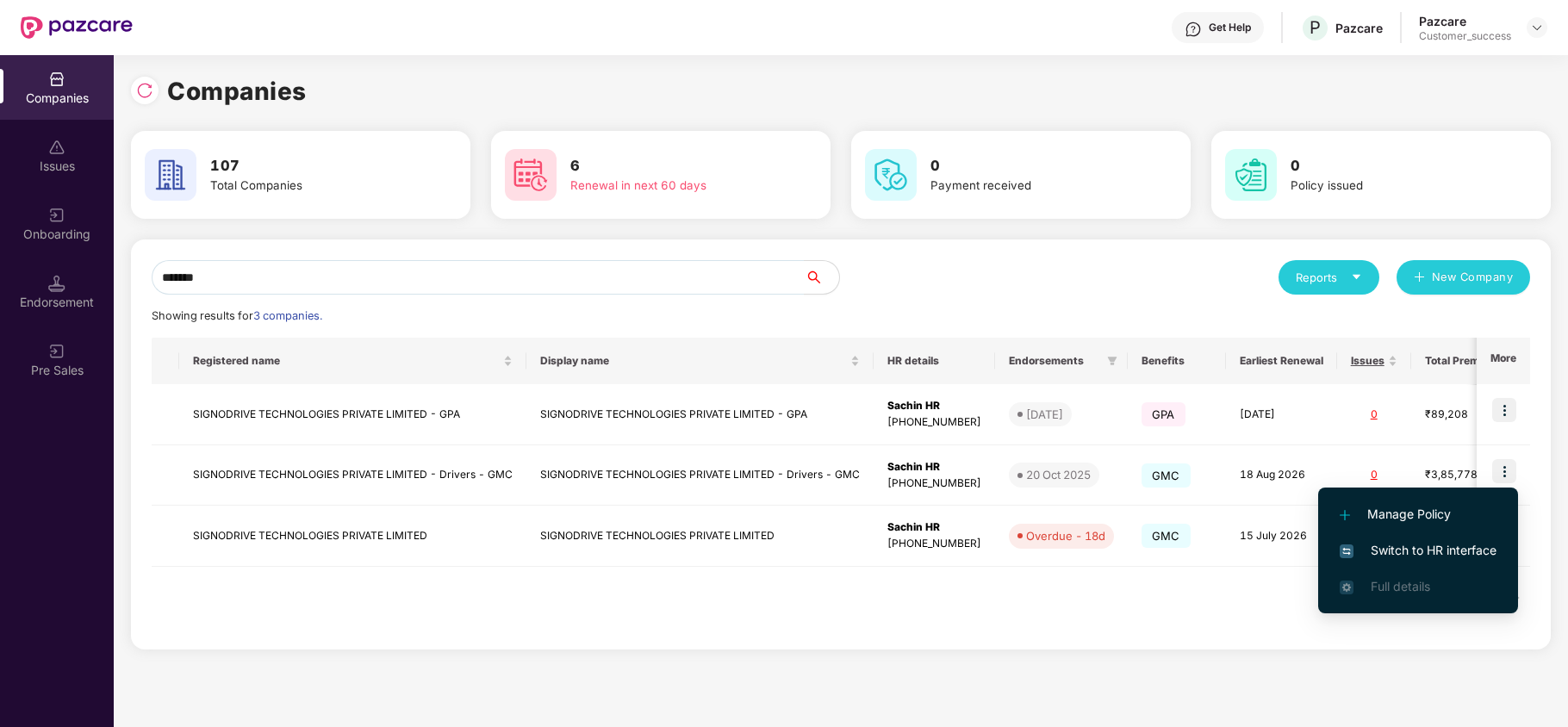
click at [1418, 549] on span "Switch to HR interface" at bounding box center [1418, 551] width 157 height 19
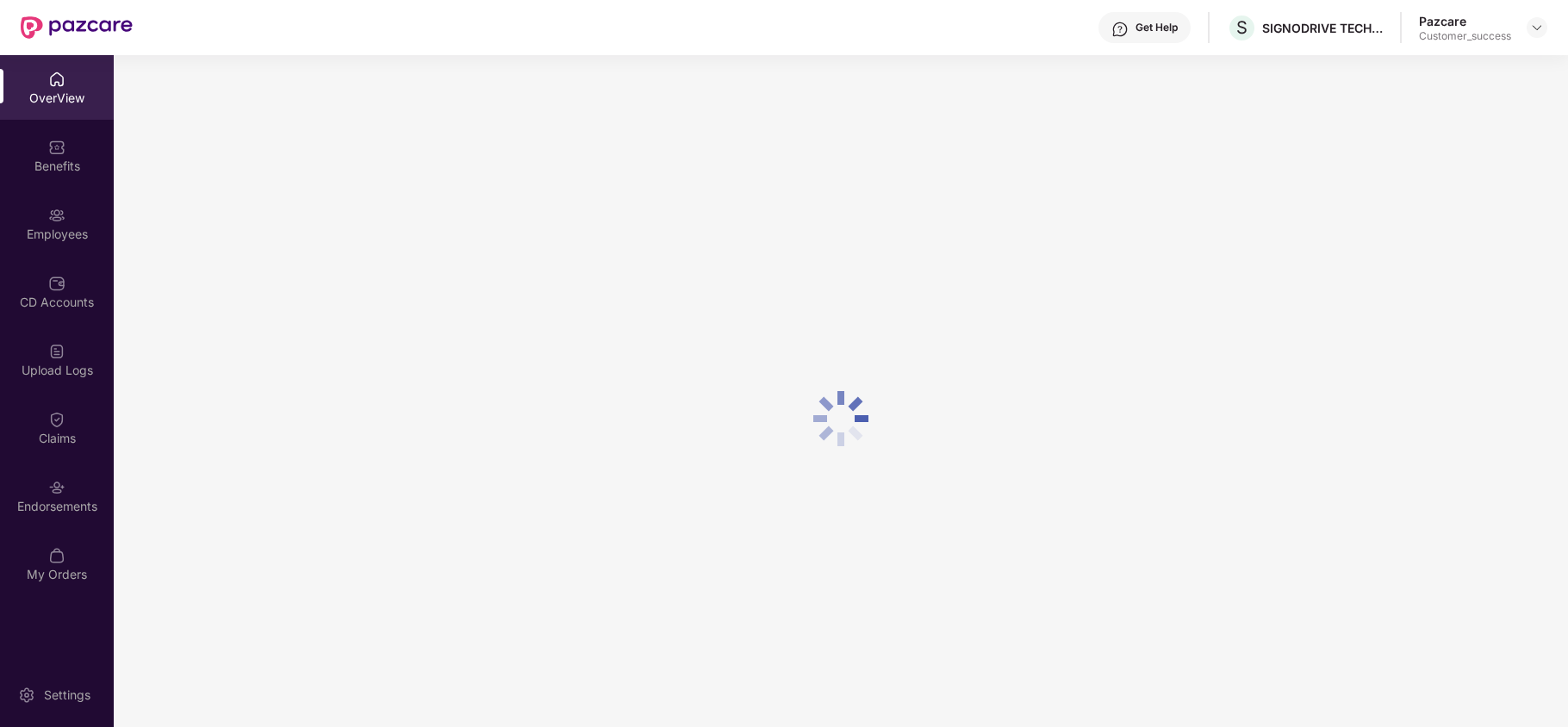
click at [46, 240] on div "Employees" at bounding box center [57, 235] width 114 height 17
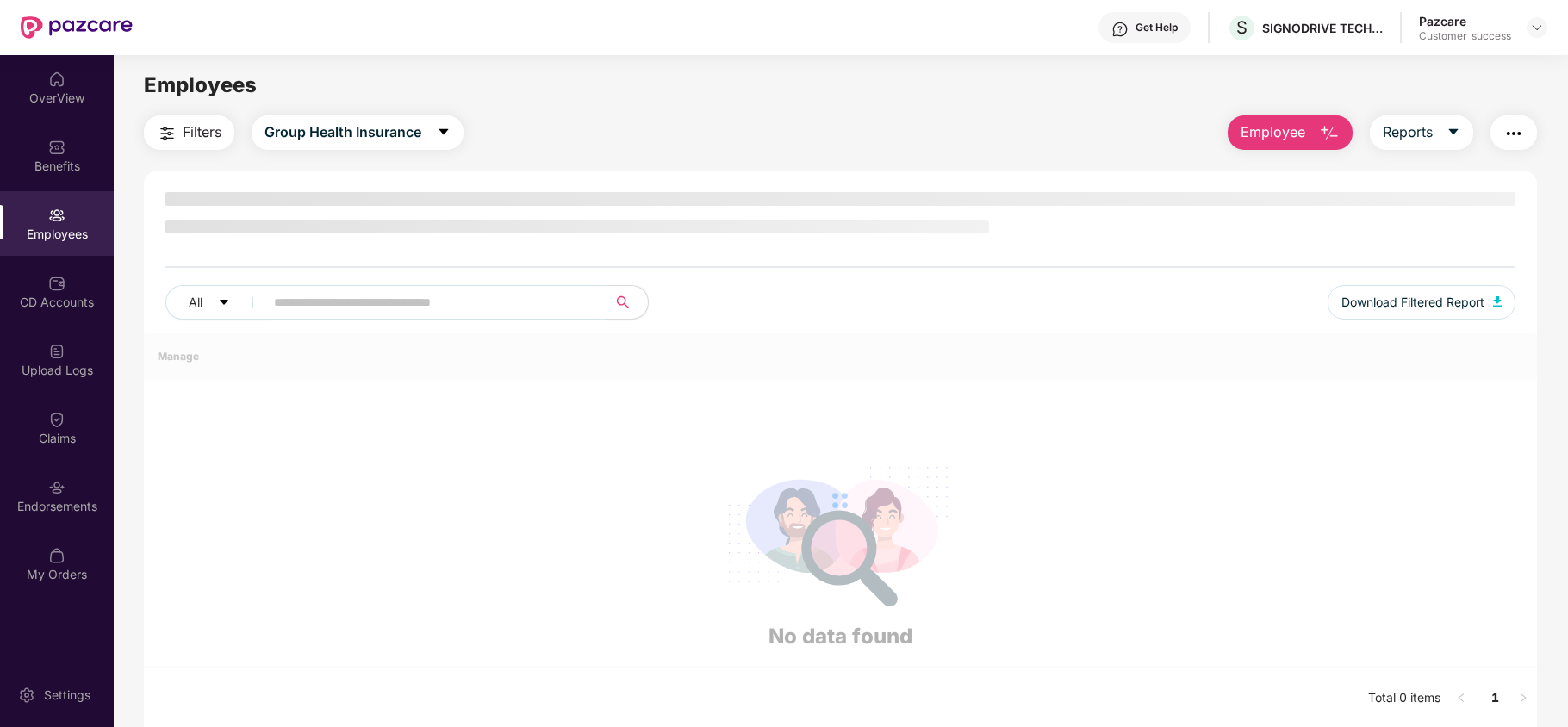
click at [46, 240] on div "Employees" at bounding box center [57, 235] width 114 height 17
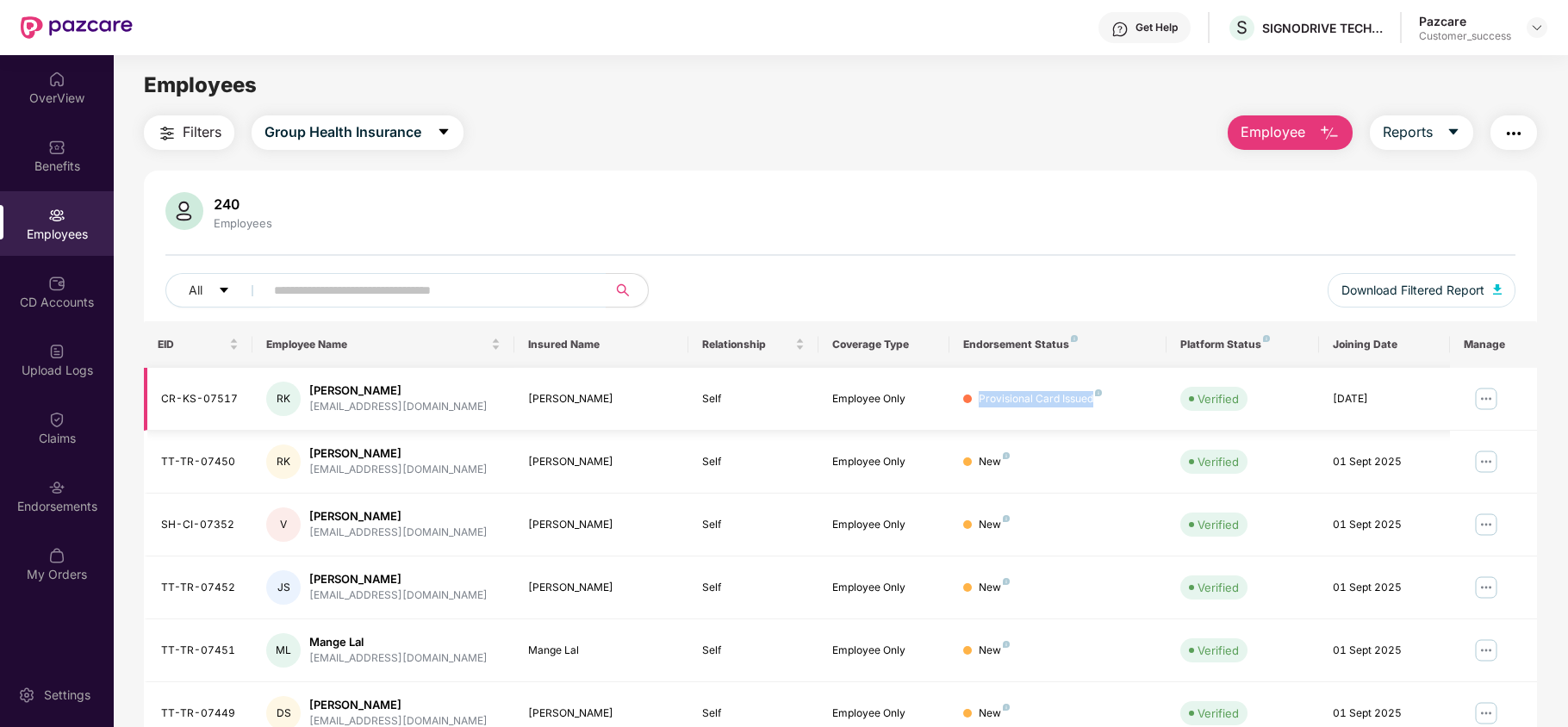
copy div "Provisional Card Issued"
drag, startPoint x: 952, startPoint y: 394, endPoint x: 1093, endPoint y: 401, distance: 141.2
click at [1093, 401] on td "Provisional Card Issued" at bounding box center [1058, 399] width 218 height 63
click at [1490, 396] on img at bounding box center [1486, 399] width 28 height 28
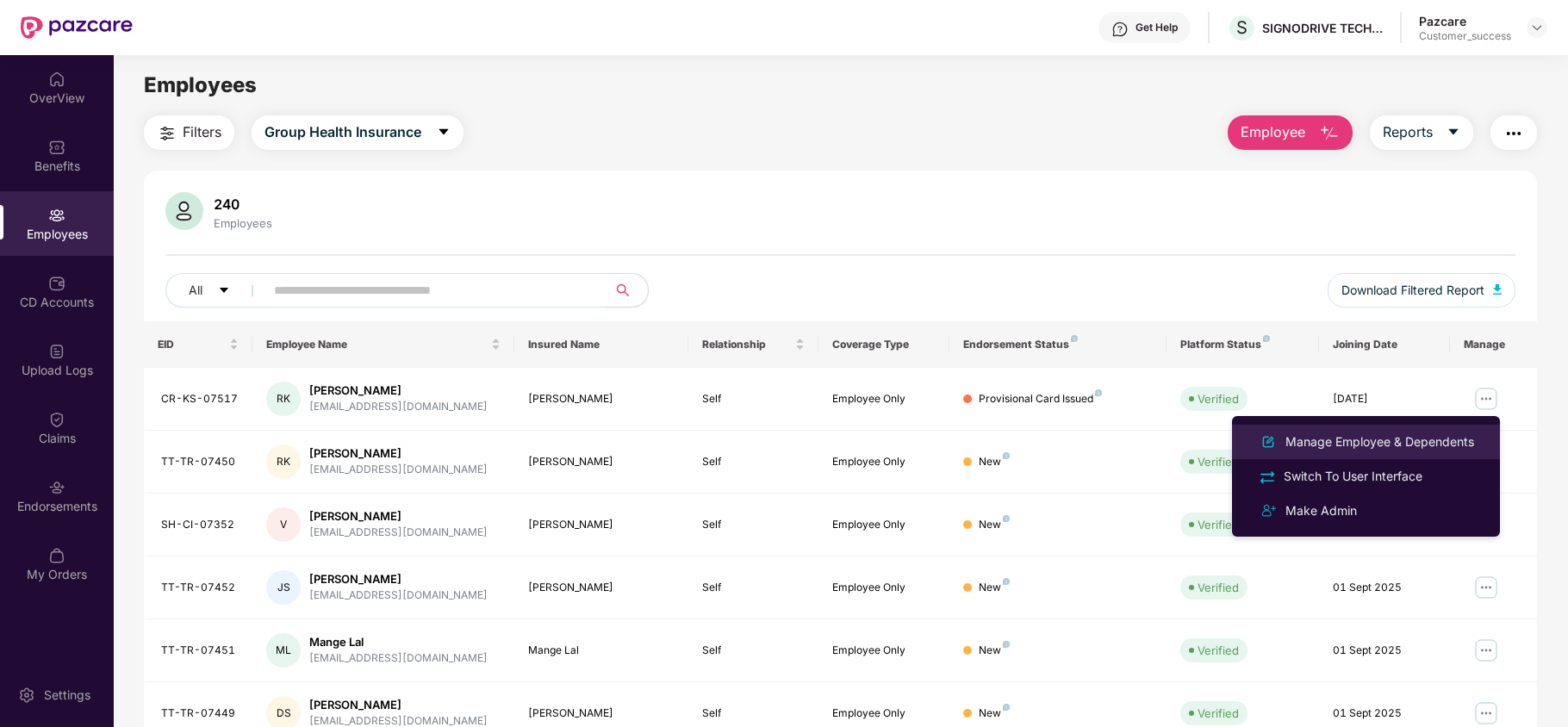
click at [1327, 443] on div "Manage Employee & Dependents" at bounding box center [1379, 442] width 196 height 19
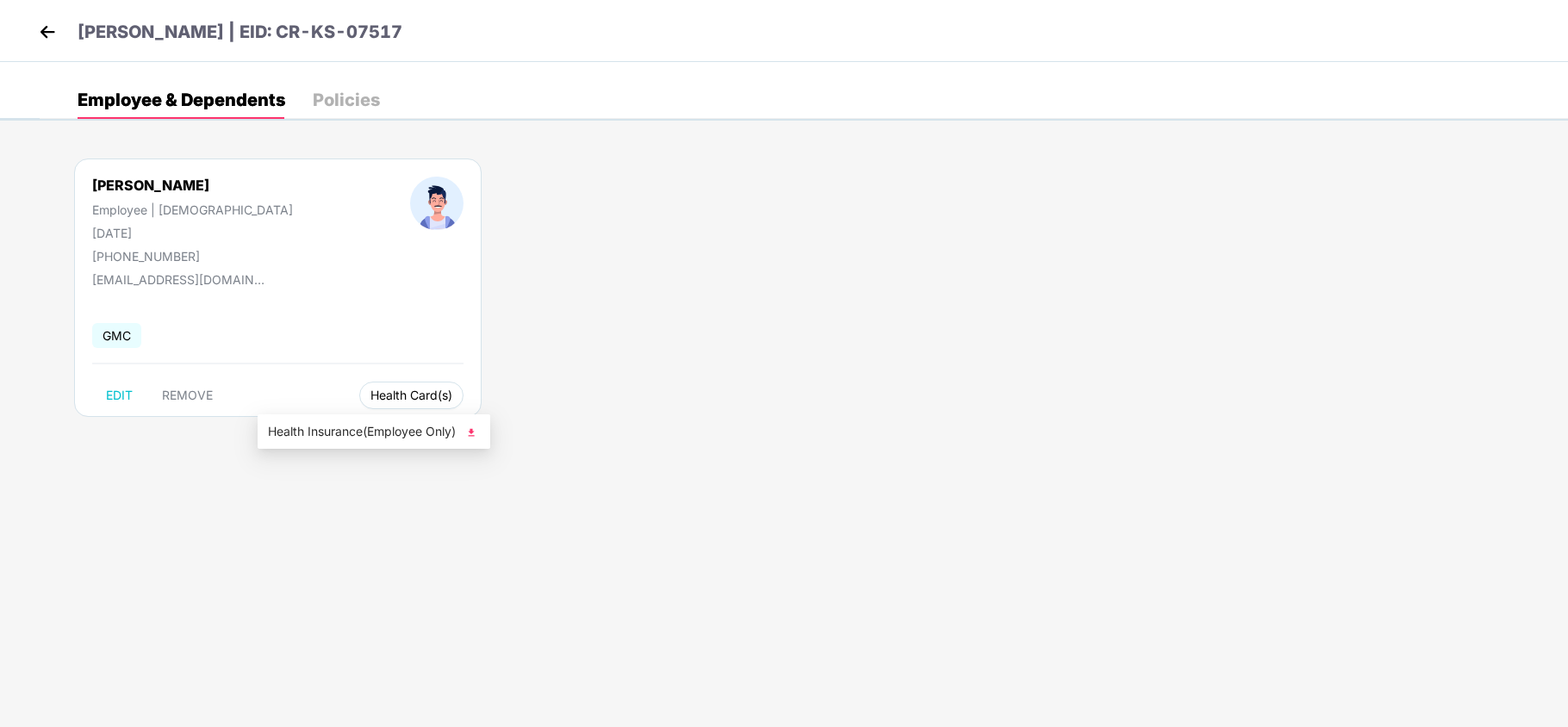
click at [370, 396] on span "Health Card(s)" at bounding box center [411, 395] width 82 height 9
click at [355, 428] on span "Health Insurance(Employee Only)" at bounding box center [374, 432] width 212 height 19
click at [43, 35] on img at bounding box center [47, 32] width 26 height 26
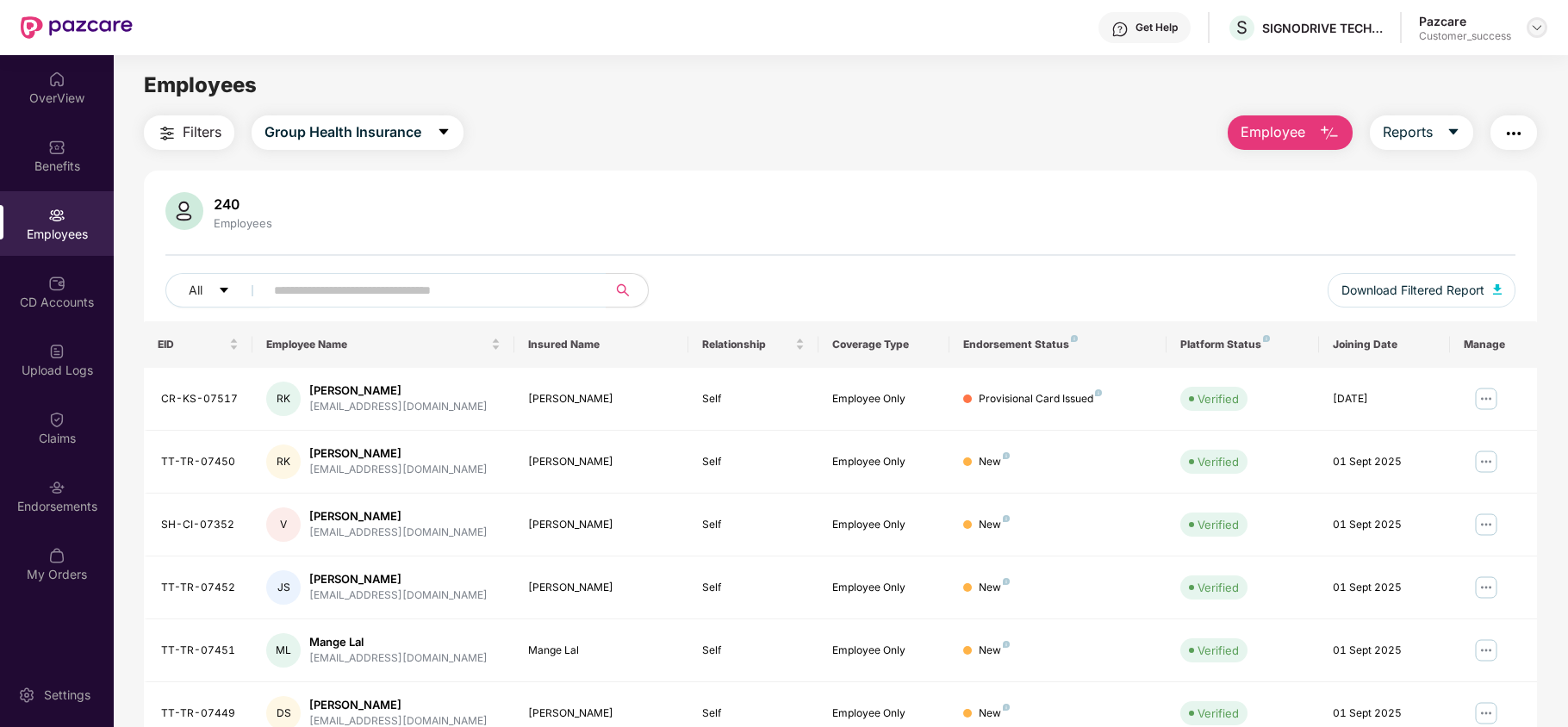
click at [1533, 28] on img at bounding box center [1537, 28] width 14 height 14
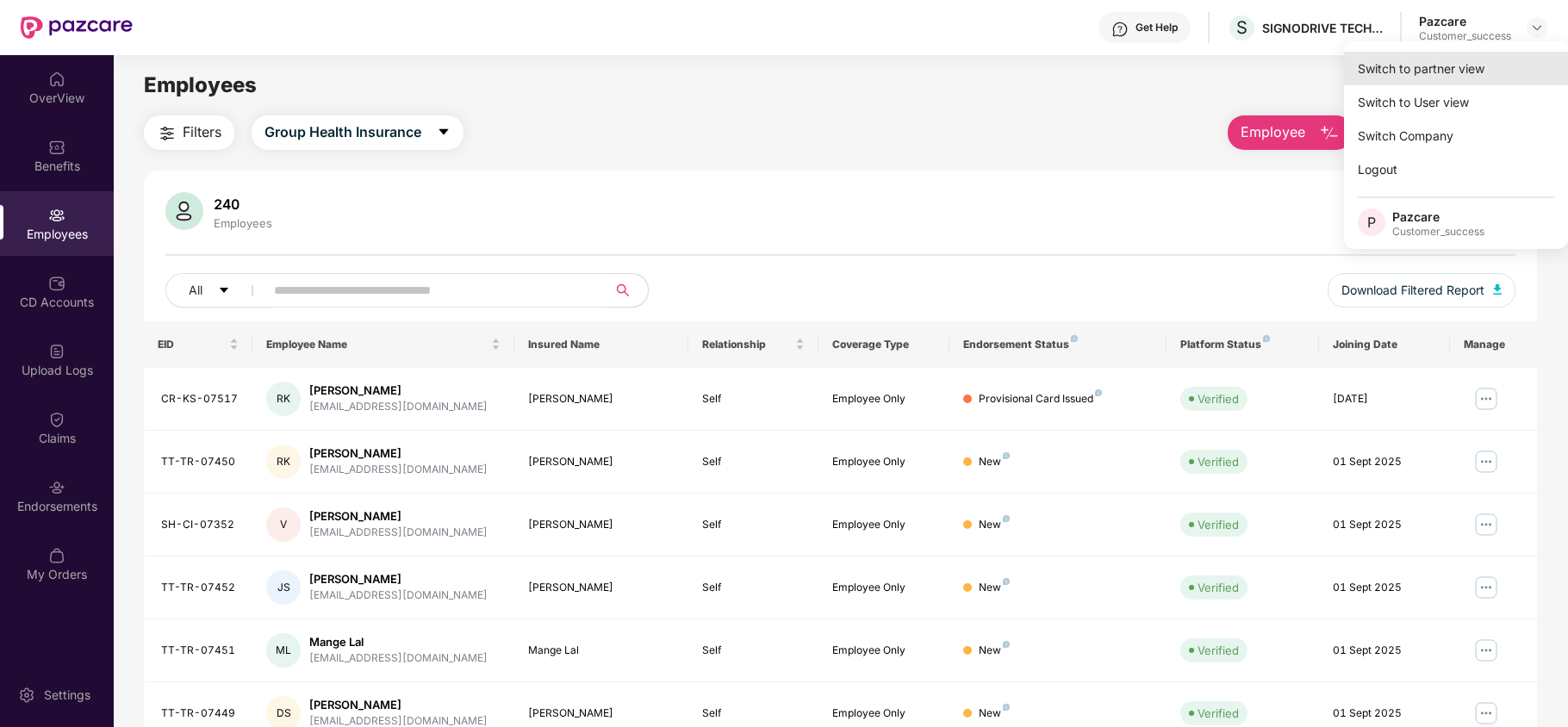
click at [1447, 60] on div "Switch to partner view" at bounding box center [1456, 68] width 224 height 34
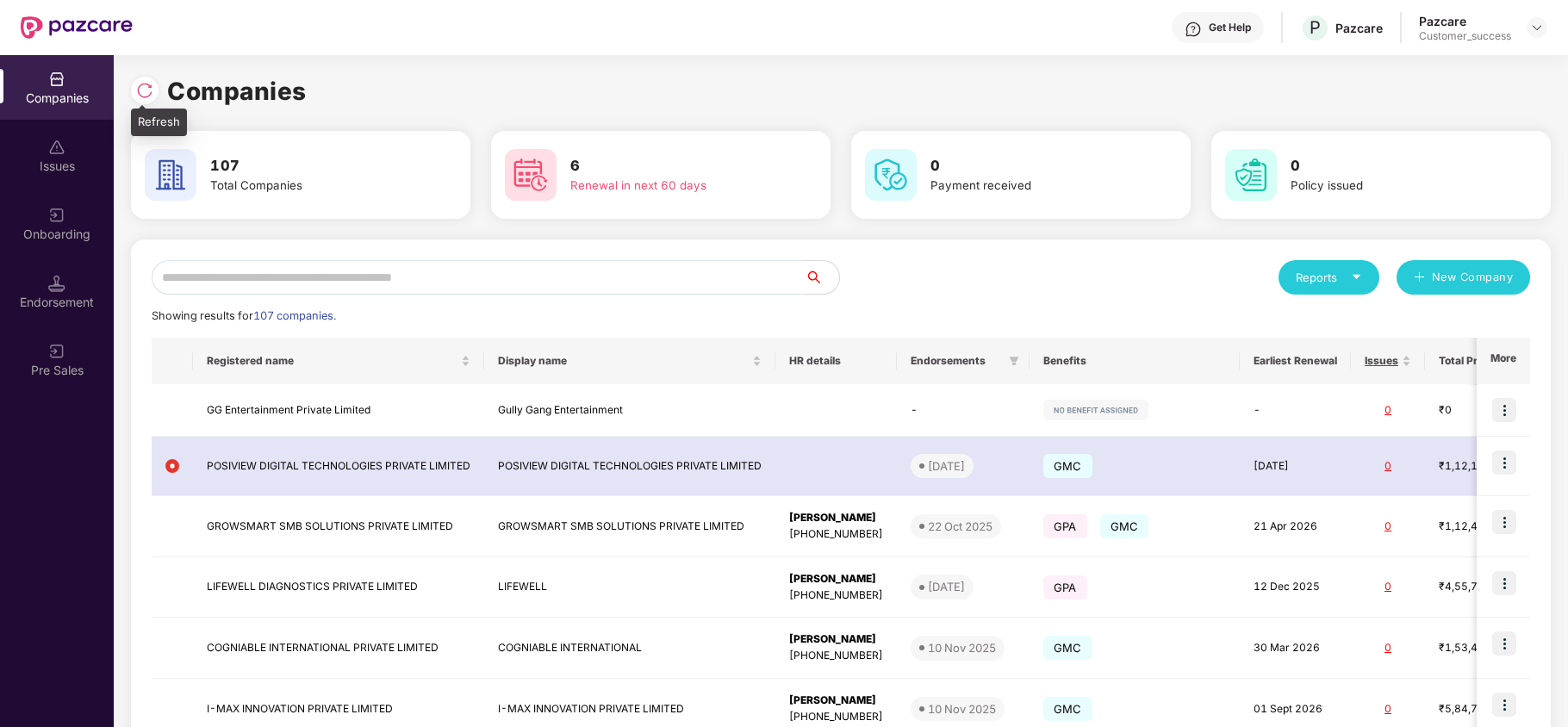
click at [143, 85] on img at bounding box center [145, 91] width 17 height 17
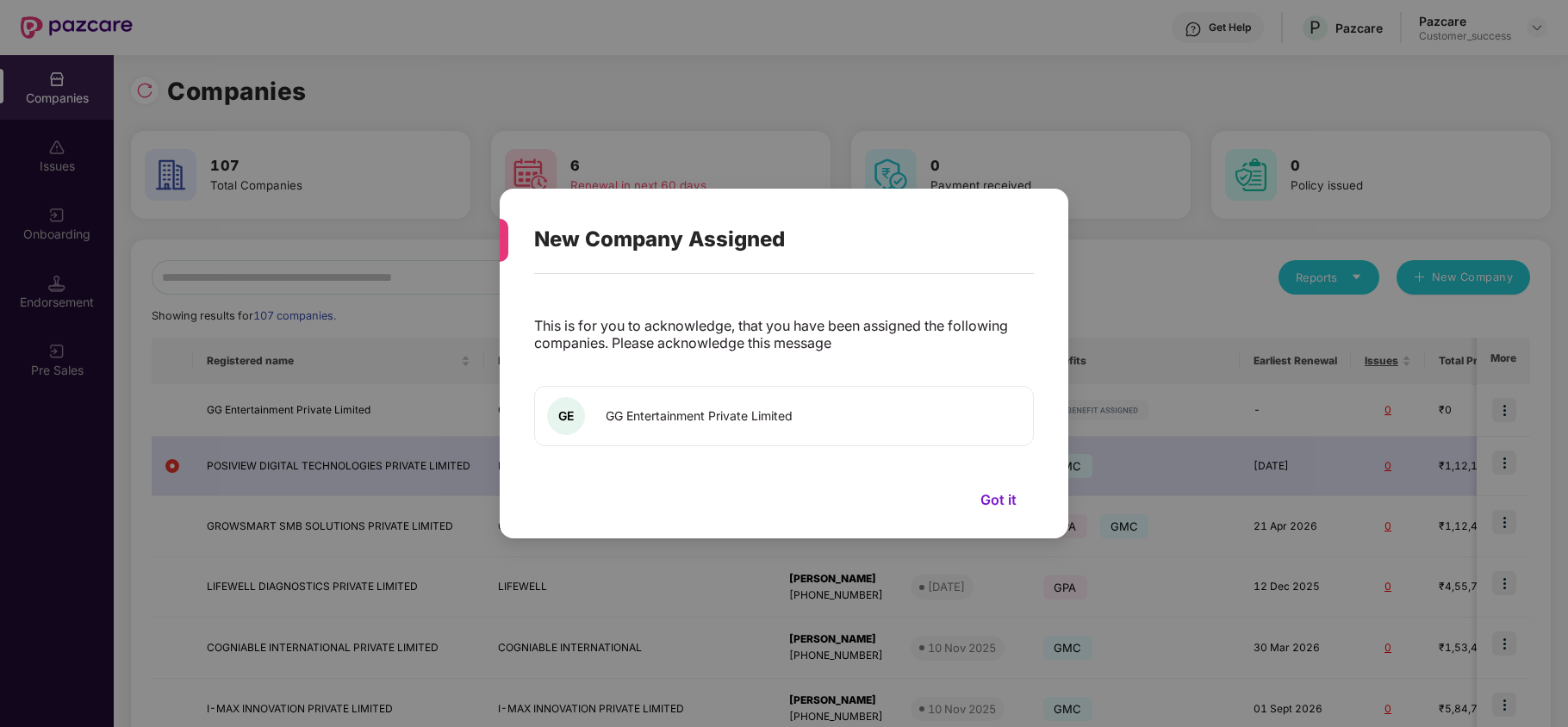
click at [997, 494] on button "Got it" at bounding box center [998, 500] width 71 height 26
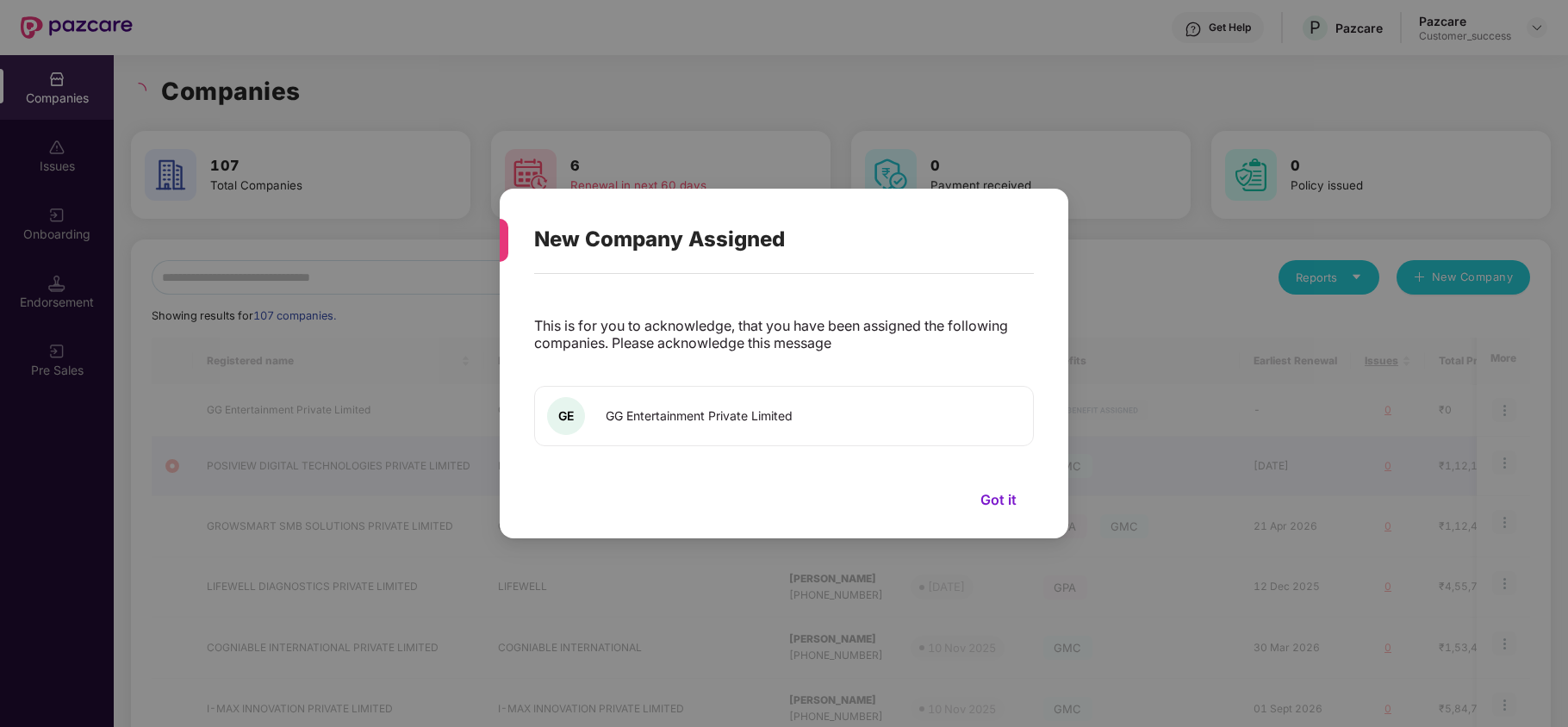
click at [999, 498] on button "Got it" at bounding box center [998, 500] width 71 height 26
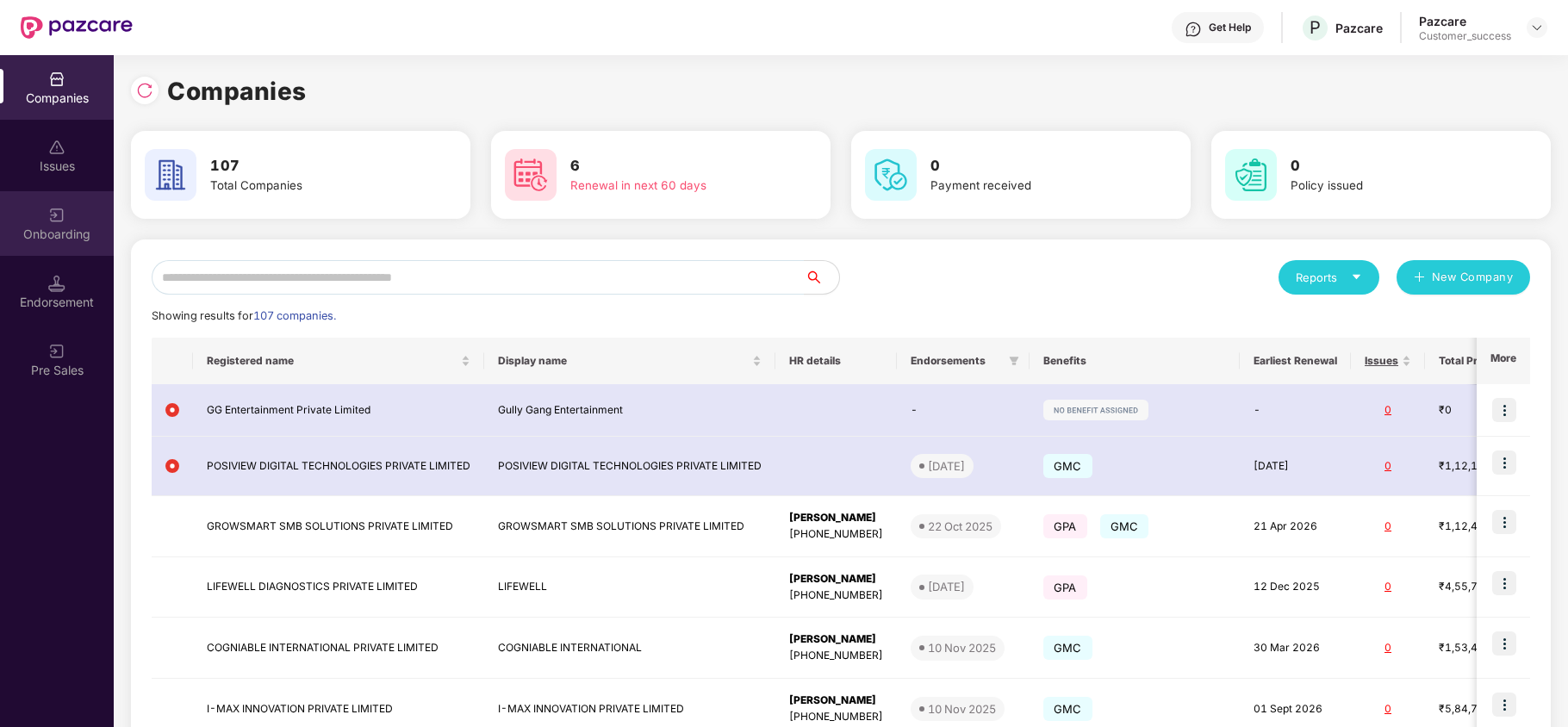
click at [45, 218] on div "Onboarding" at bounding box center [57, 224] width 114 height 65
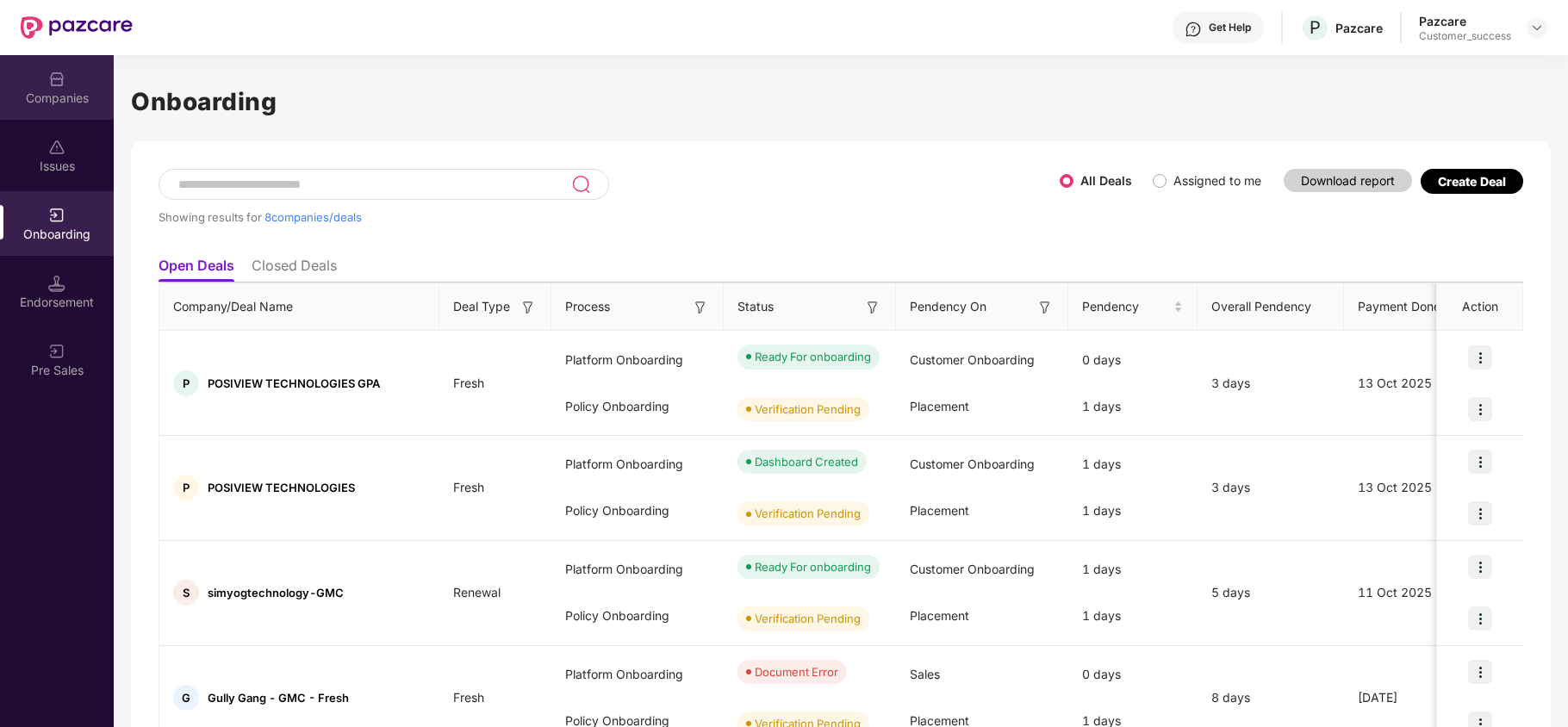
click at [63, 100] on div "Companies" at bounding box center [57, 98] width 114 height 17
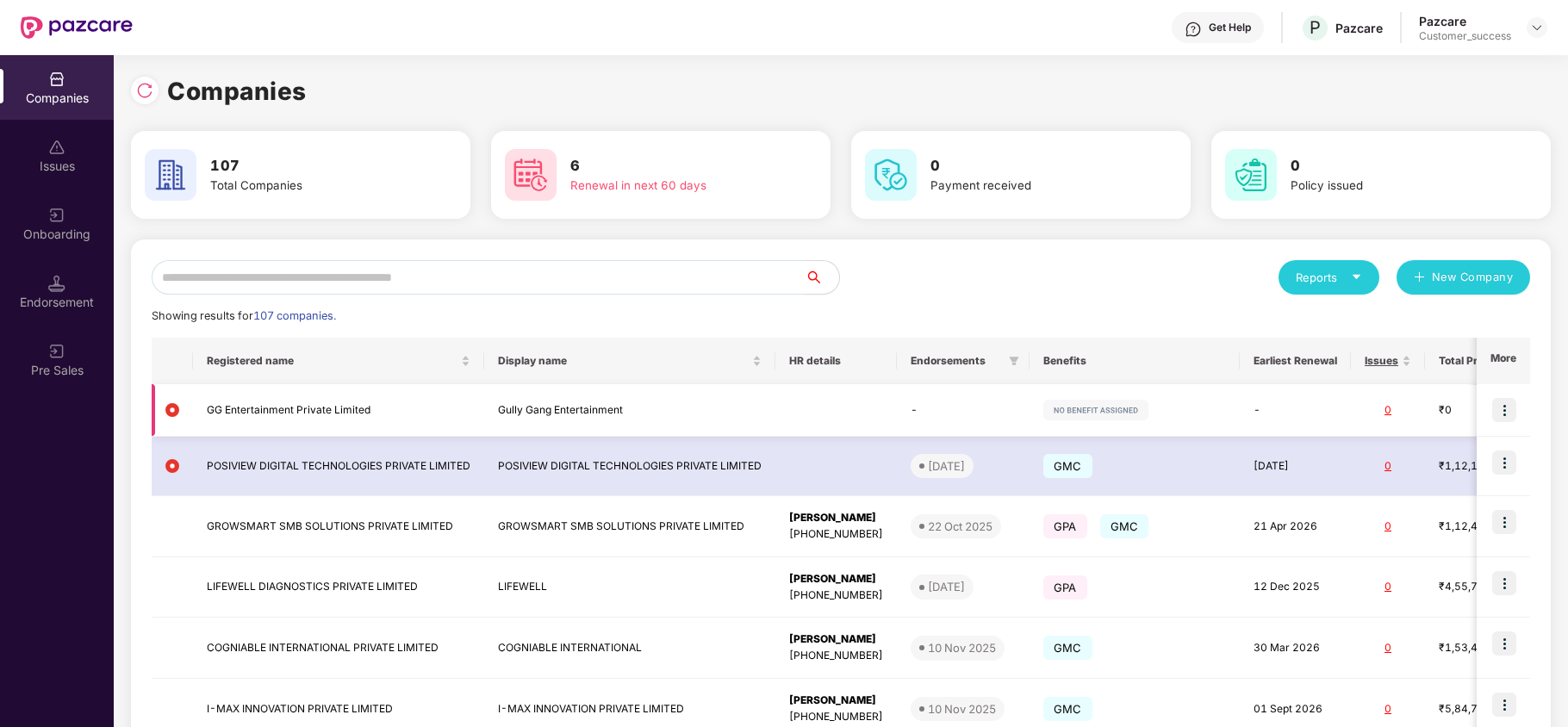
click at [1502, 414] on img at bounding box center [1504, 410] width 24 height 24
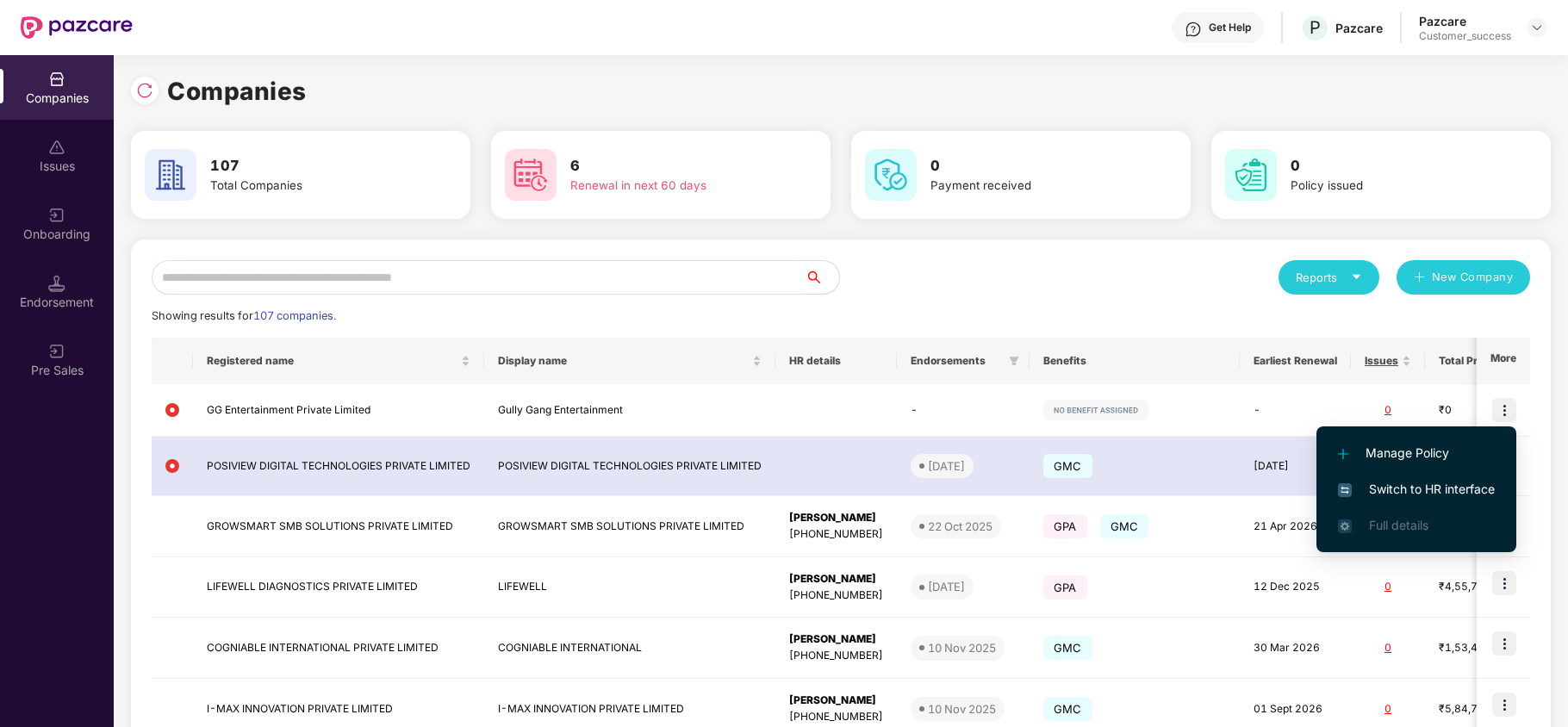
click at [1440, 490] on span "Switch to HR interface" at bounding box center [1416, 490] width 157 height 19
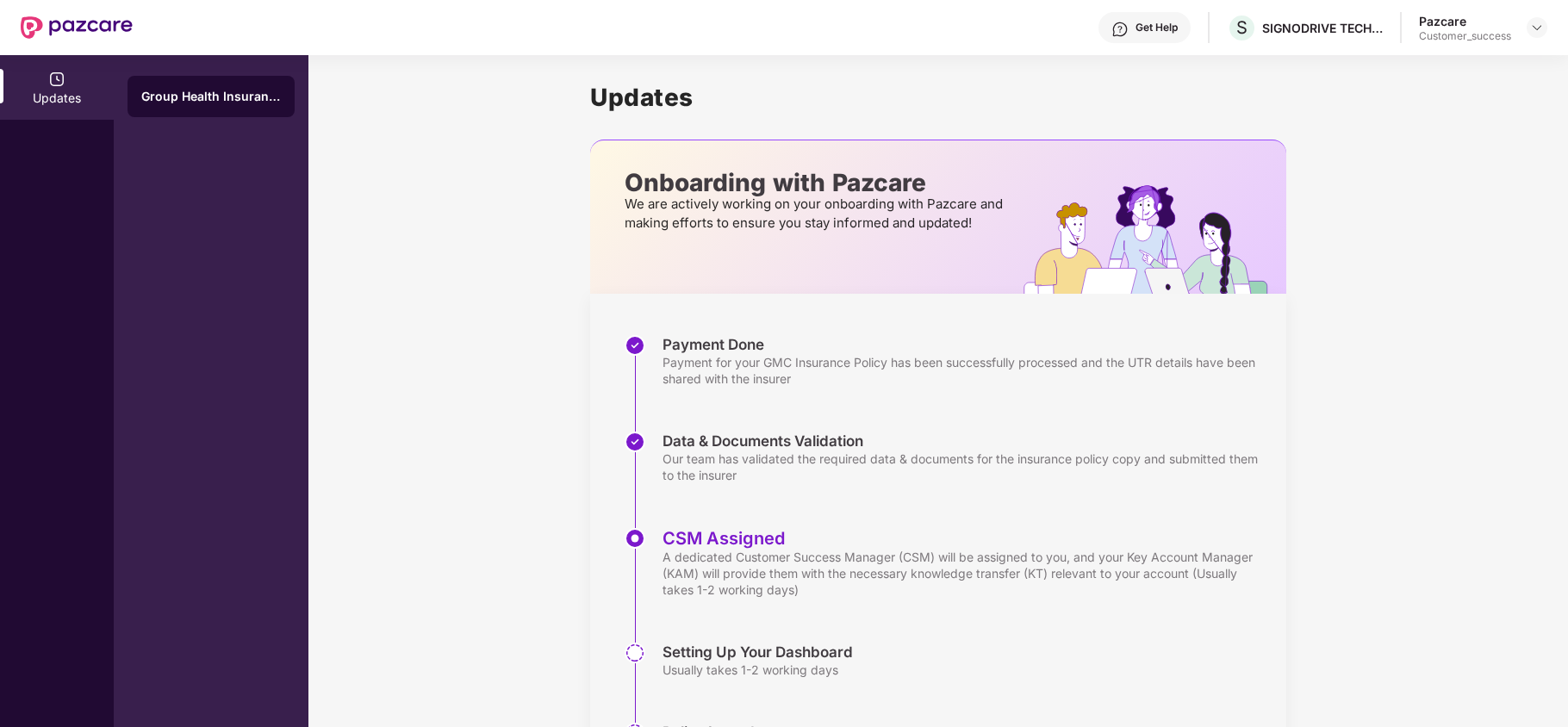
click at [35, 178] on div "Updates" at bounding box center [57, 391] width 114 height 673
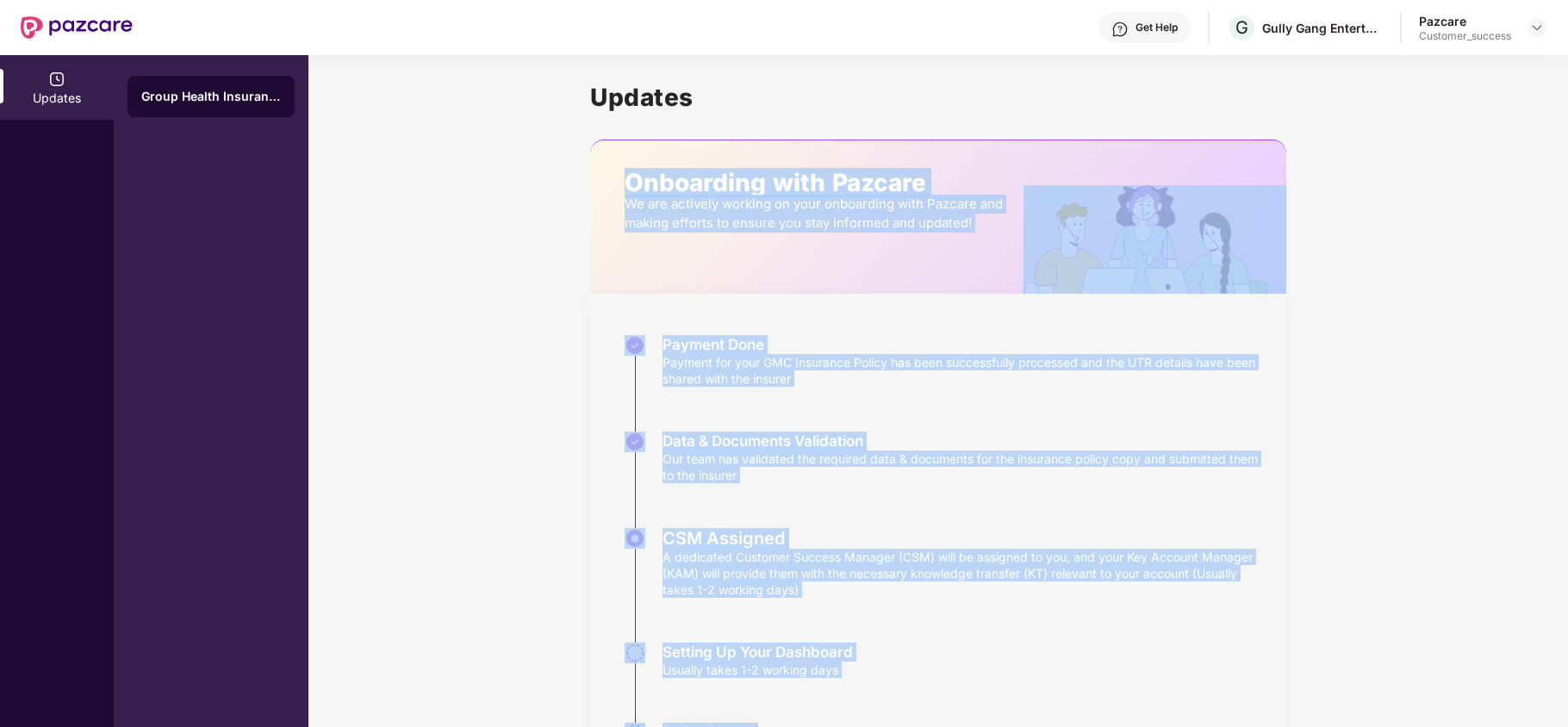
drag, startPoint x: 1266, startPoint y: 66, endPoint x: 1011, endPoint y: 67, distance: 255.0
click at [1011, 67] on div "Get Help G Gully Gang Entertainment Pazcare Customer_success Updates Group Heal…" at bounding box center [784, 364] width 1568 height 727
click at [1237, 62] on div "Gully Gang Entertainment" at bounding box center [1300, 61] width 150 height 28
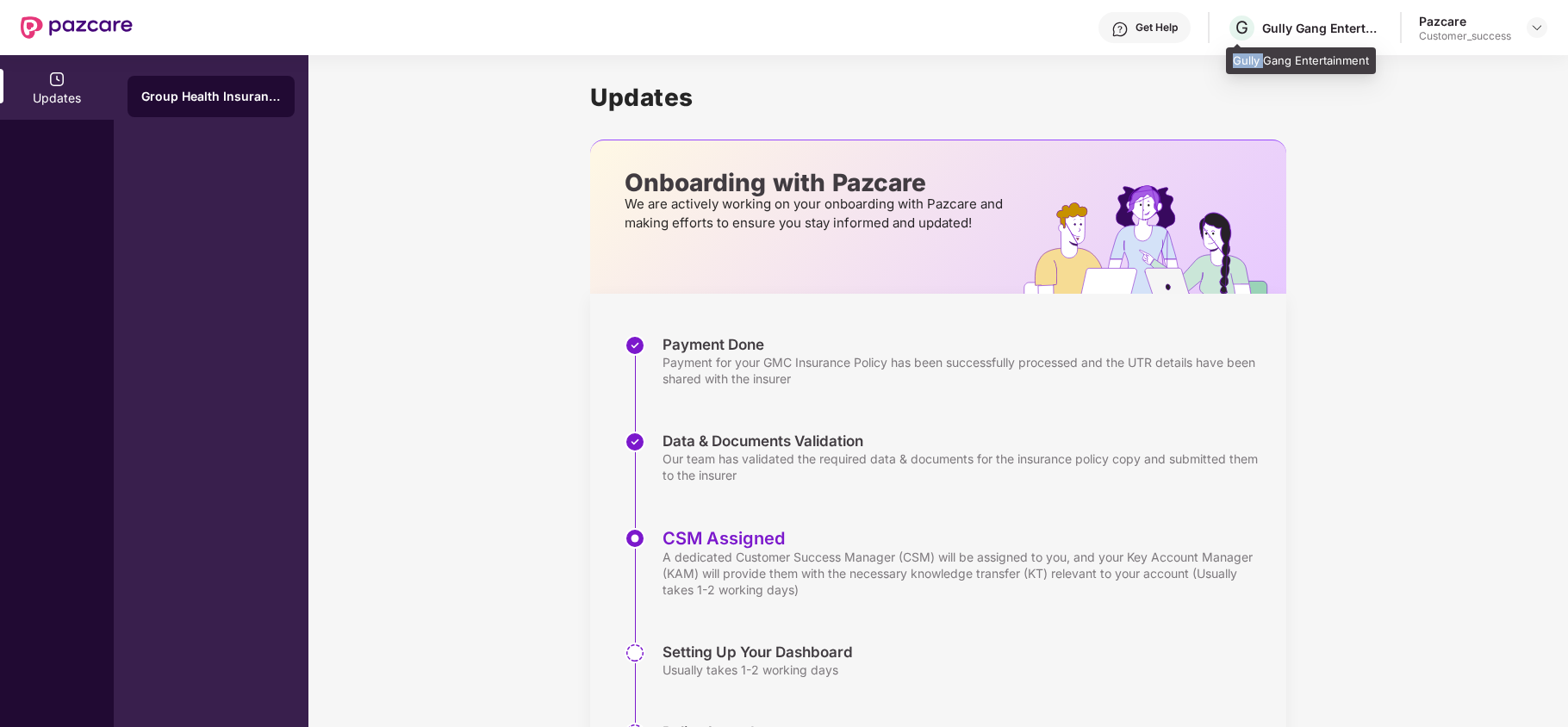
click at [1237, 62] on div "Gully Gang Entertainment" at bounding box center [1300, 61] width 150 height 28
click at [1535, 28] on img at bounding box center [1537, 28] width 14 height 14
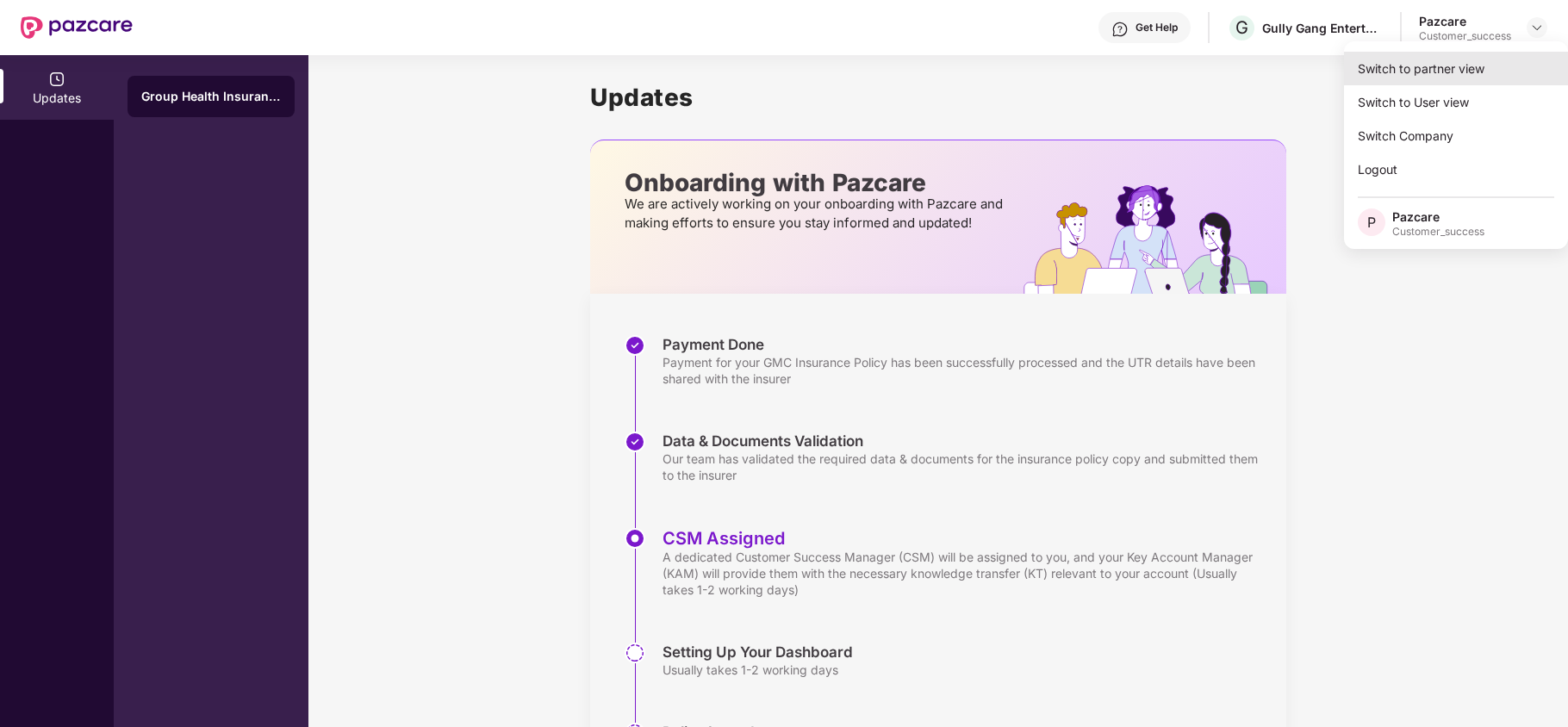
click at [1423, 57] on div "Switch to partner view" at bounding box center [1456, 68] width 224 height 34
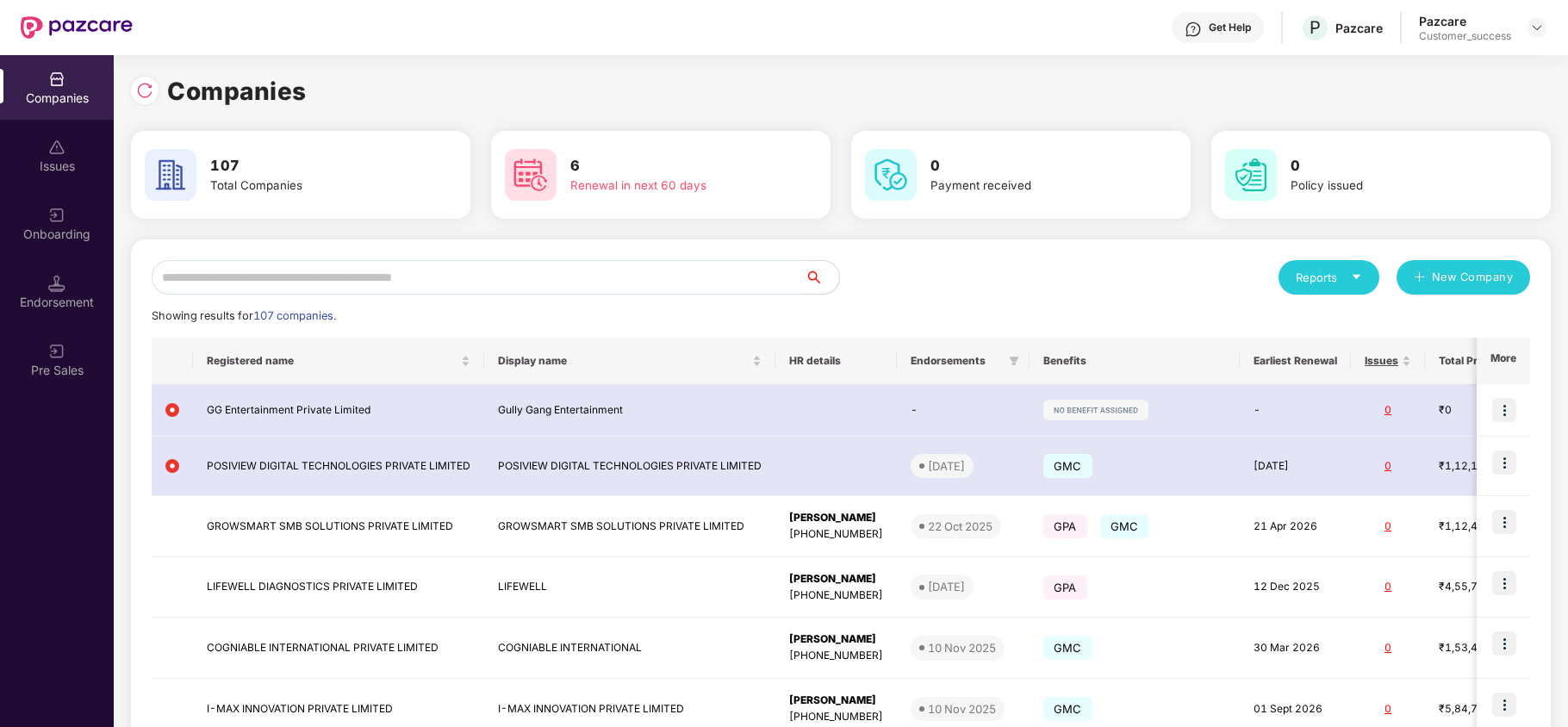
click at [406, 276] on input "text" at bounding box center [478, 277] width 653 height 35
click at [406, 276] on input "*" at bounding box center [478, 277] width 653 height 35
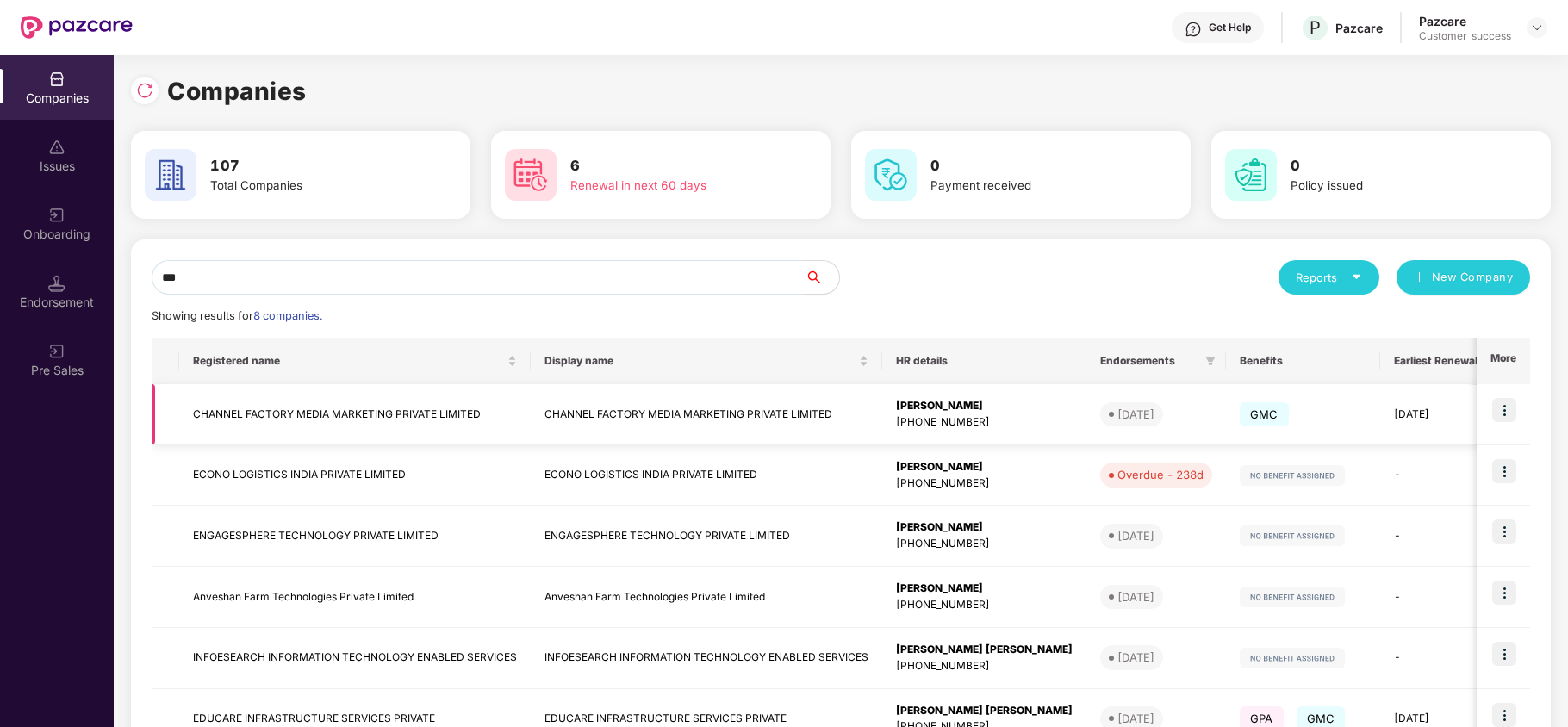
type input "***"
click at [1503, 414] on img at bounding box center [1504, 410] width 24 height 24
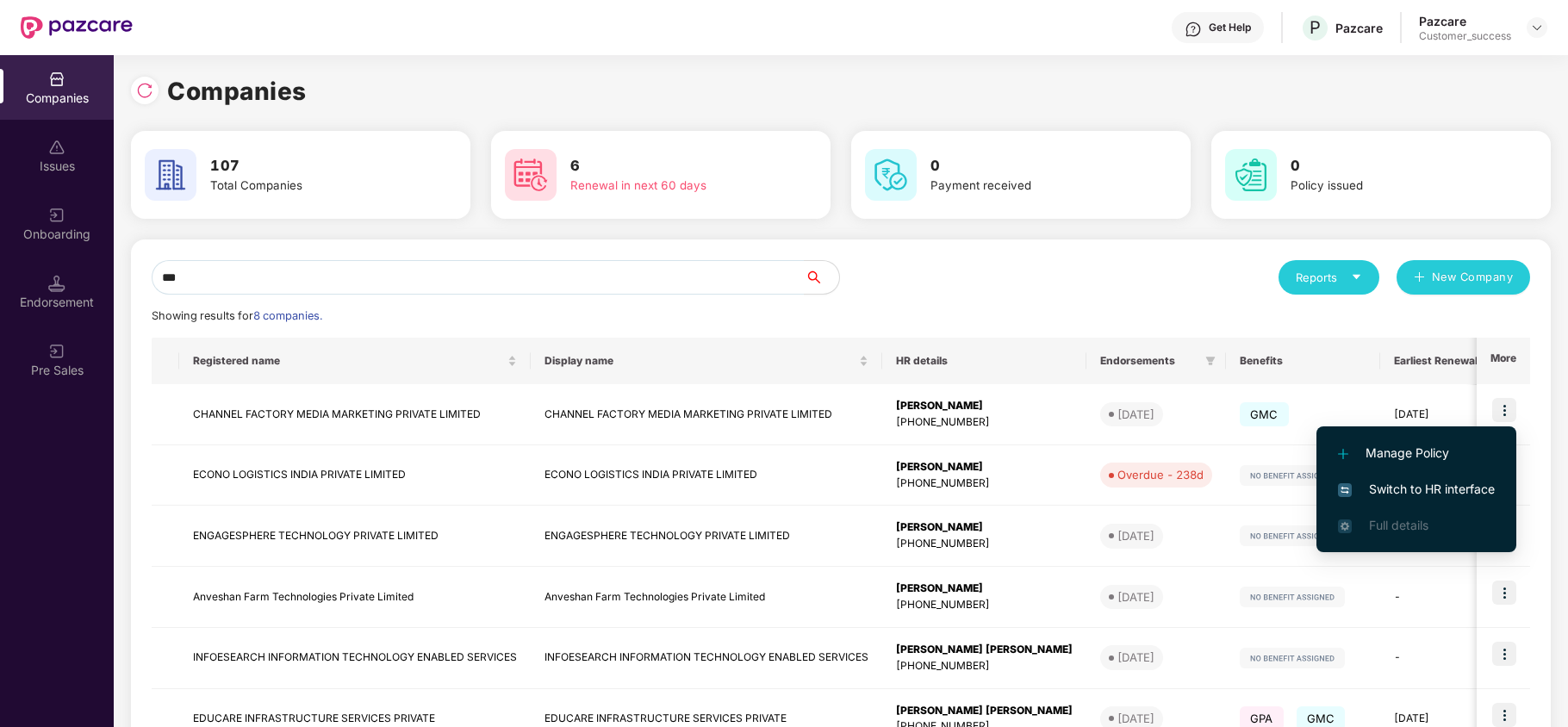
click at [1413, 483] on span "Switch to HR interface" at bounding box center [1416, 490] width 157 height 19
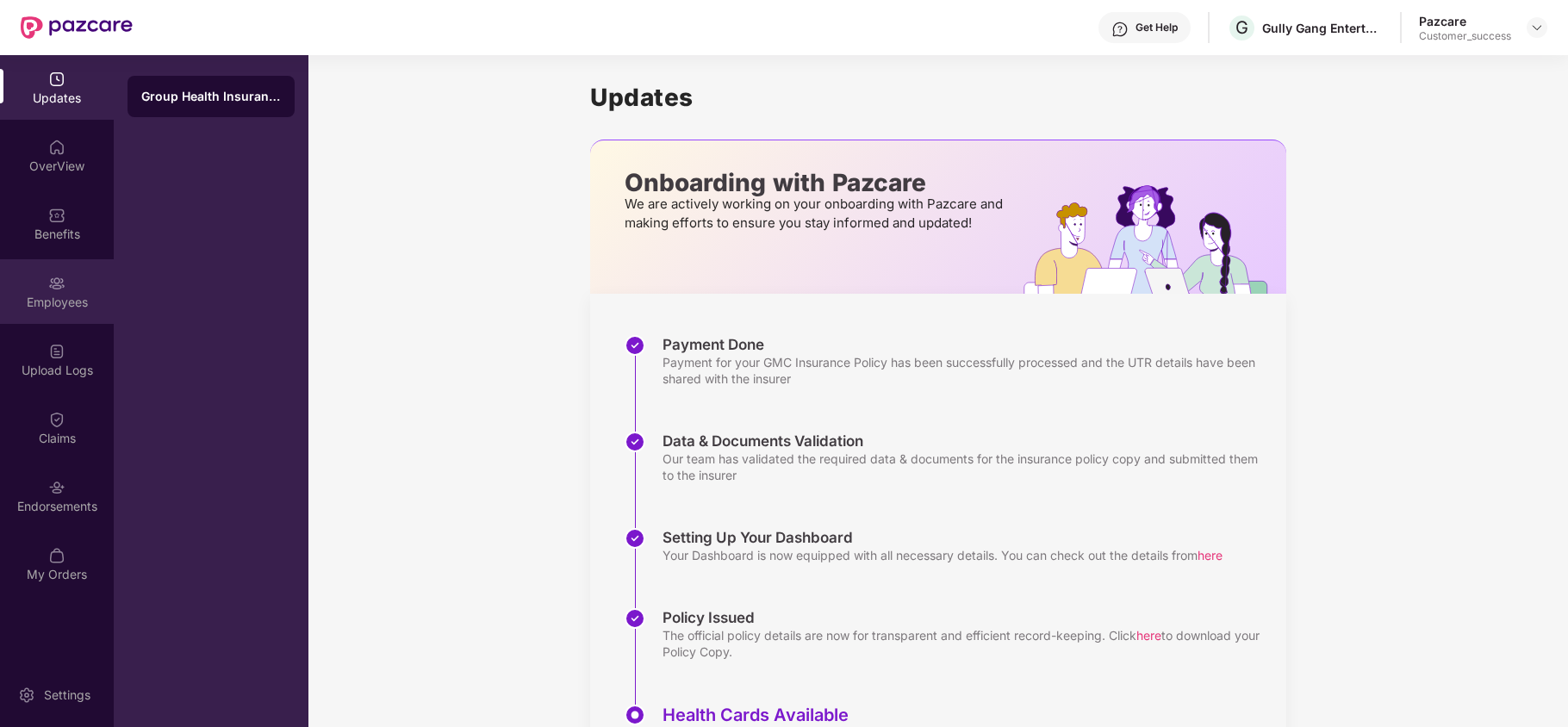
click at [39, 307] on div "Employees" at bounding box center [57, 302] width 114 height 17
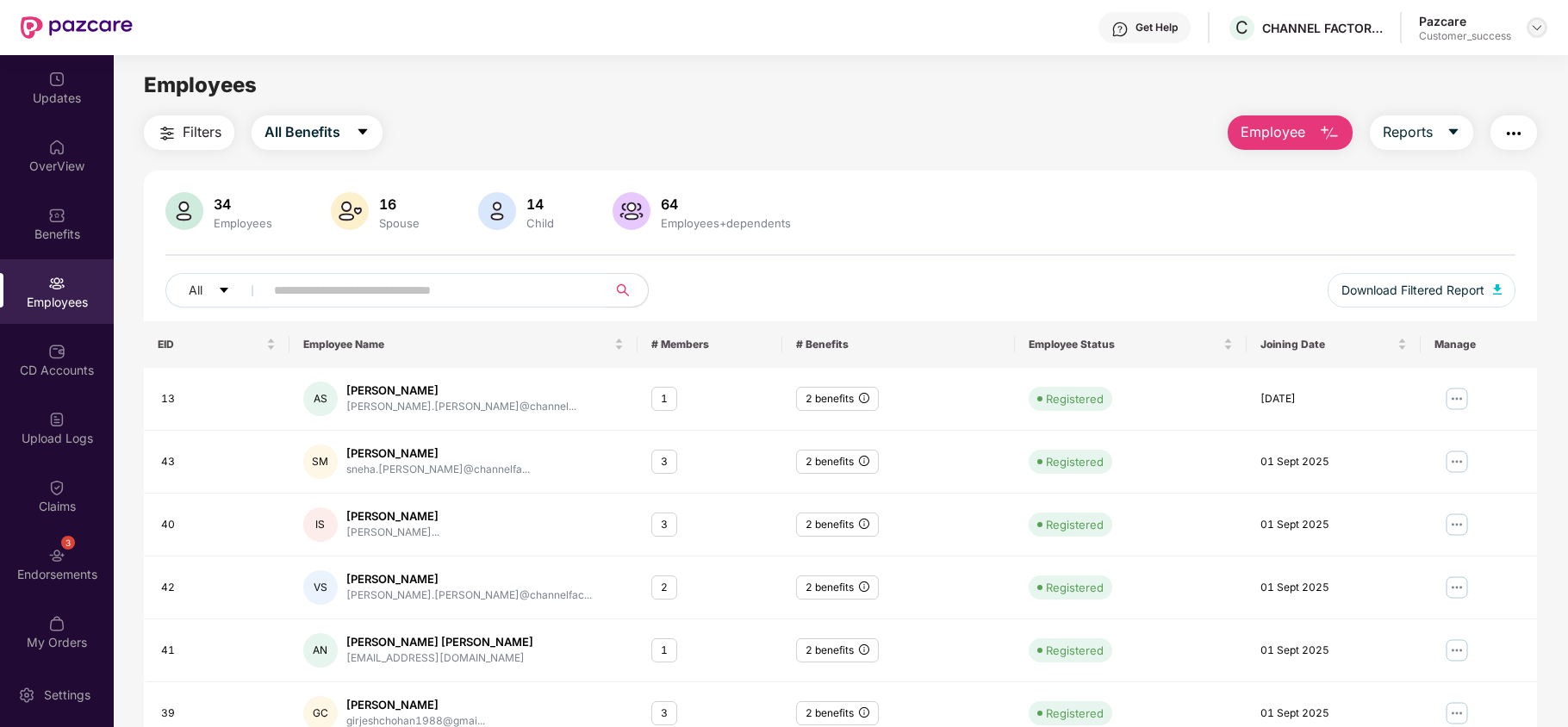
click at [1533, 19] on div at bounding box center [1537, 28] width 21 height 21
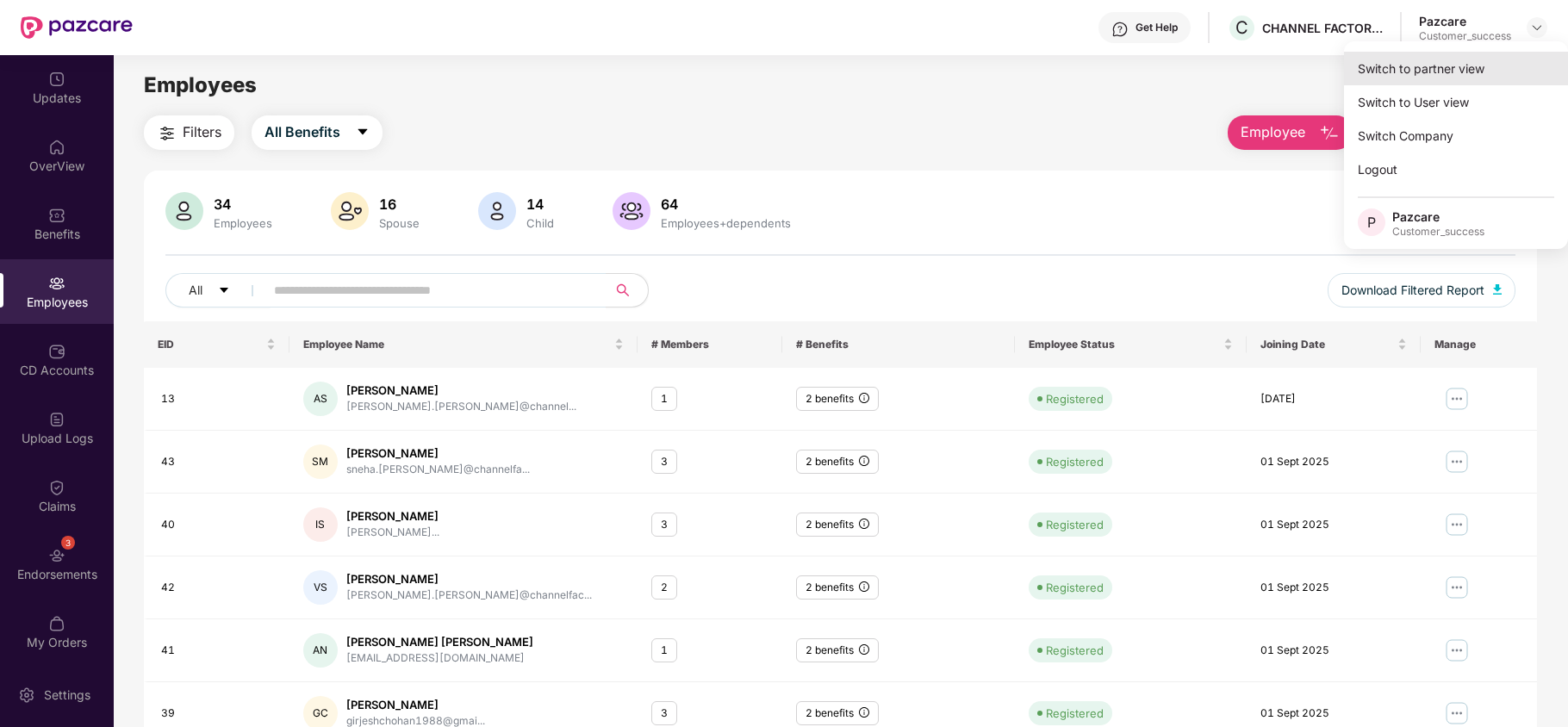
click at [1458, 60] on div "Switch to partner view" at bounding box center [1456, 68] width 224 height 34
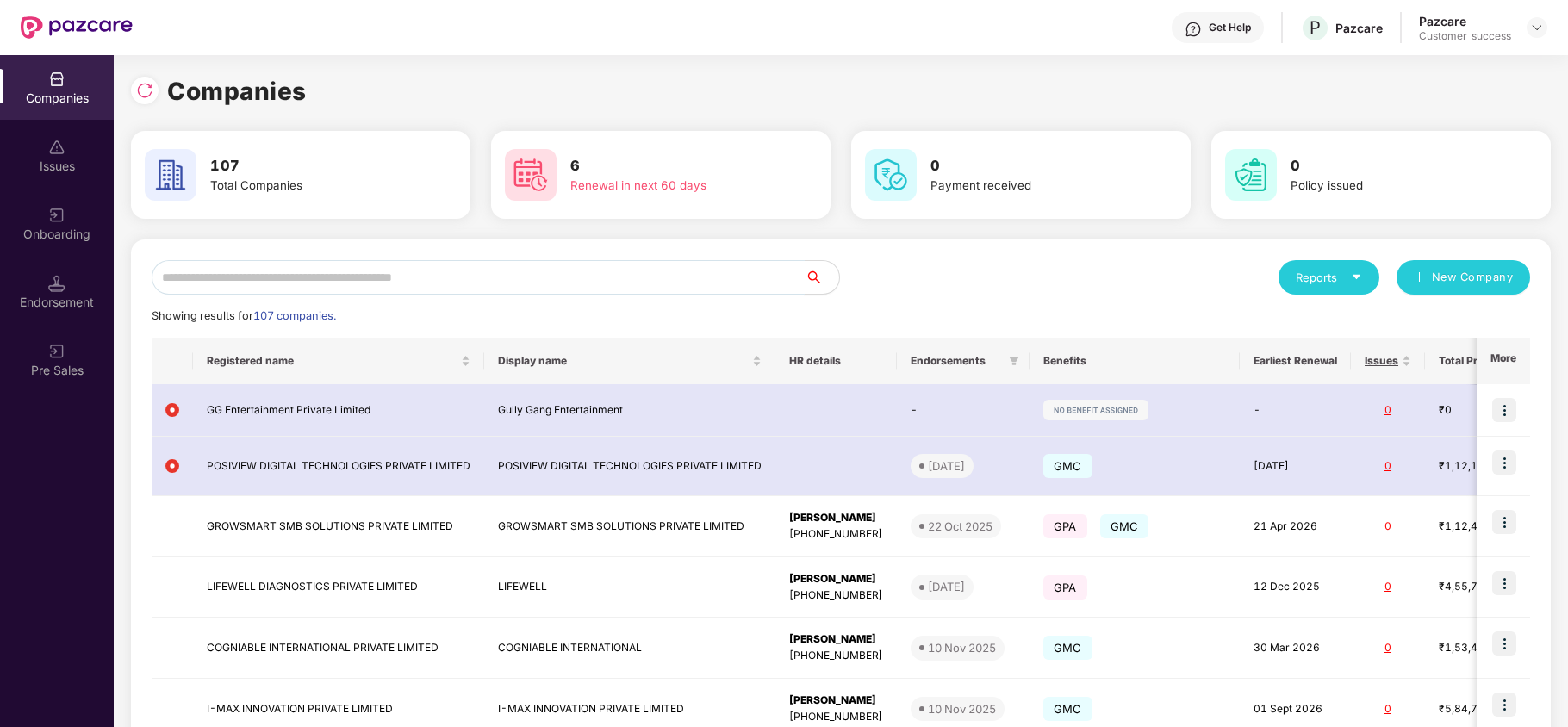
click at [539, 270] on input "text" at bounding box center [478, 277] width 653 height 35
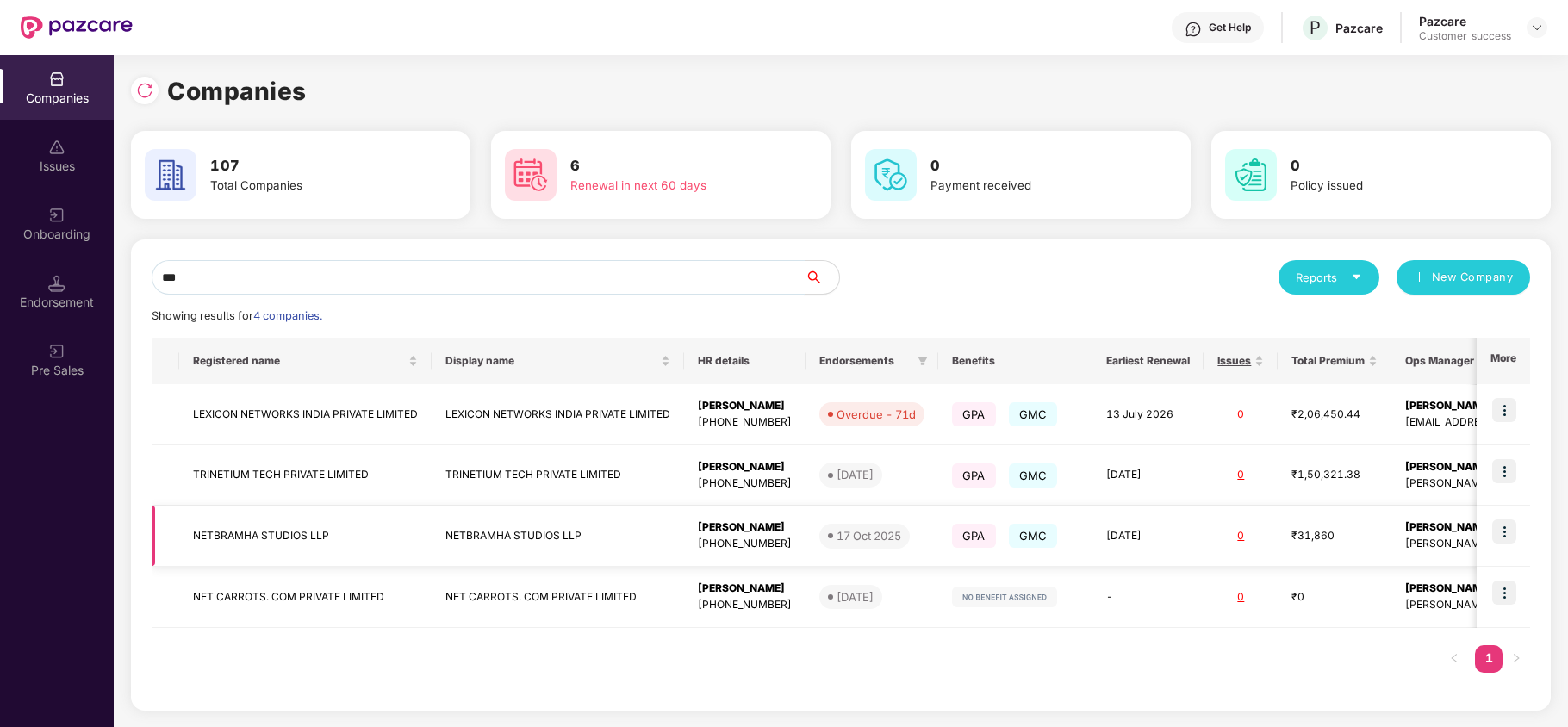
type input "***"
click at [1503, 534] on img at bounding box center [1504, 532] width 24 height 24
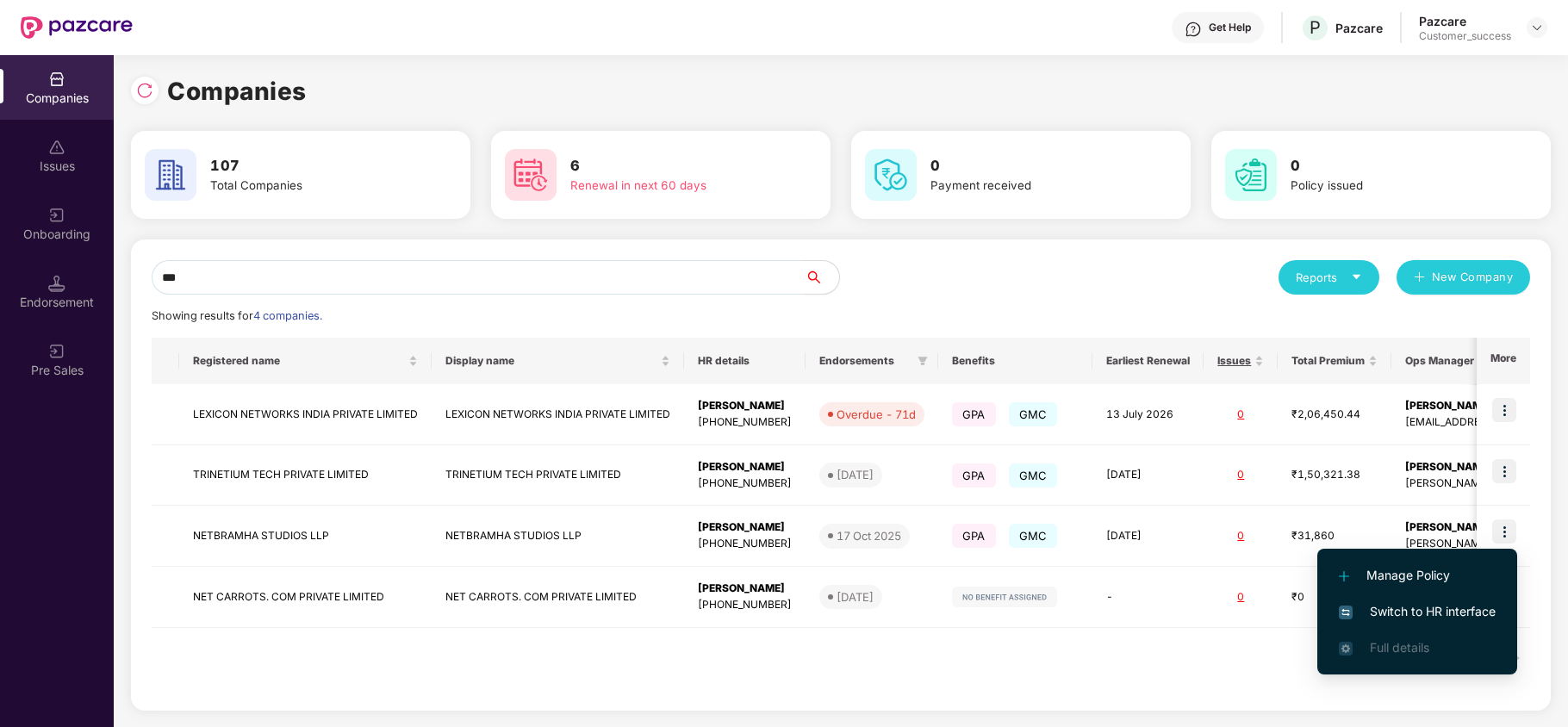
click at [1411, 610] on span "Switch to HR interface" at bounding box center [1417, 612] width 157 height 19
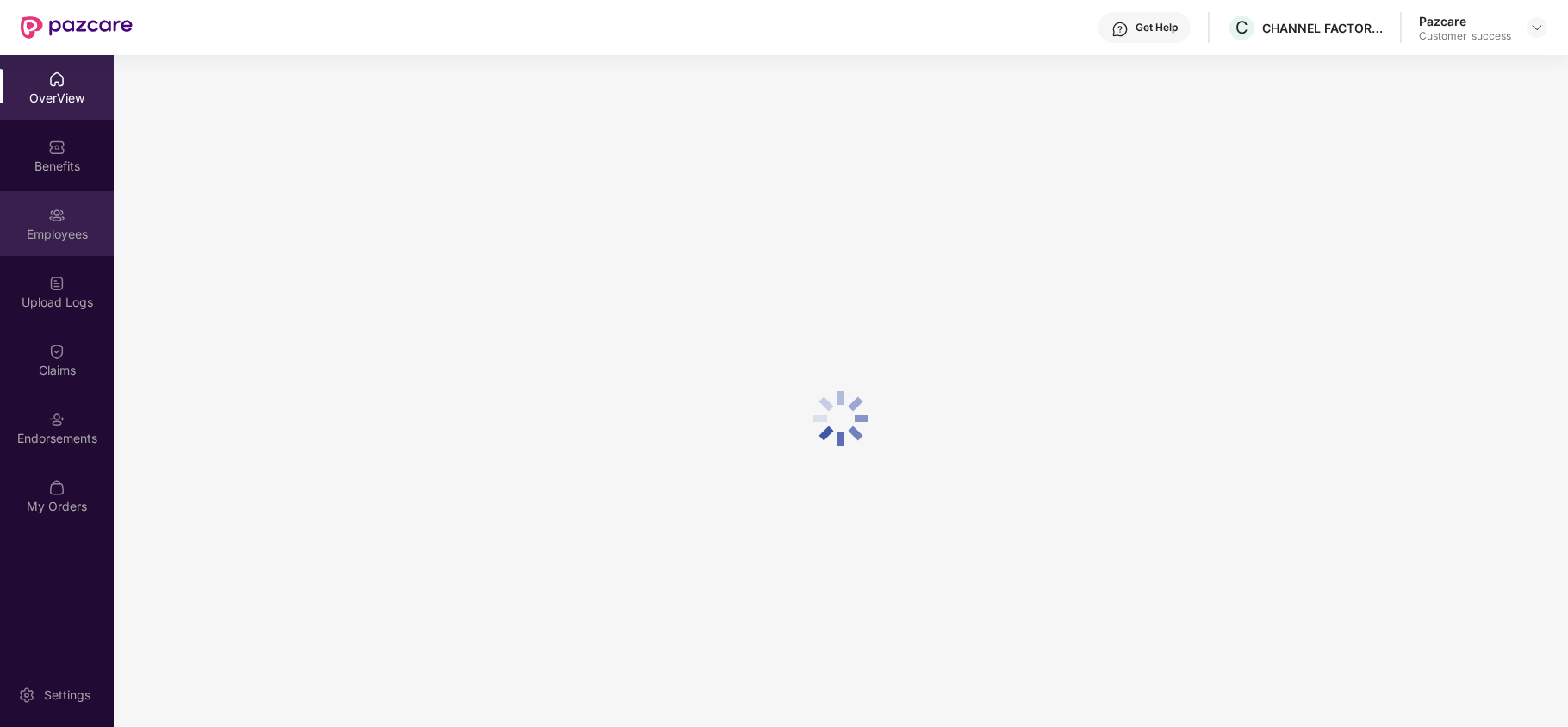
click at [72, 231] on div "Employees" at bounding box center [57, 235] width 114 height 17
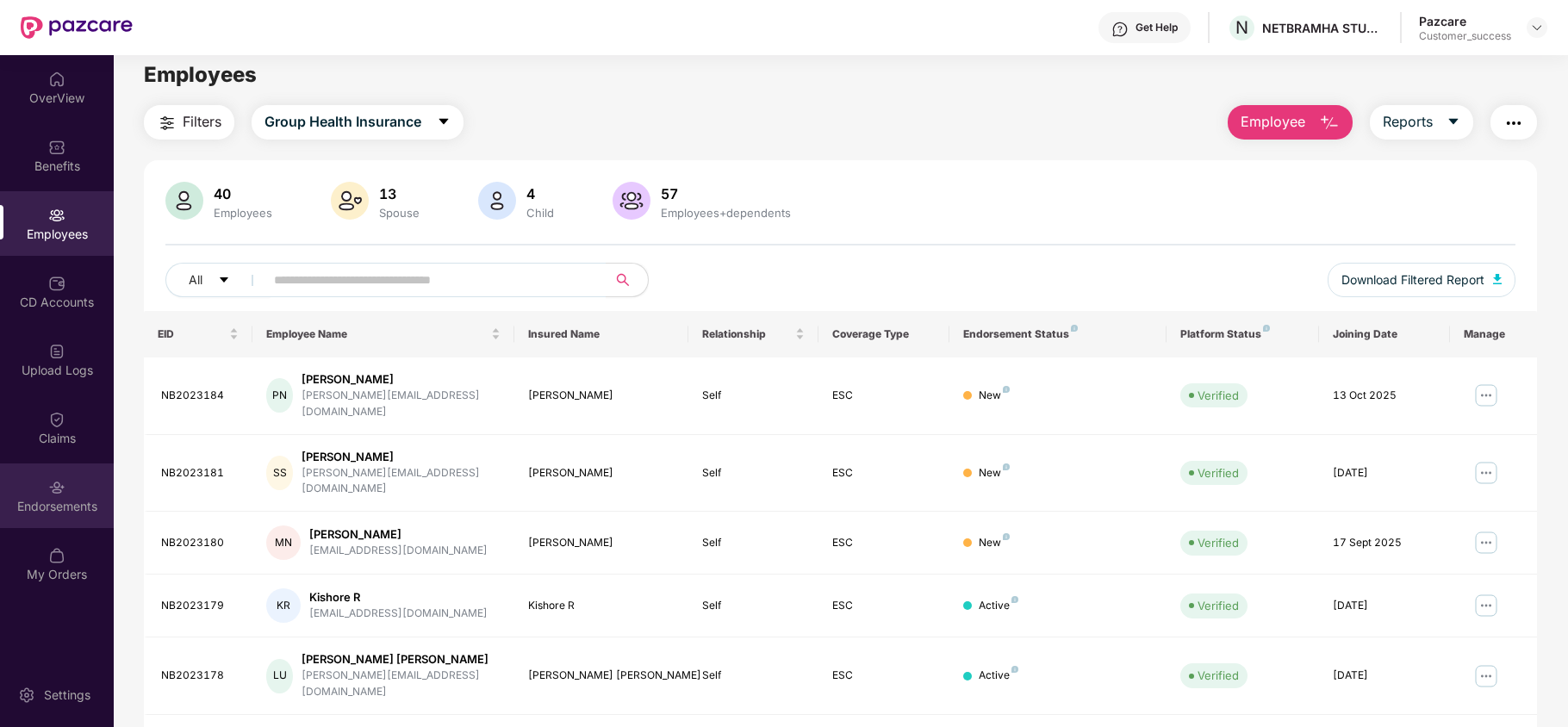
scroll to position [8, 0]
click at [55, 486] on img at bounding box center [57, 488] width 17 height 17
